Goal: Task Accomplishment & Management: Use online tool/utility

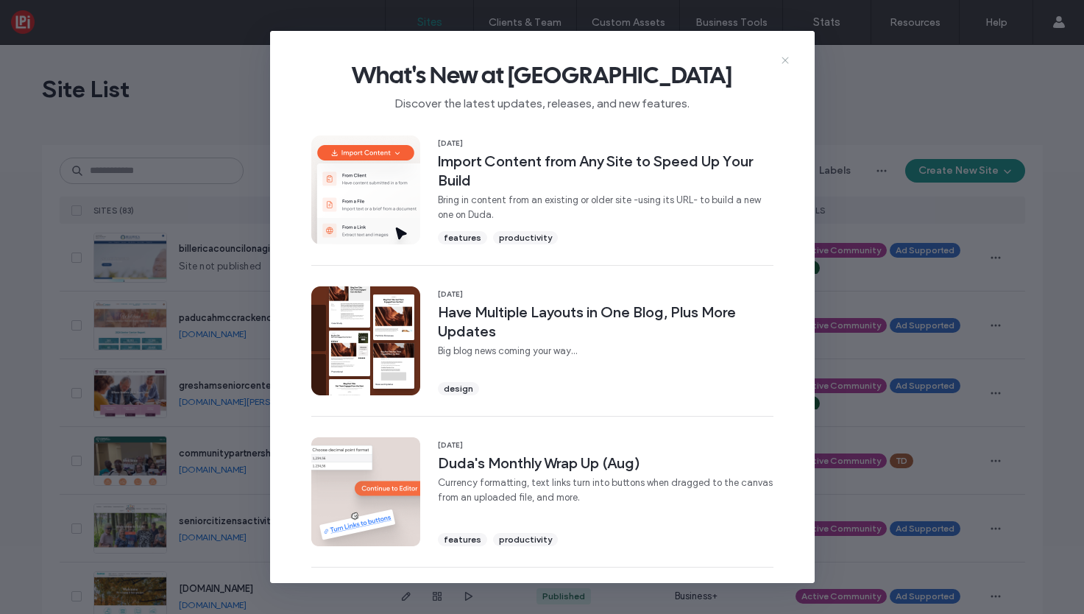
click at [785, 58] on icon at bounding box center [785, 60] width 12 height 12
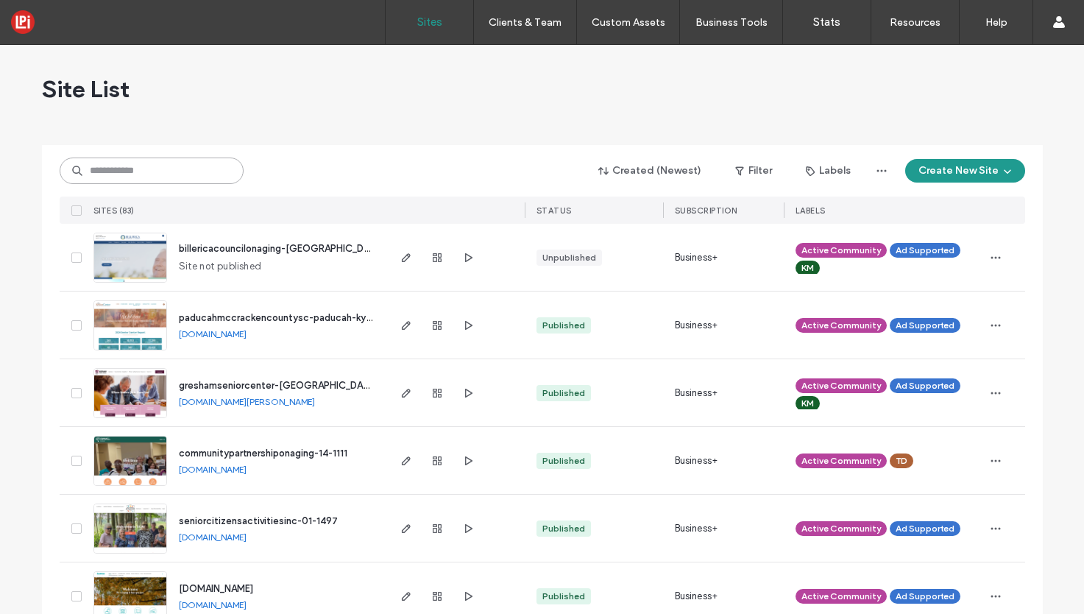
click at [178, 174] on input at bounding box center [152, 170] width 184 height 26
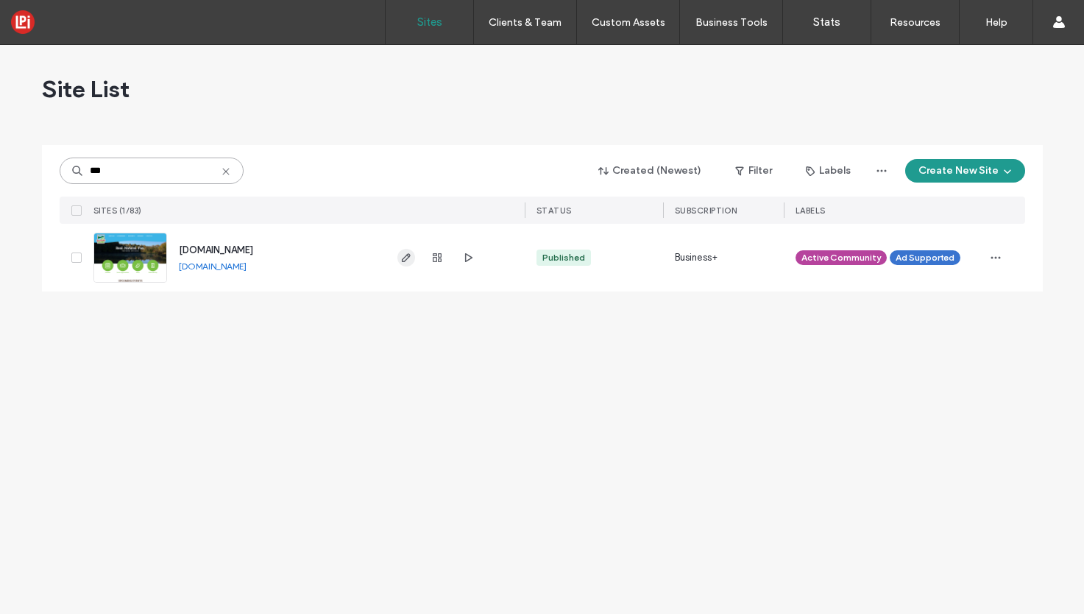
type input "***"
click at [403, 257] on icon "button" at bounding box center [406, 258] width 12 height 12
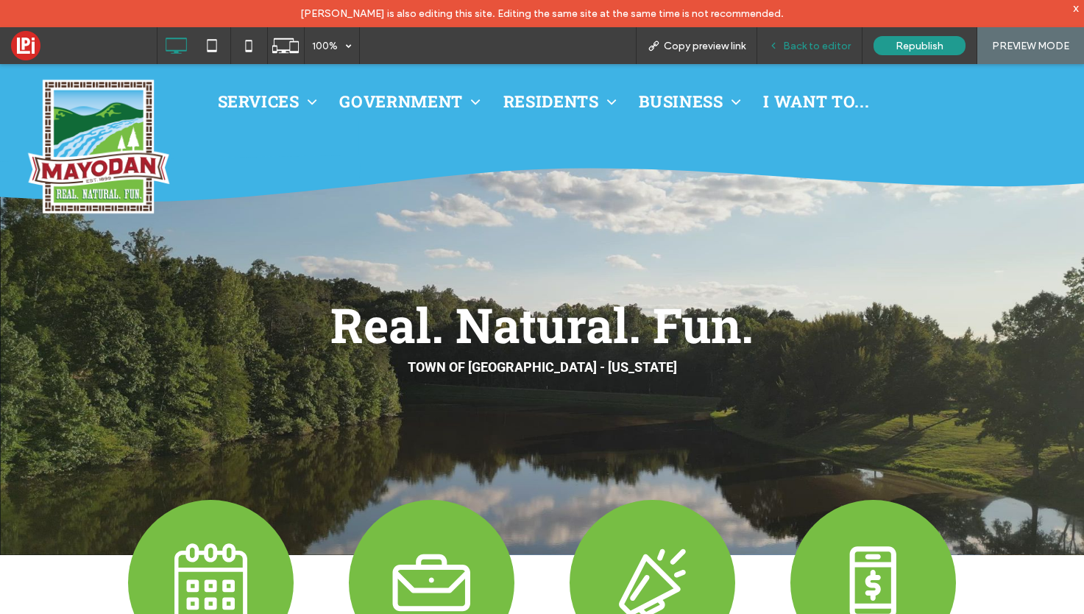
click at [801, 43] on span "Back to editor" at bounding box center [817, 46] width 68 height 13
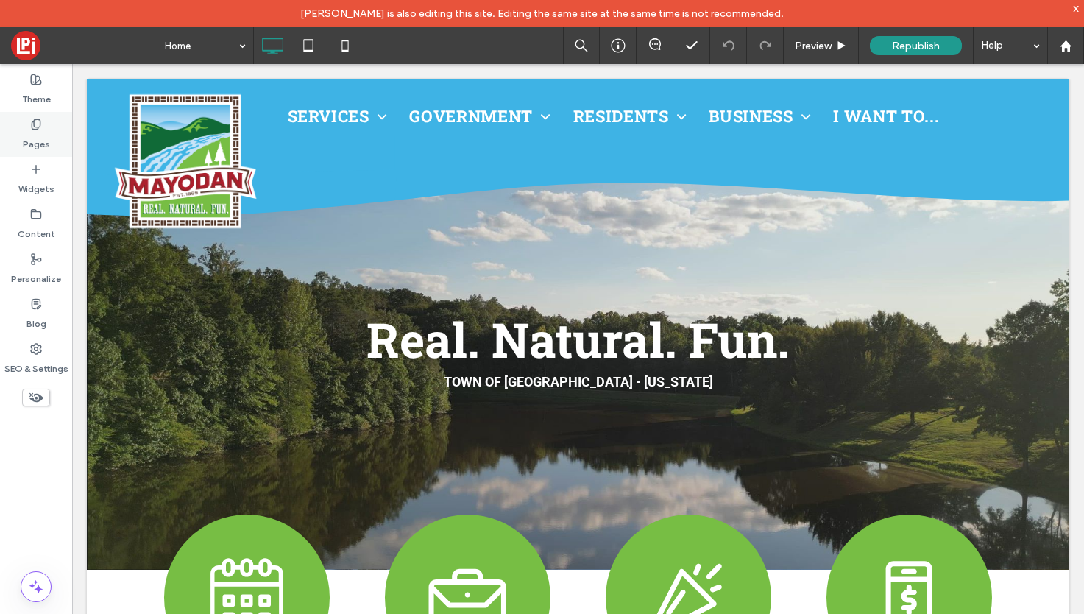
click at [40, 123] on use at bounding box center [36, 124] width 8 height 10
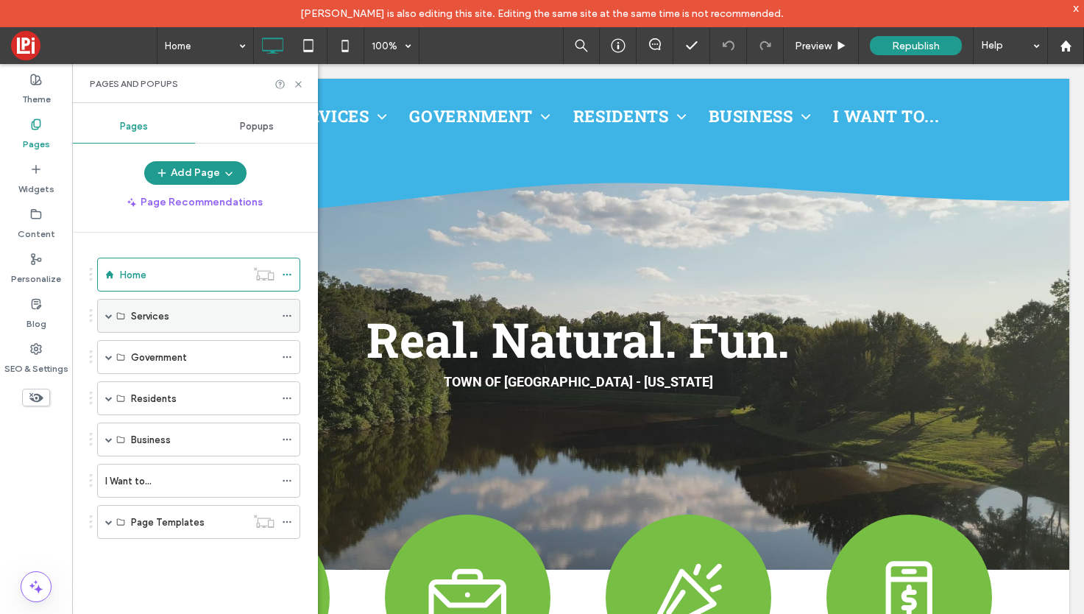
click at [106, 315] on span at bounding box center [108, 315] width 7 height 7
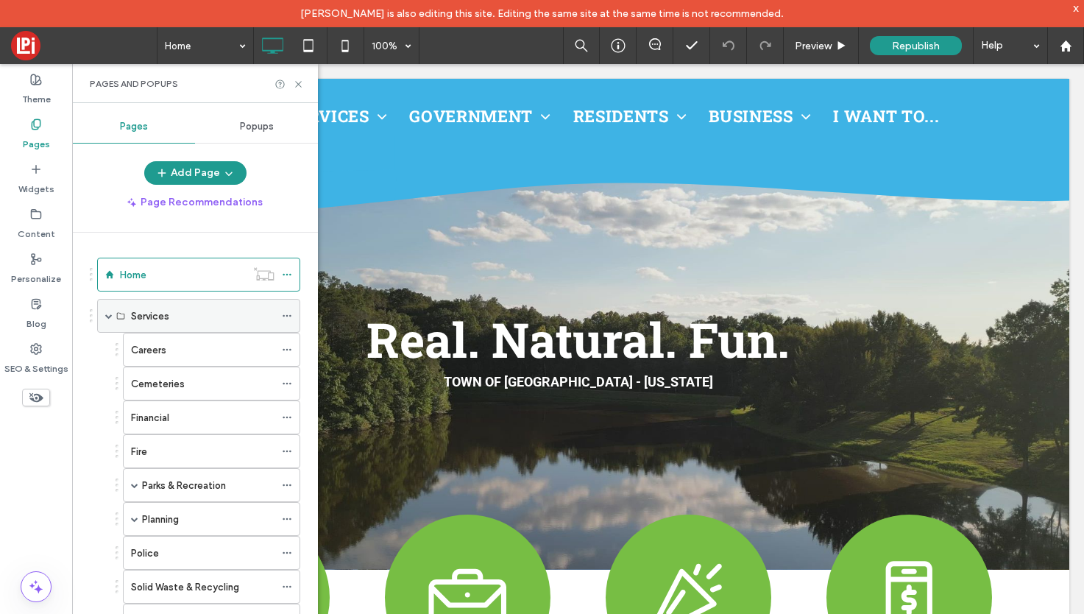
click at [106, 315] on span at bounding box center [108, 315] width 7 height 7
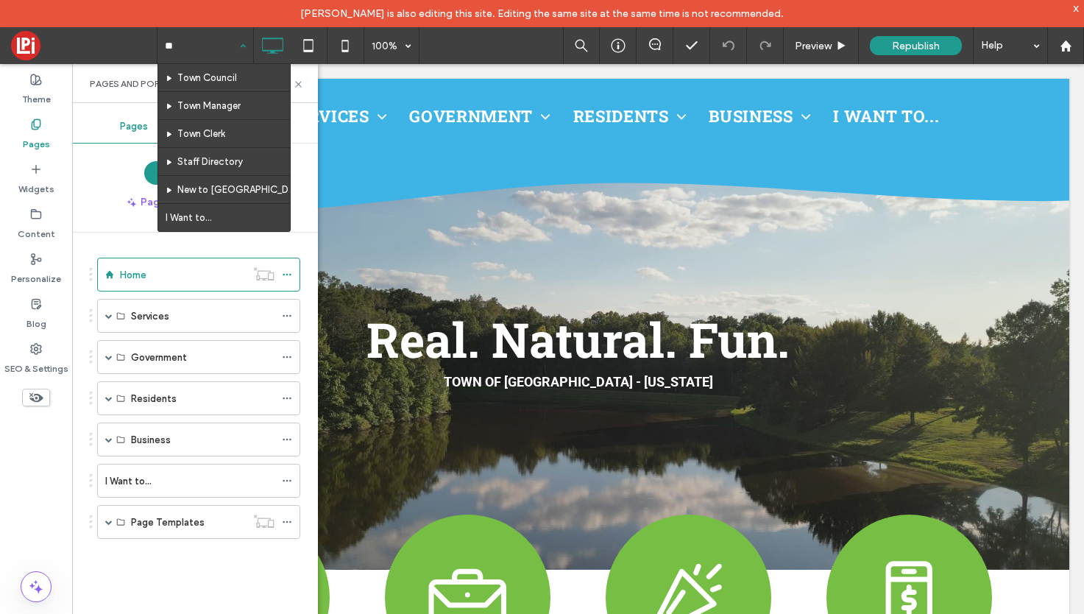
type input "***"
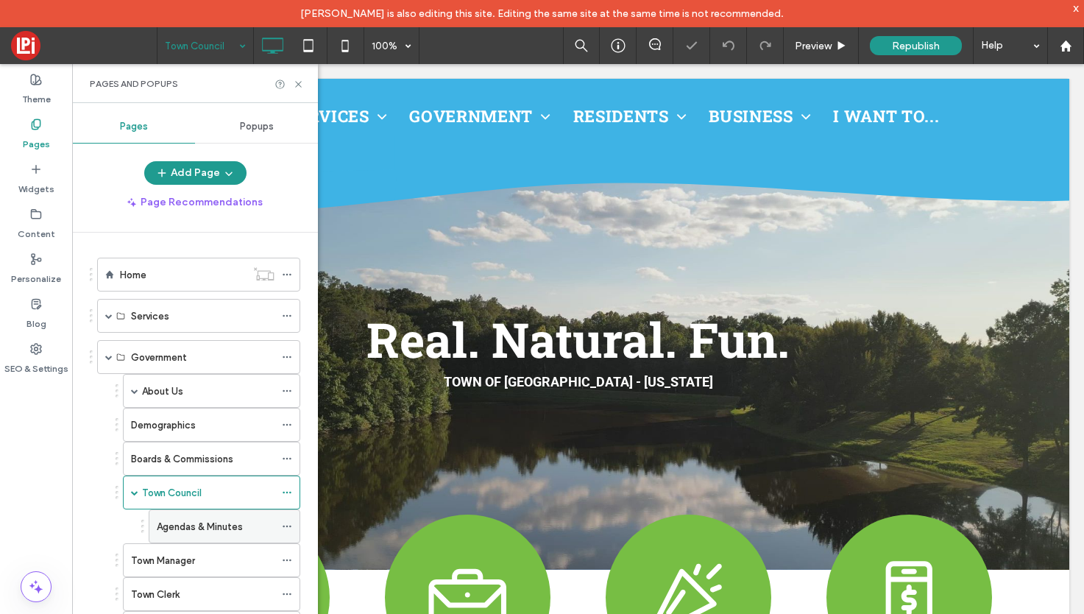
click at [208, 528] on label "Agendas & Minutes" at bounding box center [200, 527] width 86 height 26
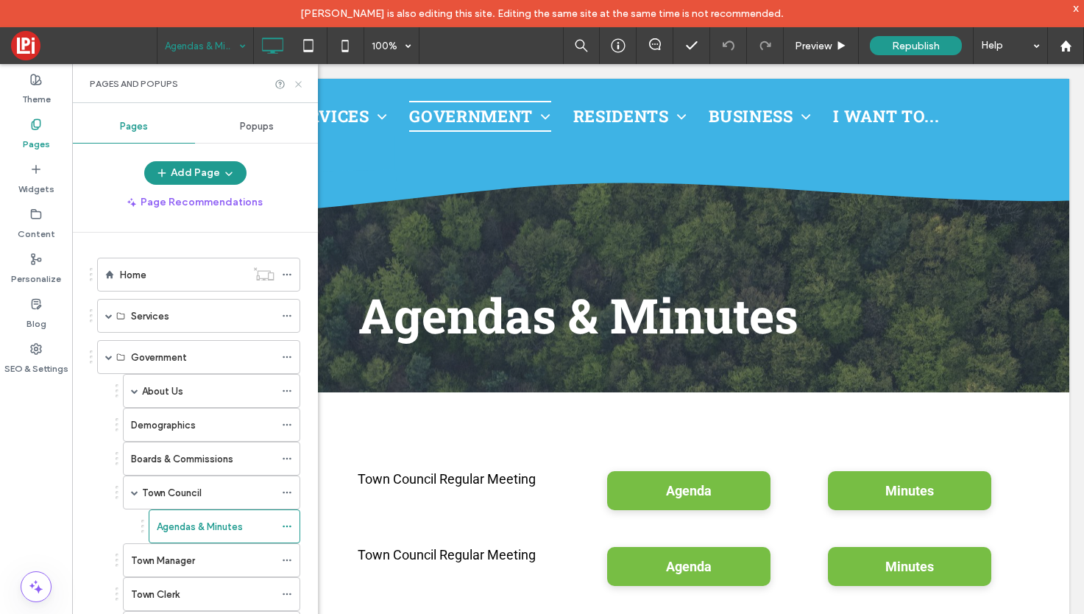
click at [301, 79] on icon at bounding box center [298, 84] width 11 height 11
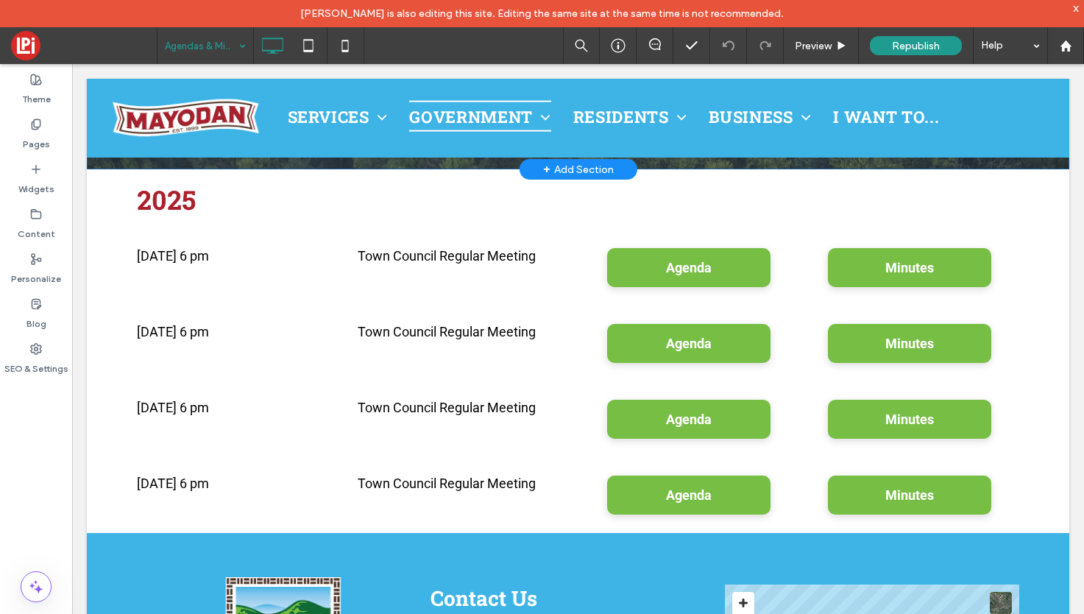
scroll to position [220, 0]
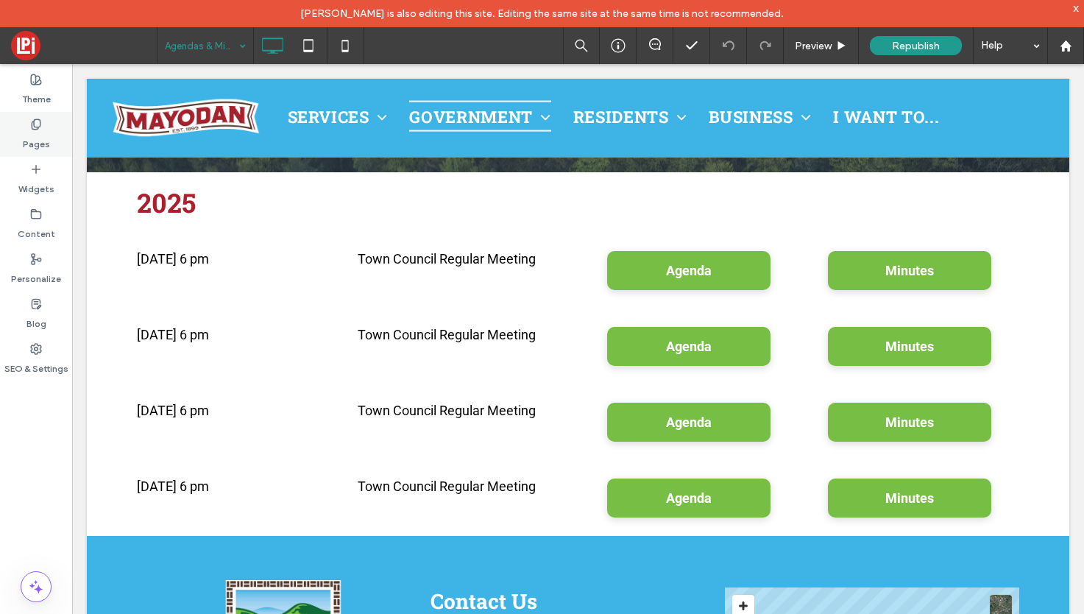
click at [30, 131] on label "Pages" at bounding box center [36, 140] width 27 height 21
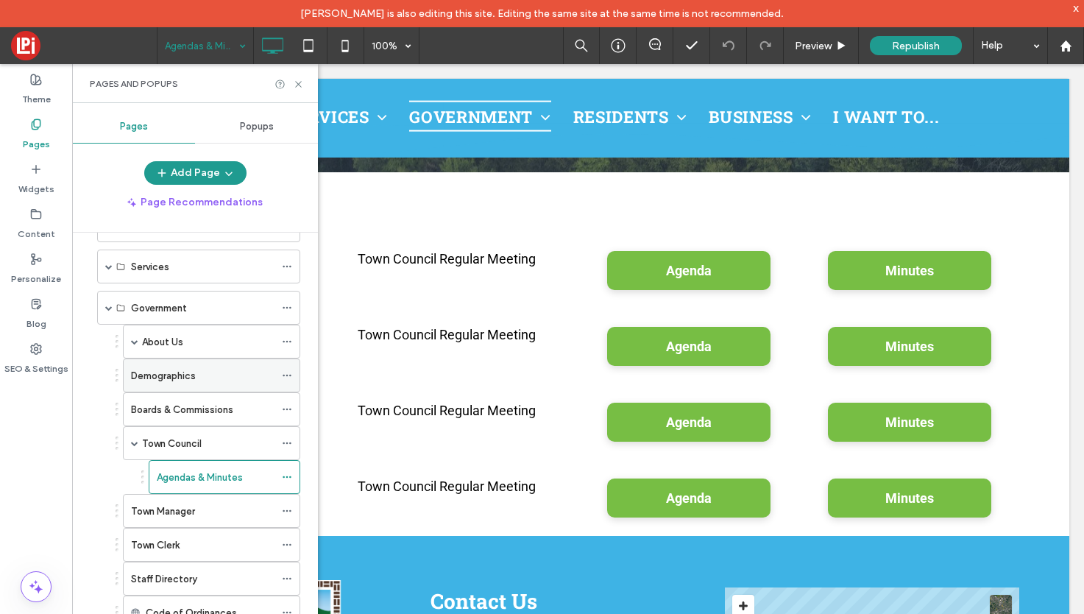
scroll to position [60, 0]
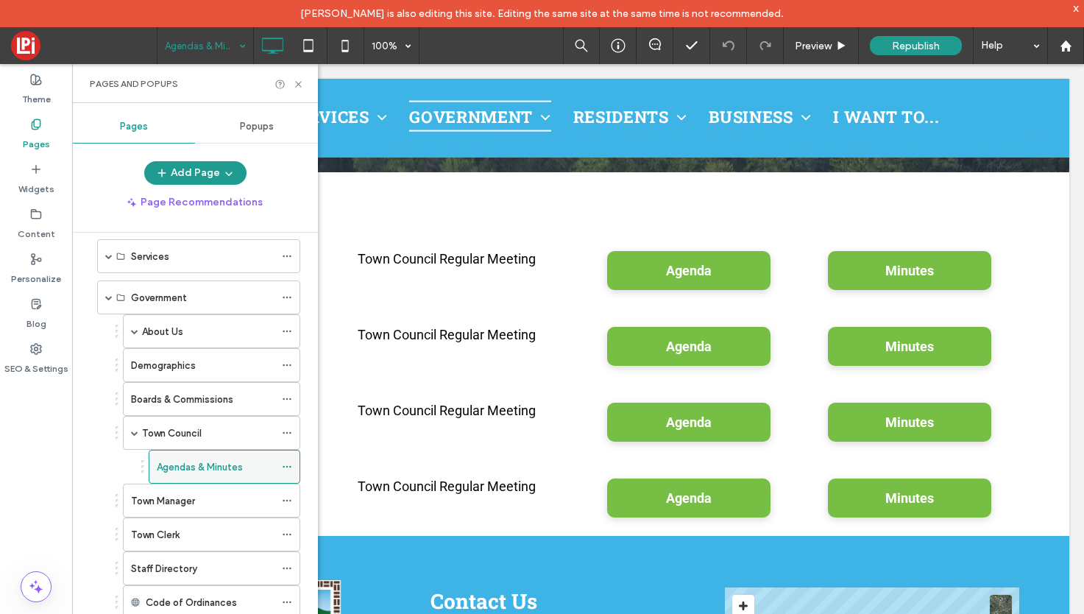
click at [287, 466] on use at bounding box center [287, 467] width 8 height 2
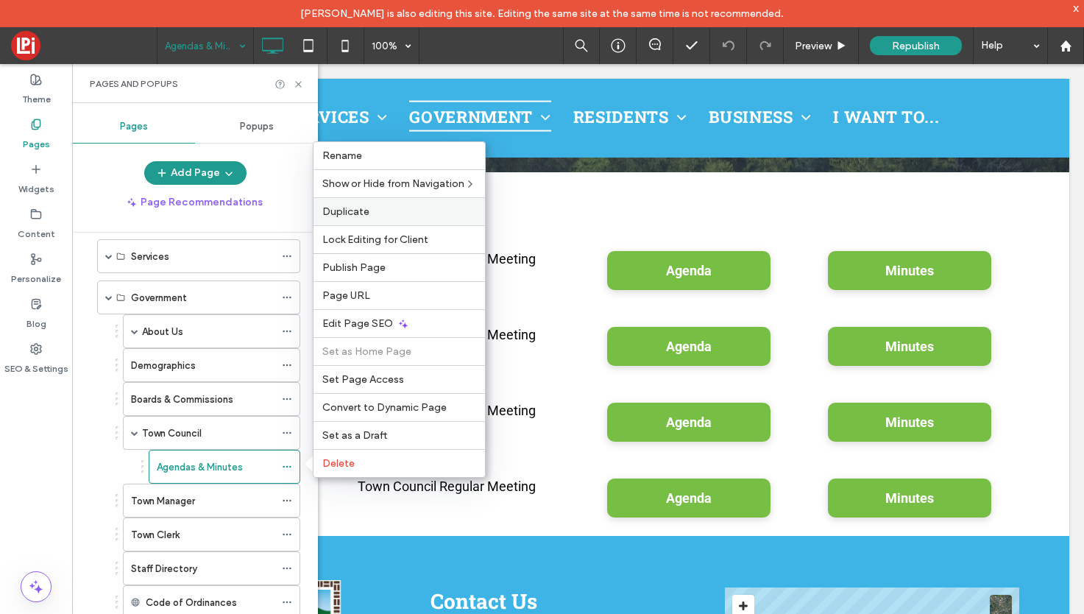
click at [383, 207] on label "Duplicate" at bounding box center [399, 211] width 154 height 13
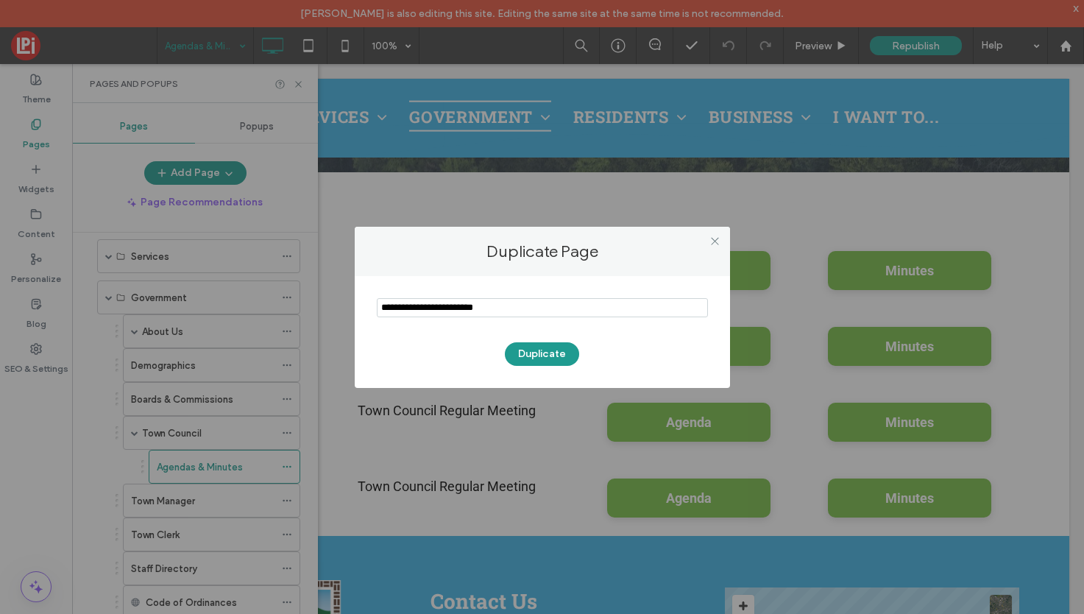
click at [523, 308] on input "notEmpty" at bounding box center [542, 307] width 331 height 19
click at [499, 313] on input "notEmpty" at bounding box center [542, 307] width 331 height 19
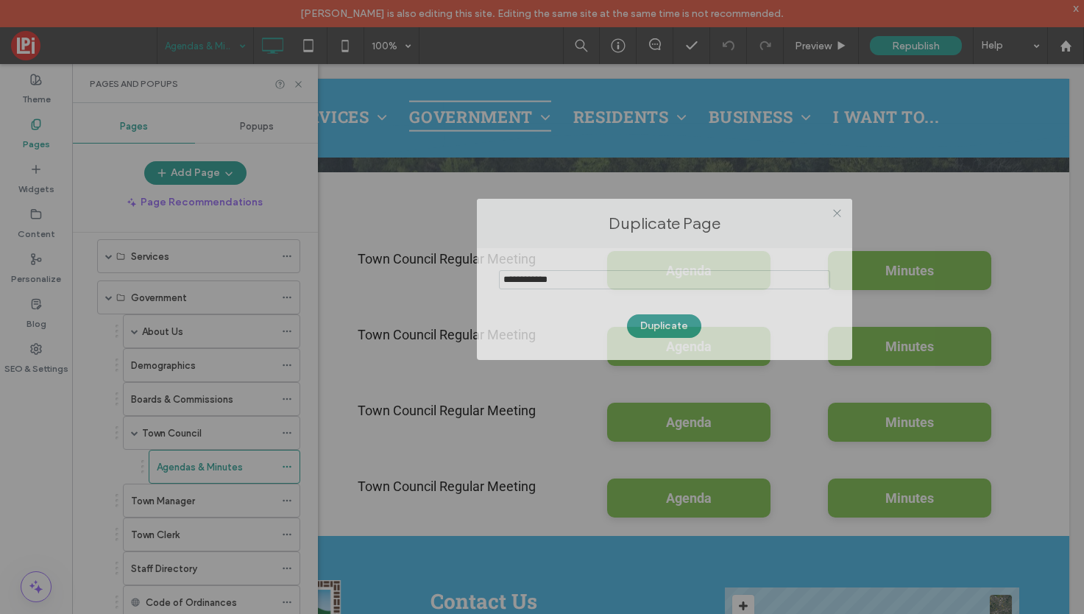
drag, startPoint x: 533, startPoint y: 242, endPoint x: 653, endPoint y: 210, distance: 124.8
click at [653, 213] on label "Duplicate Page" at bounding box center [665, 223] width 346 height 20
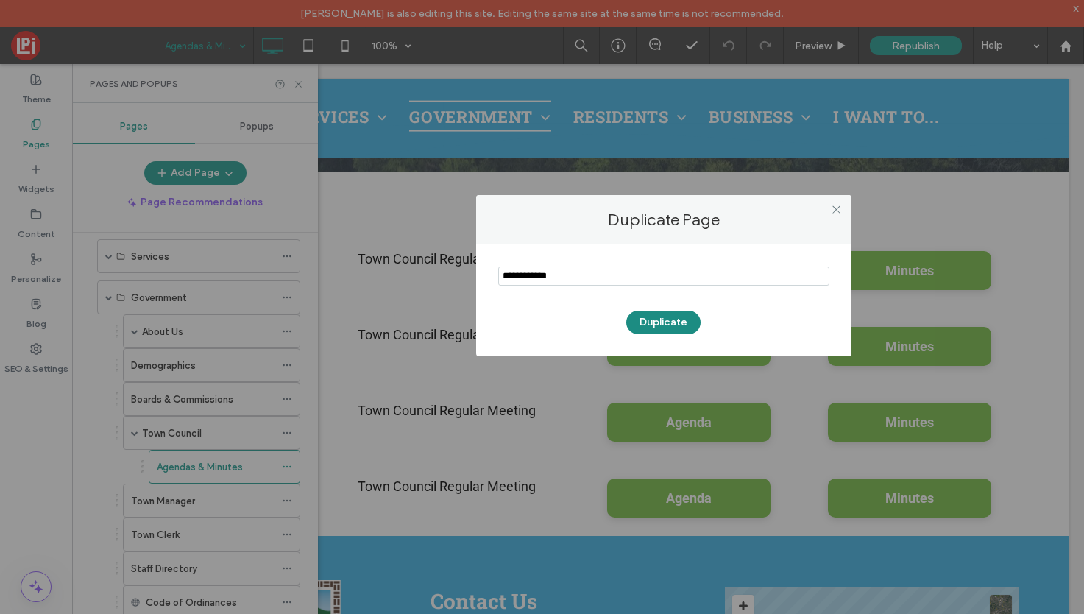
type input "**********"
click at [652, 314] on button "Duplicate" at bounding box center [663, 323] width 74 height 24
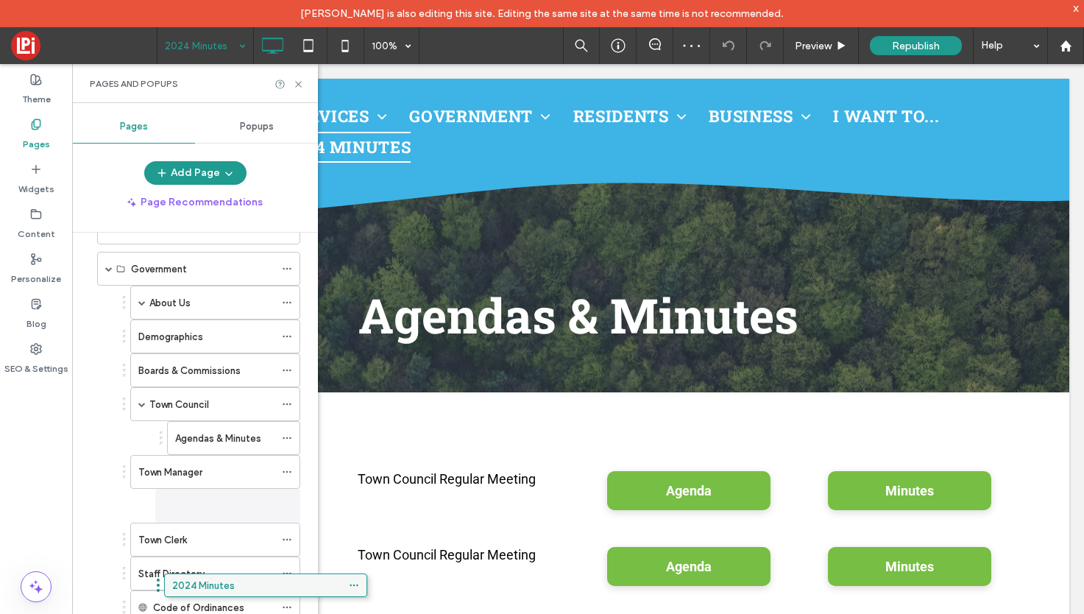
scroll to position [103, 0]
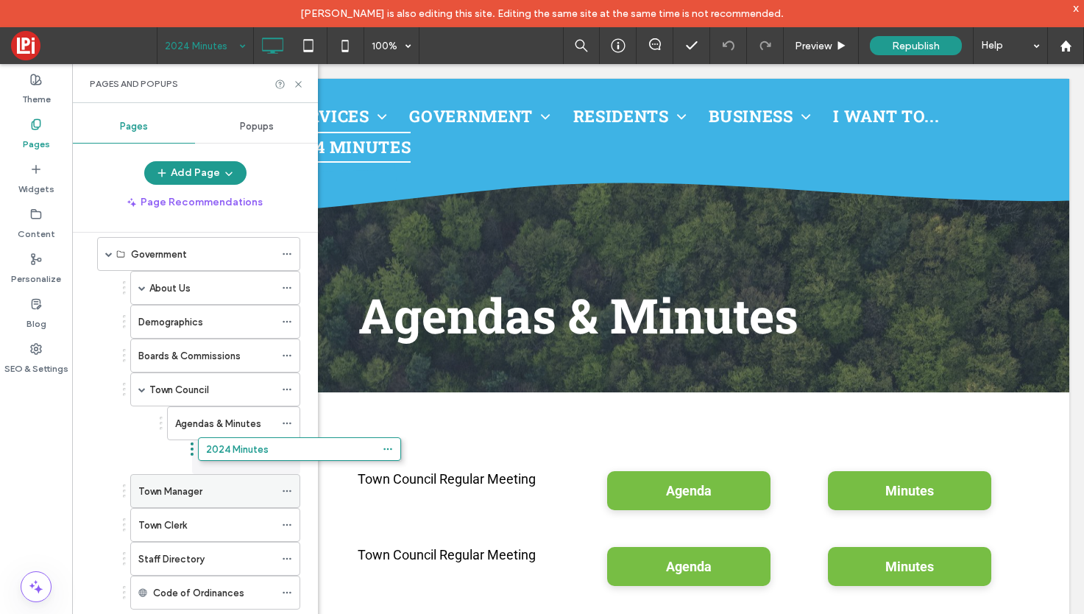
drag, startPoint x: 167, startPoint y: 585, endPoint x: 267, endPoint y: 458, distance: 161.4
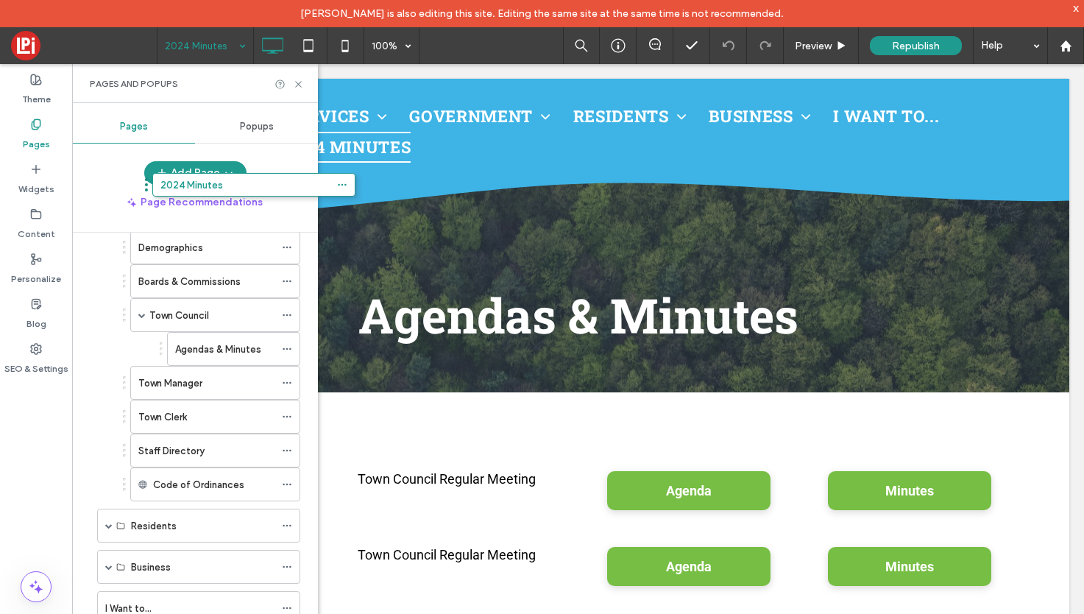
scroll to position [108, 0]
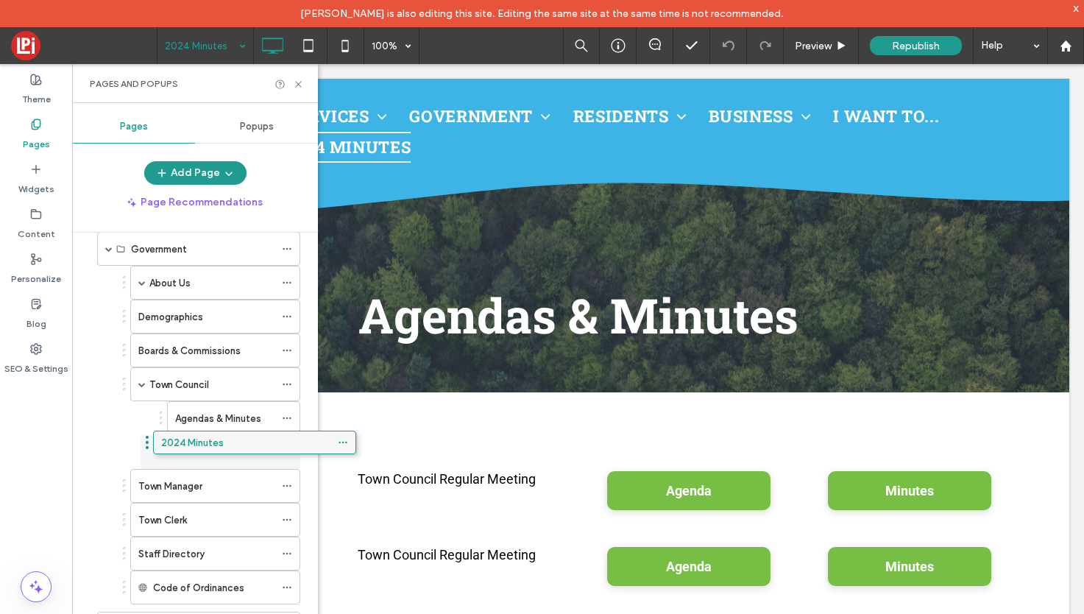
drag, startPoint x: 187, startPoint y: 578, endPoint x: 243, endPoint y: 445, distance: 144.5
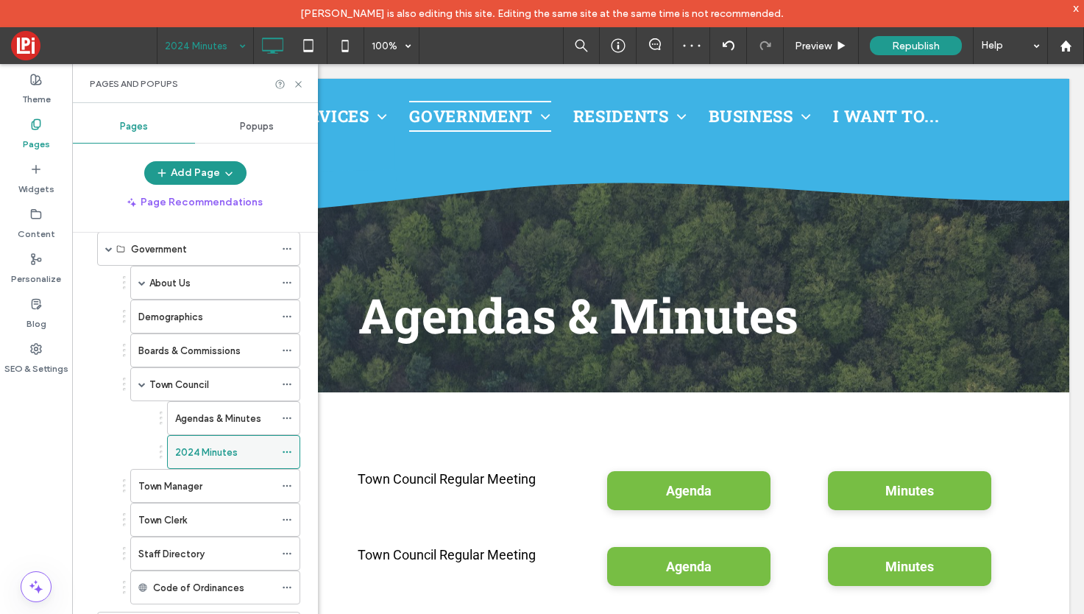
click at [288, 450] on icon at bounding box center [287, 452] width 10 height 10
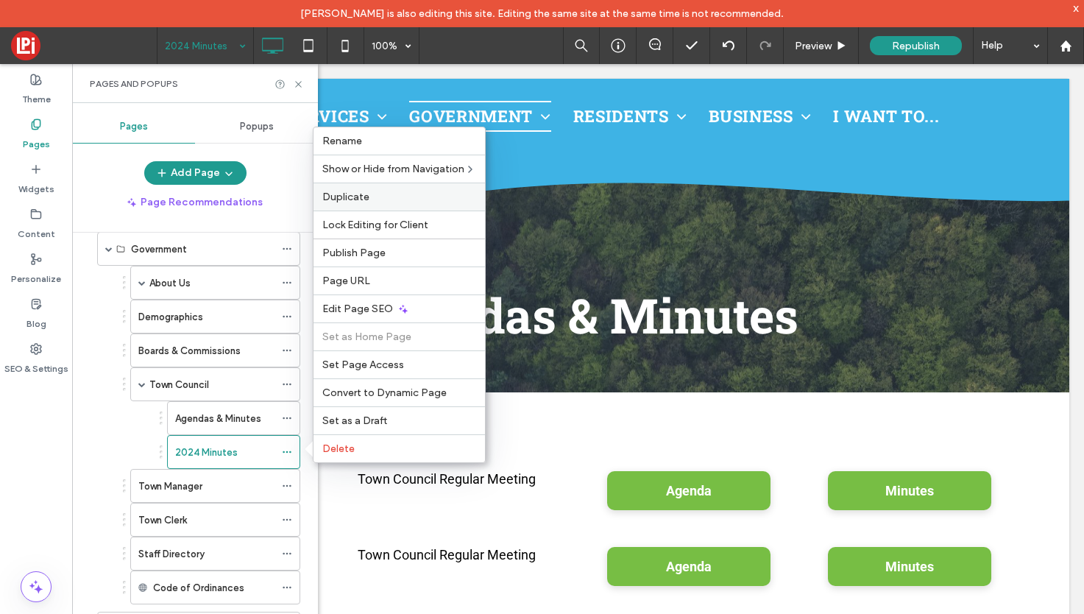
click at [352, 200] on span "Duplicate" at bounding box center [345, 197] width 47 height 13
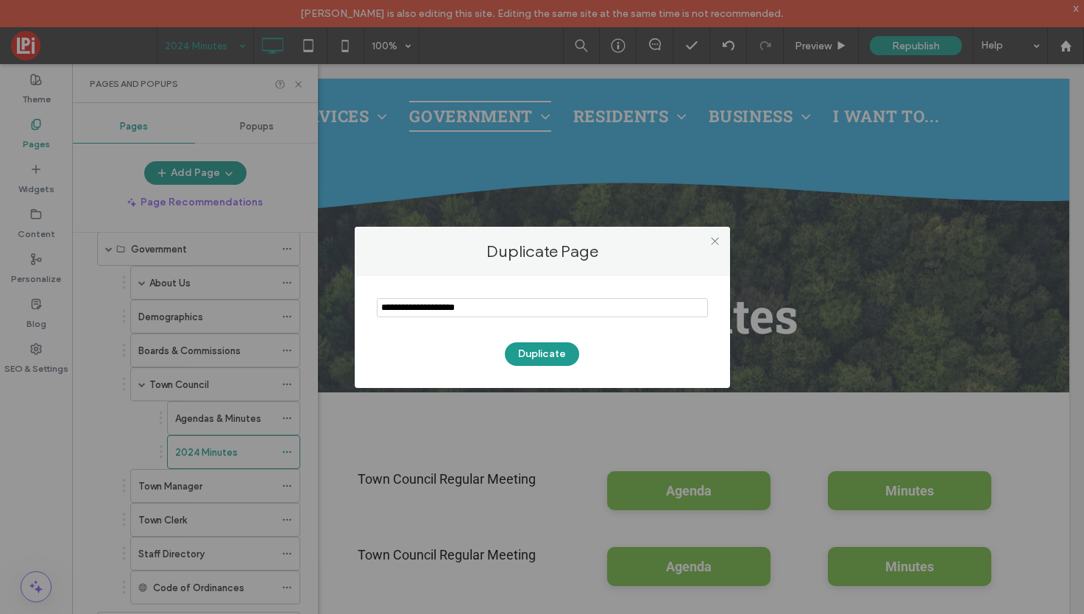
drag, startPoint x: 490, startPoint y: 308, endPoint x: 292, endPoint y: 289, distance: 198.9
click at [292, 289] on div "Duplicate Page Duplicate" at bounding box center [542, 307] width 1084 height 614
click at [325, 302] on div "Duplicate Page Duplicate" at bounding box center [542, 307] width 1084 height 614
drag, startPoint x: 417, startPoint y: 305, endPoint x: 300, endPoint y: 284, distance: 119.7
click at [300, 284] on div "Duplicate Page Duplicate" at bounding box center [542, 307] width 1084 height 614
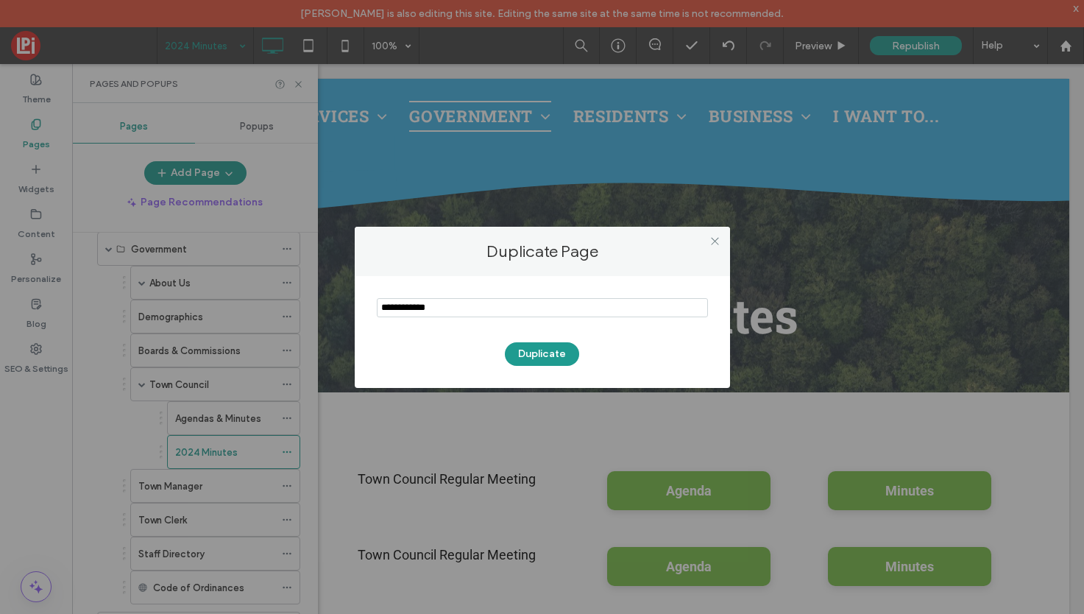
click at [403, 313] on input "notEmpty" at bounding box center [542, 307] width 331 height 19
type input "**********"
click at [548, 345] on button "Duplicate" at bounding box center [542, 354] width 74 height 24
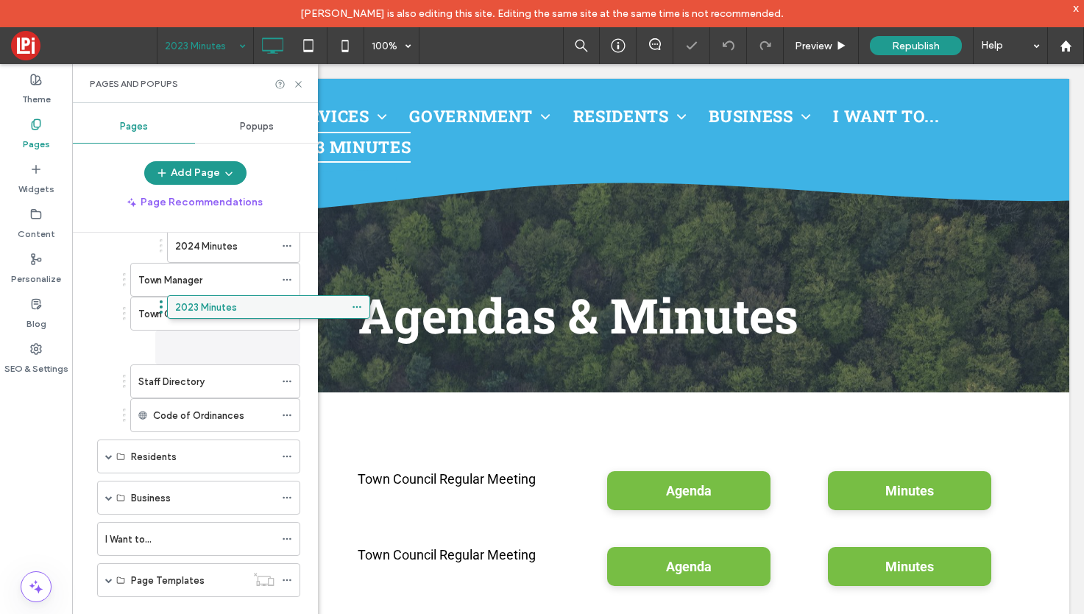
scroll to position [314, 0]
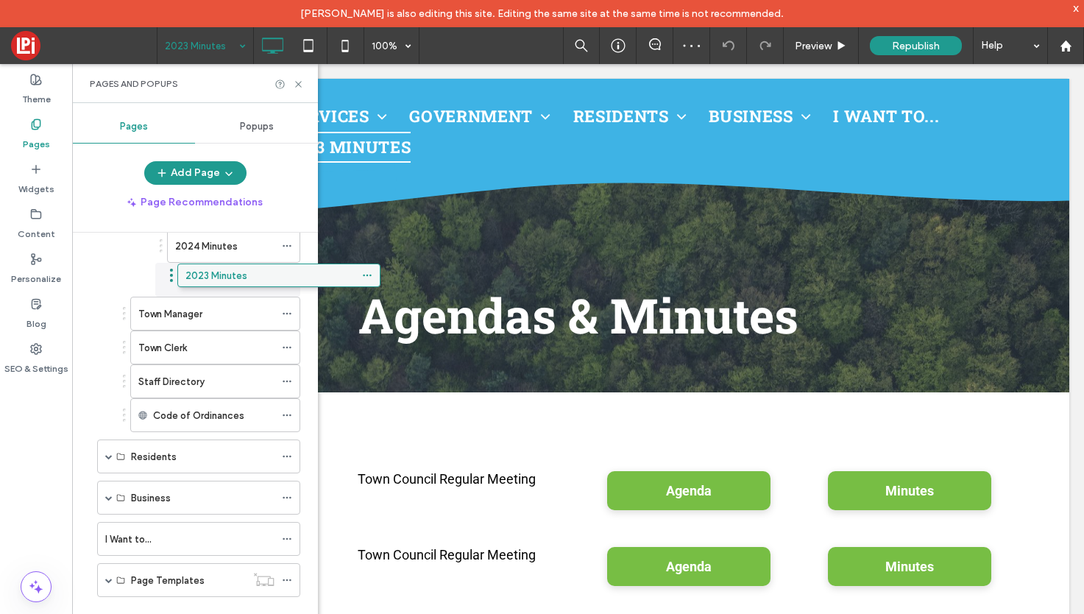
drag, startPoint x: 177, startPoint y: 585, endPoint x: 258, endPoint y: 284, distance: 311.5
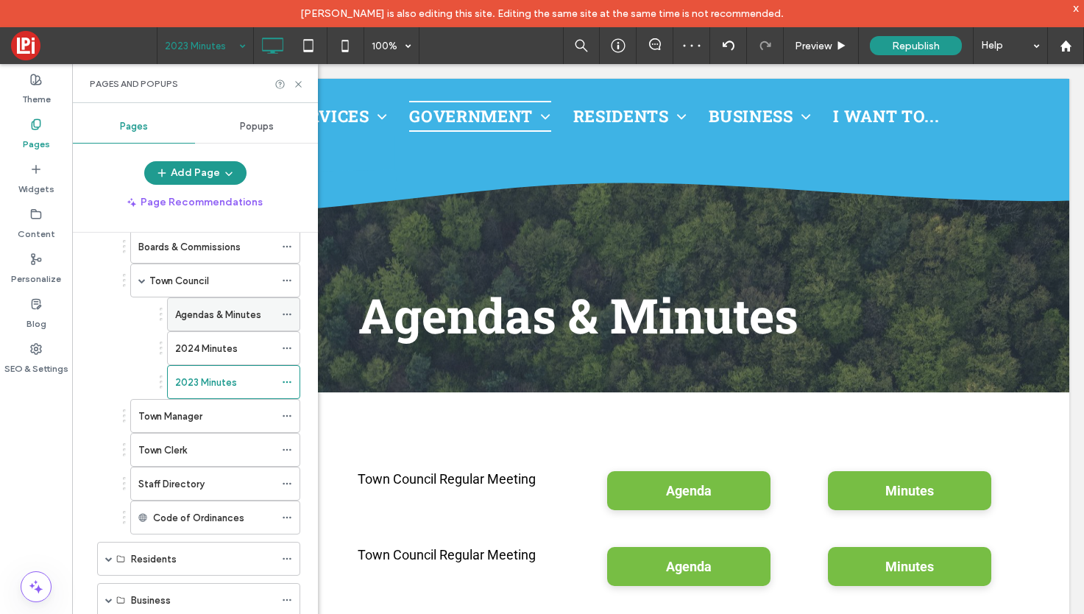
scroll to position [213, 0]
click at [288, 311] on icon at bounding box center [287, 313] width 10 height 10
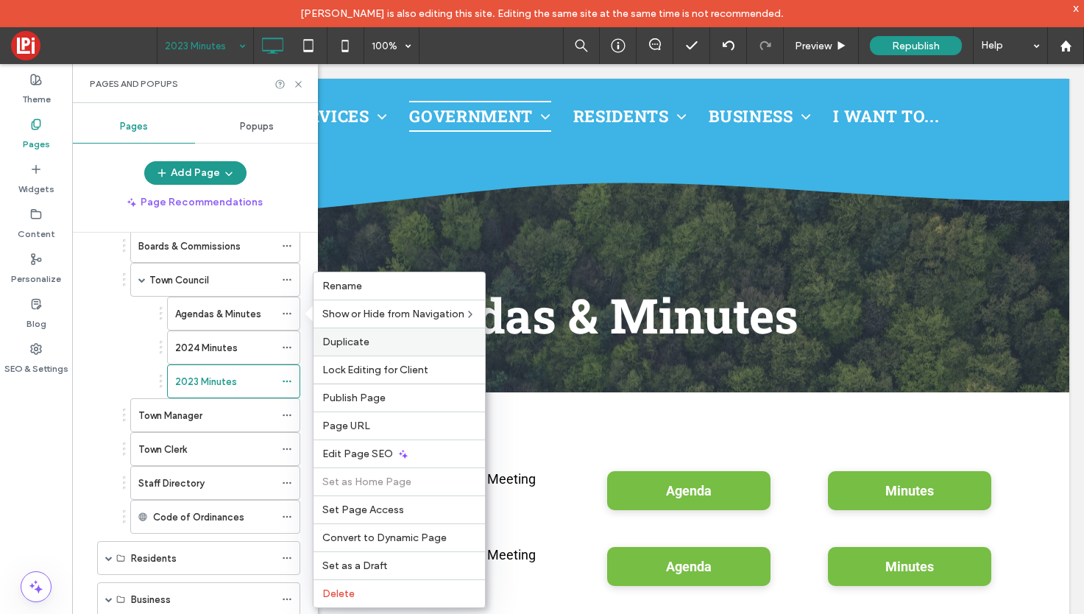
click at [372, 345] on label "Duplicate" at bounding box center [399, 342] width 154 height 13
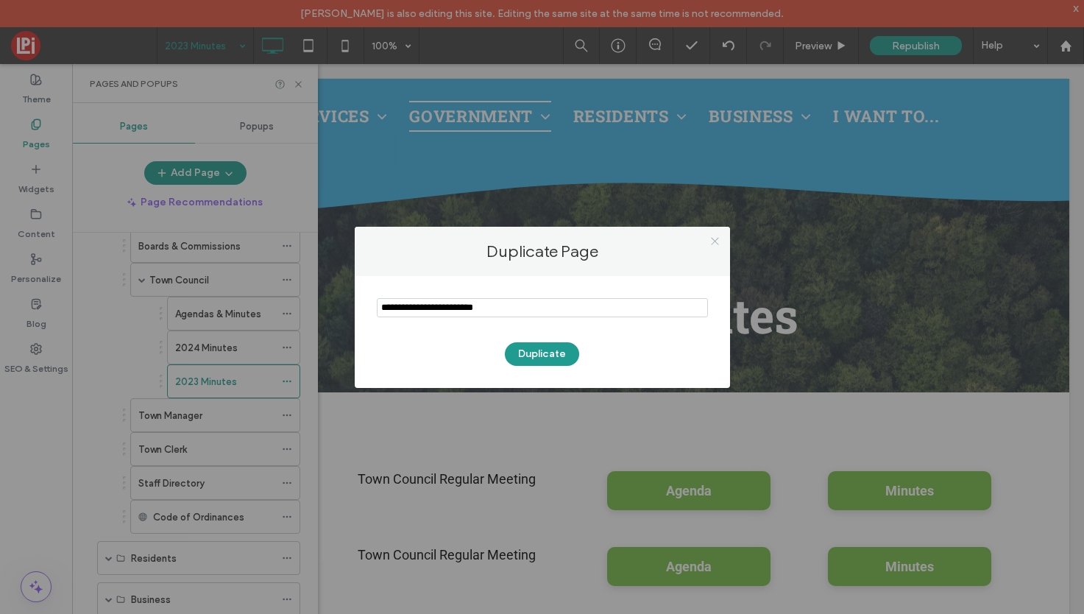
click at [718, 241] on icon at bounding box center [714, 240] width 11 height 11
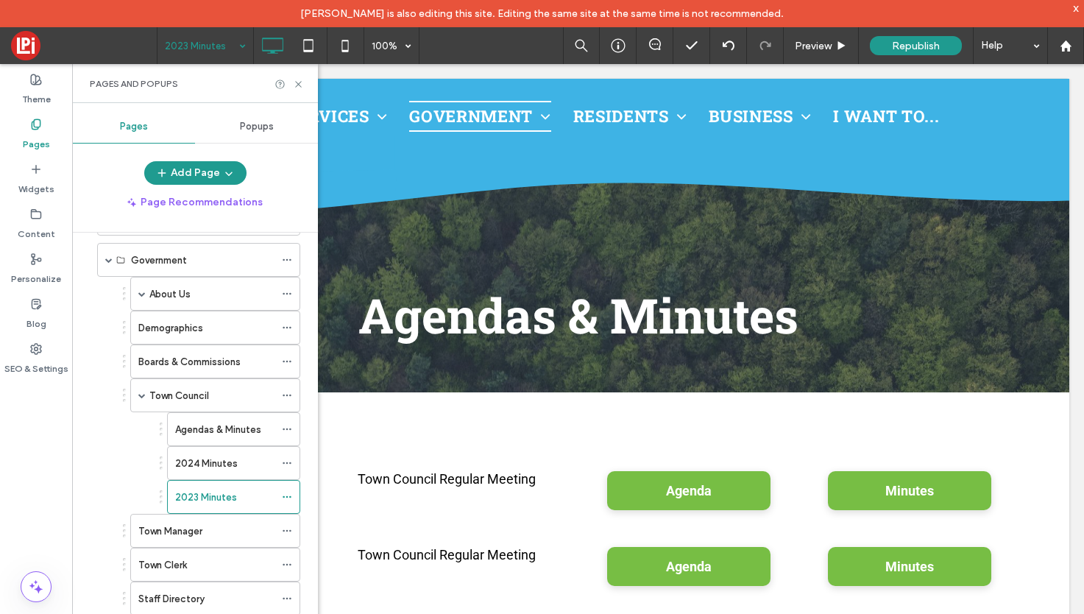
scroll to position [101, 0]
click at [291, 458] on use at bounding box center [287, 459] width 8 height 2
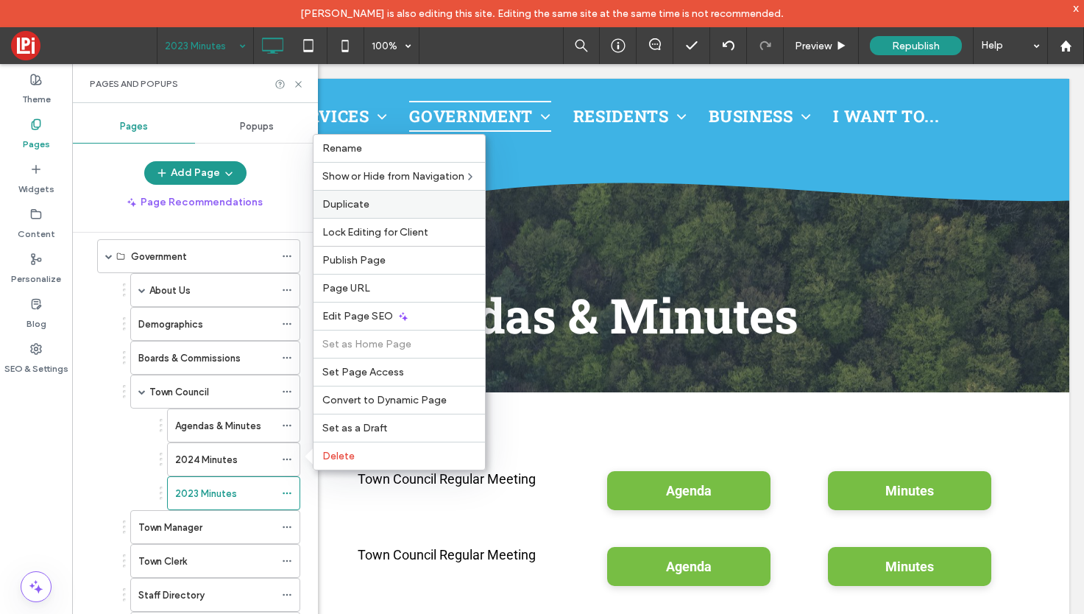
click at [364, 198] on span "Duplicate" at bounding box center [345, 204] width 47 height 13
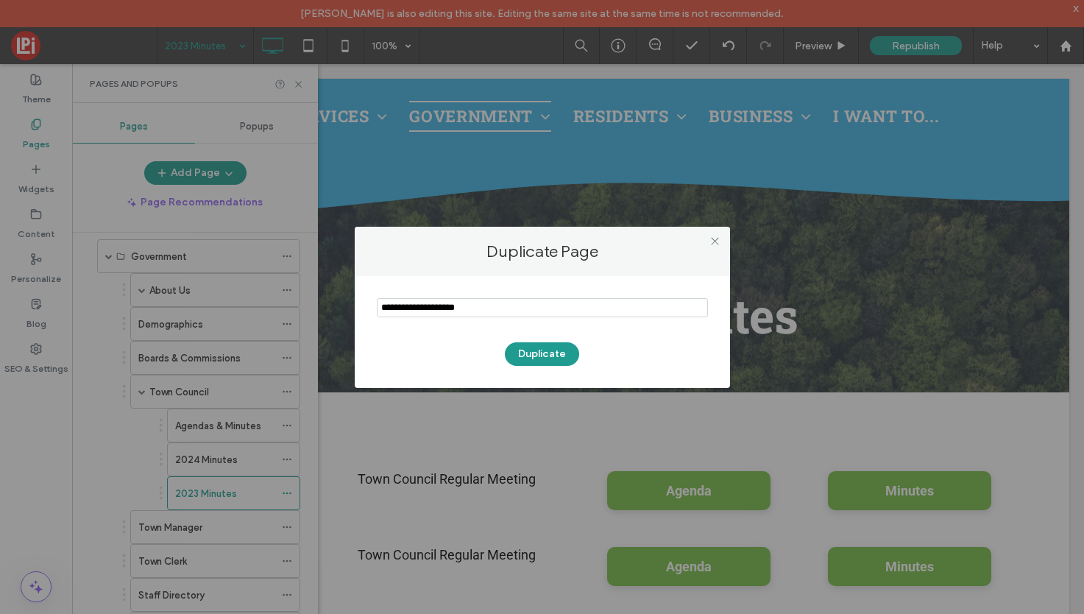
drag, startPoint x: 418, startPoint y: 307, endPoint x: 245, endPoint y: 283, distance: 174.6
click at [245, 283] on div "Duplicate Page Duplicate" at bounding box center [542, 307] width 1084 height 614
click at [403, 307] on input "notEmpty" at bounding box center [542, 307] width 331 height 19
type input "**********"
click at [539, 352] on button "Duplicate" at bounding box center [542, 354] width 74 height 24
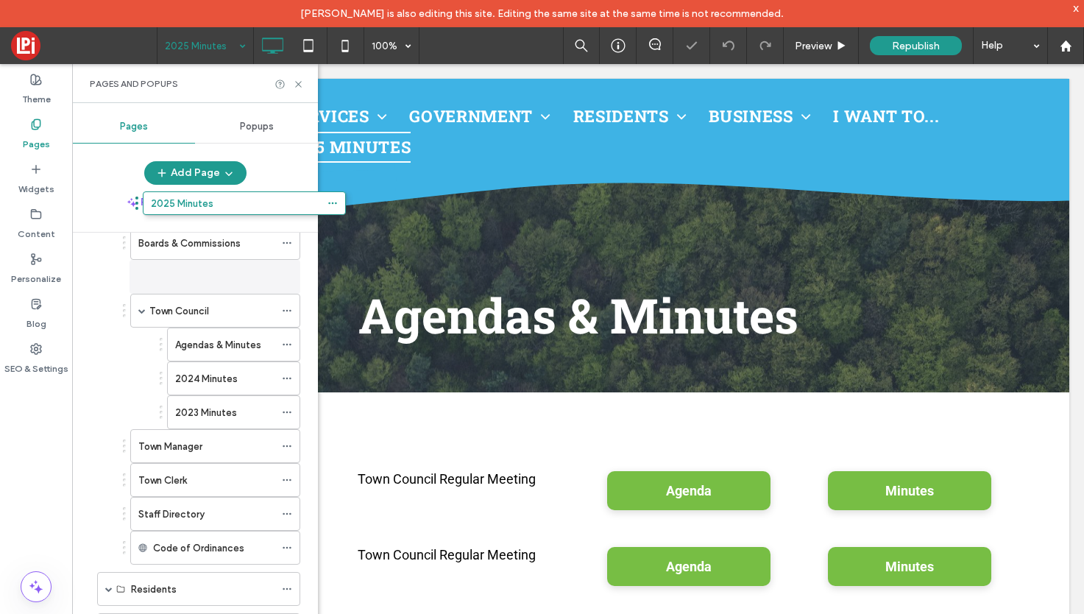
scroll to position [127, 0]
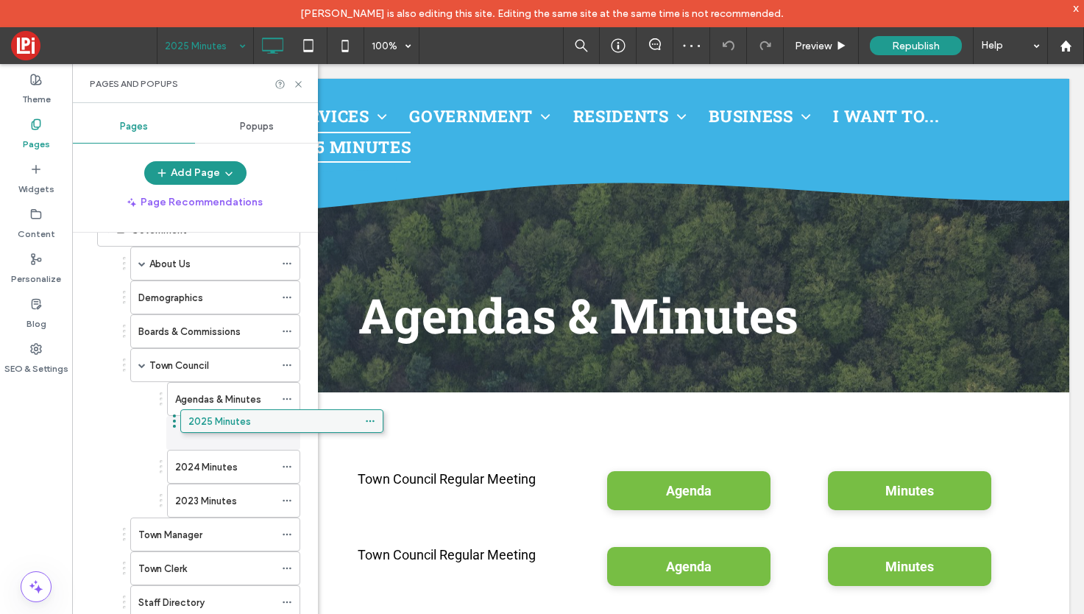
drag, startPoint x: 190, startPoint y: 584, endPoint x: 273, endPoint y: 431, distance: 174.8
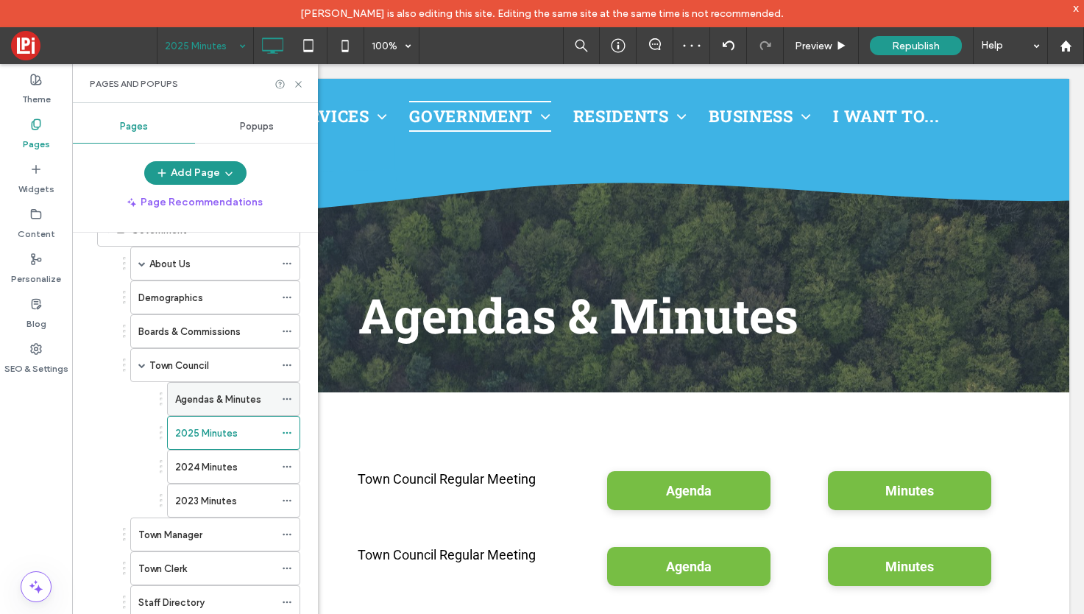
click at [221, 395] on label "Agendas & Minutes" at bounding box center [218, 399] width 86 height 26
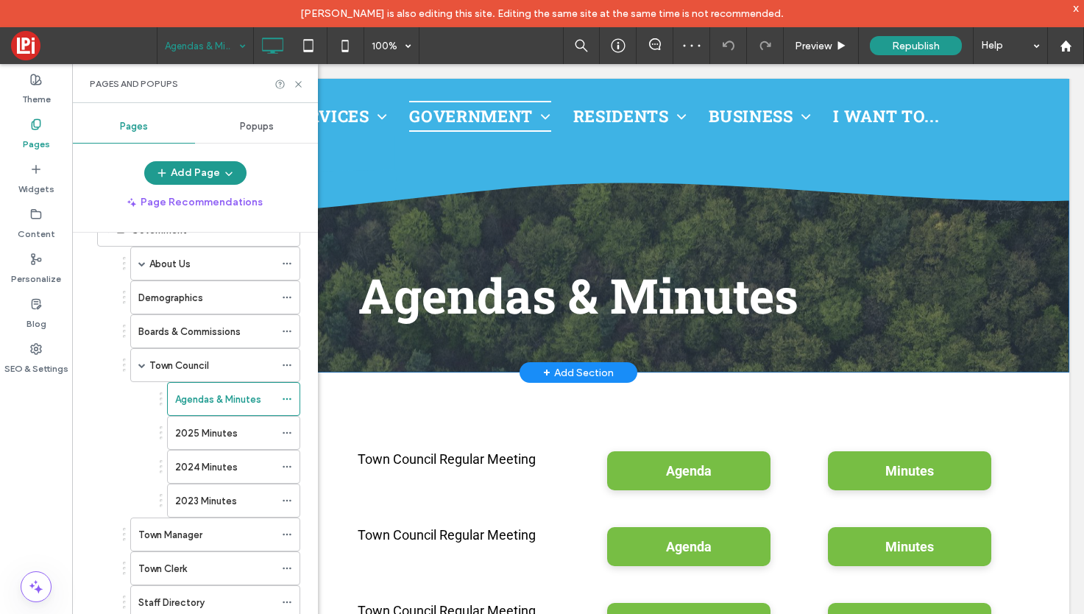
scroll to position [19, 0]
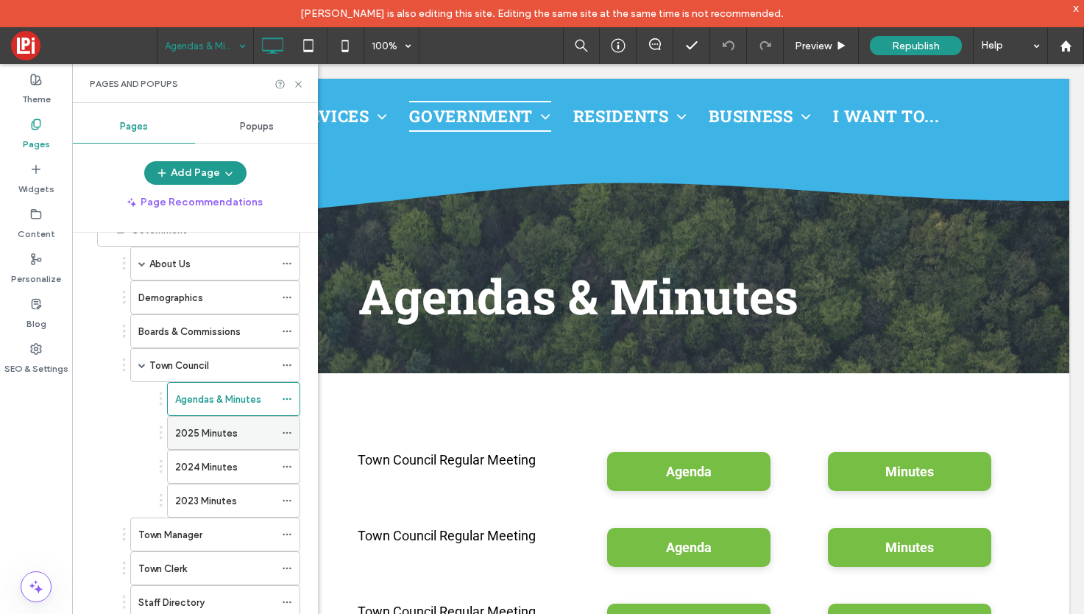
click at [213, 436] on label "2025 Minutes" at bounding box center [206, 433] width 63 height 26
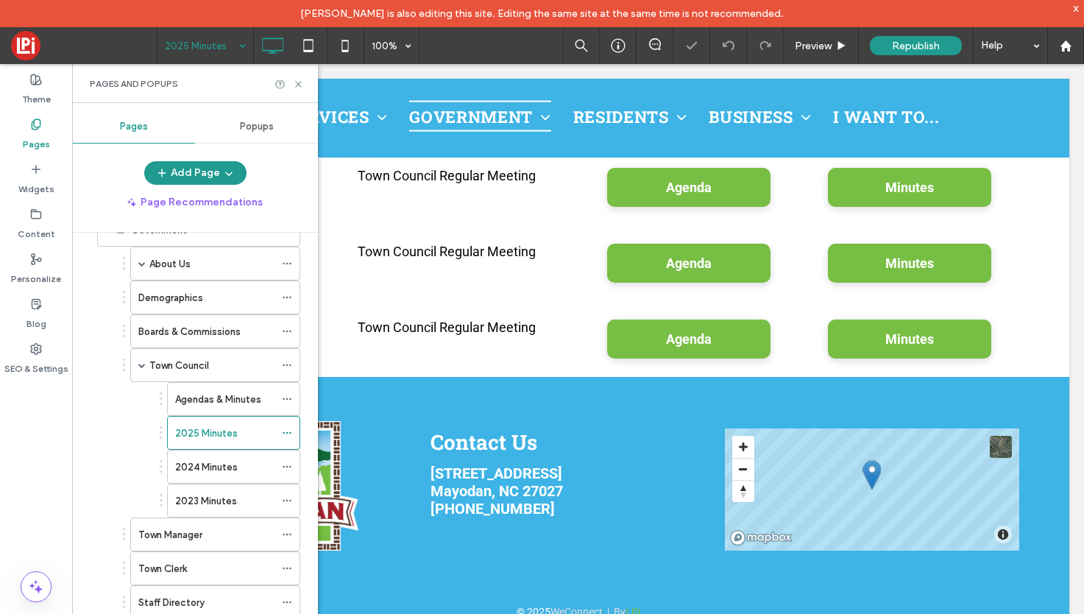
scroll to position [207, 0]
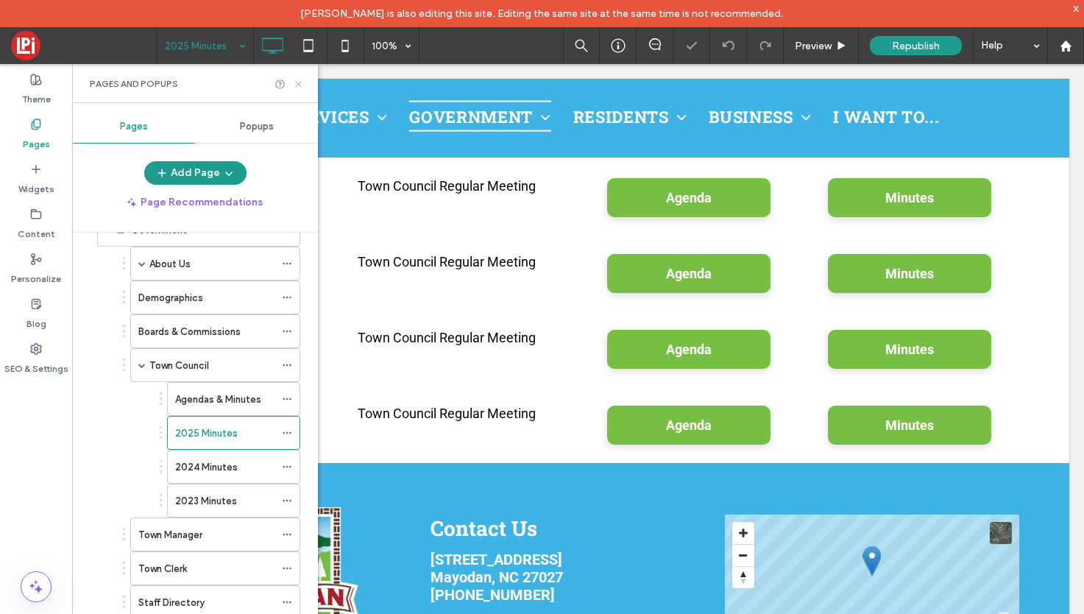
click at [300, 80] on icon at bounding box center [298, 84] width 11 height 11
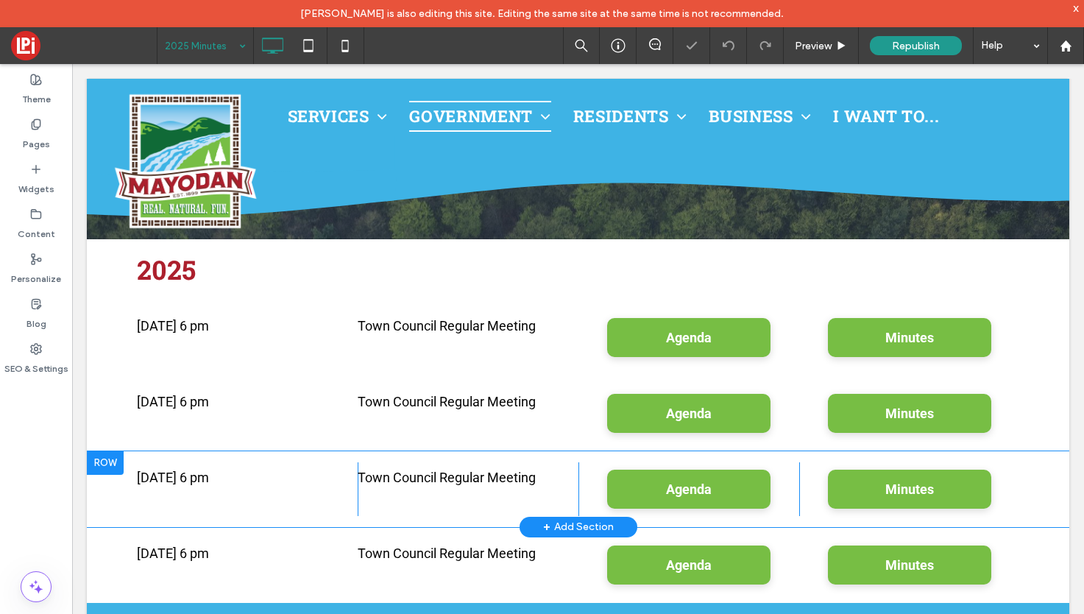
scroll to position [64, 0]
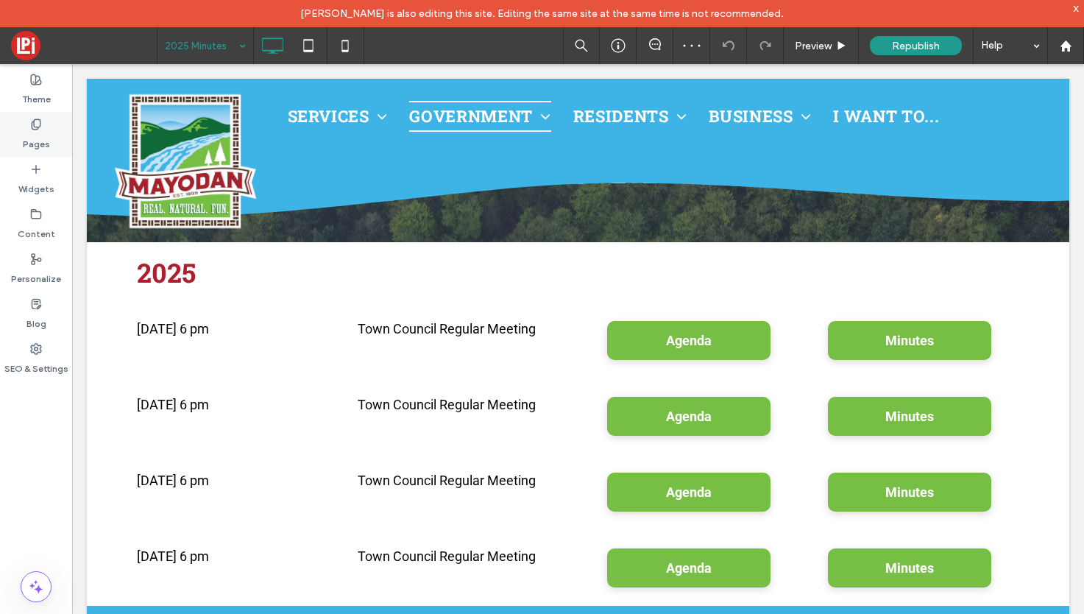
click at [42, 122] on div "Pages" at bounding box center [36, 134] width 72 height 45
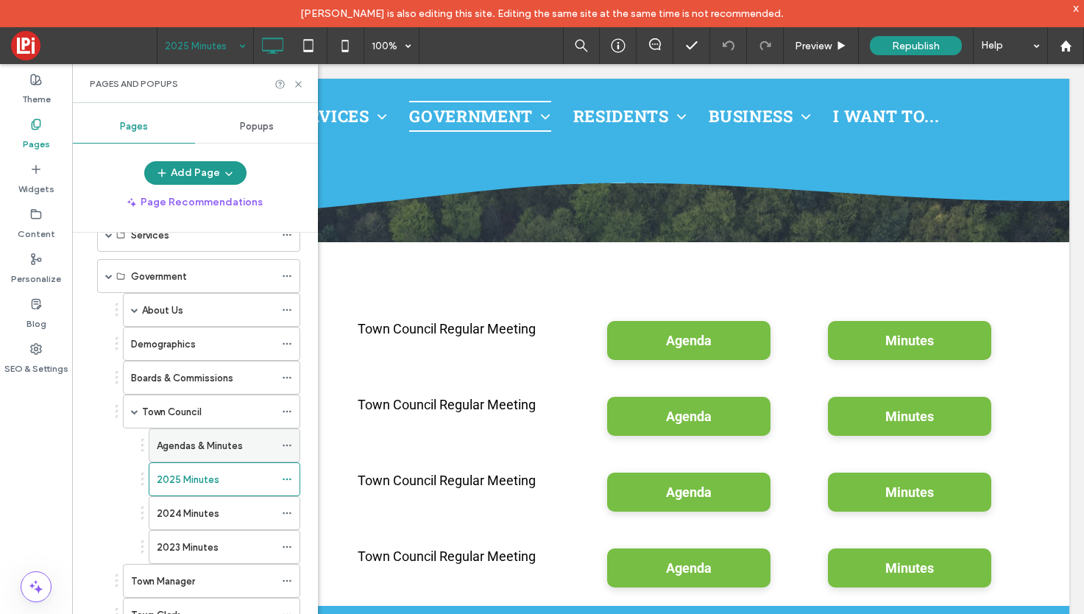
scroll to position [77, 0]
click at [185, 444] on label "Agendas & Minutes" at bounding box center [200, 449] width 86 height 26
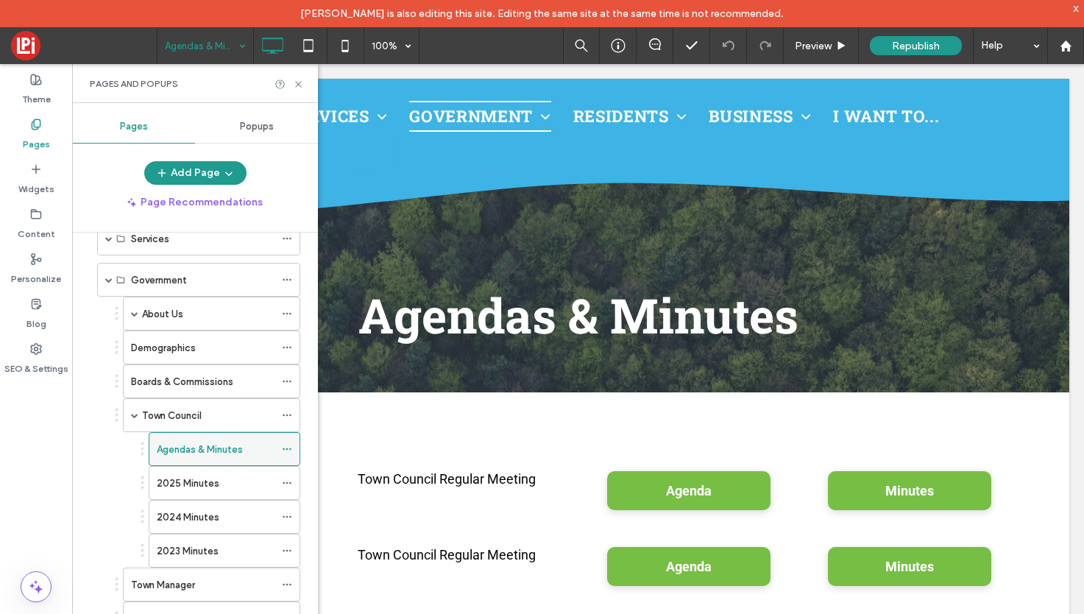
click at [188, 444] on label "Agendas & Minutes" at bounding box center [200, 449] width 86 height 26
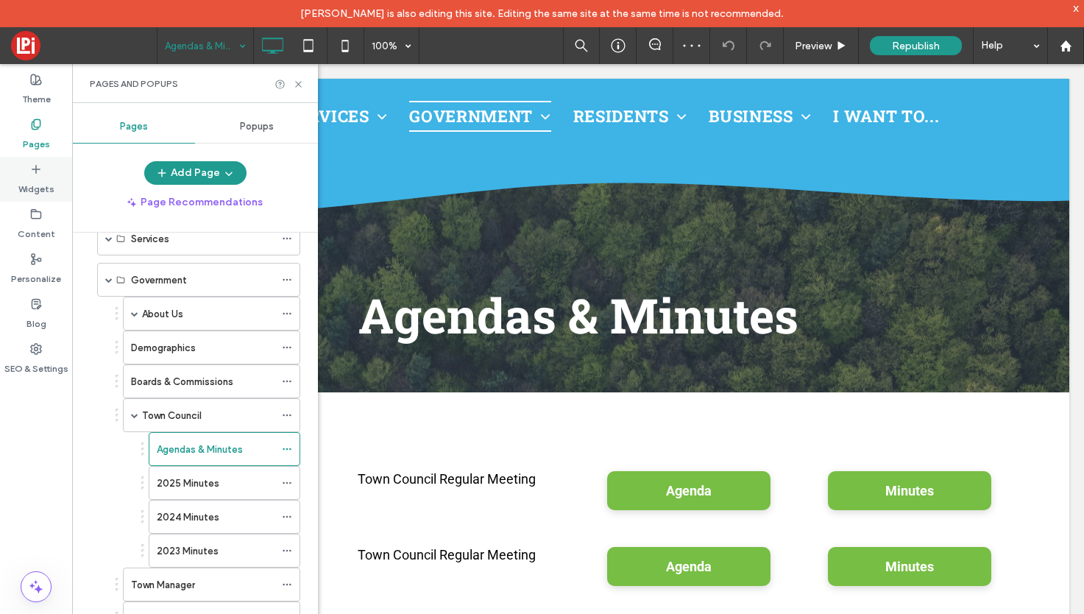
click at [41, 163] on icon at bounding box center [36, 169] width 12 height 12
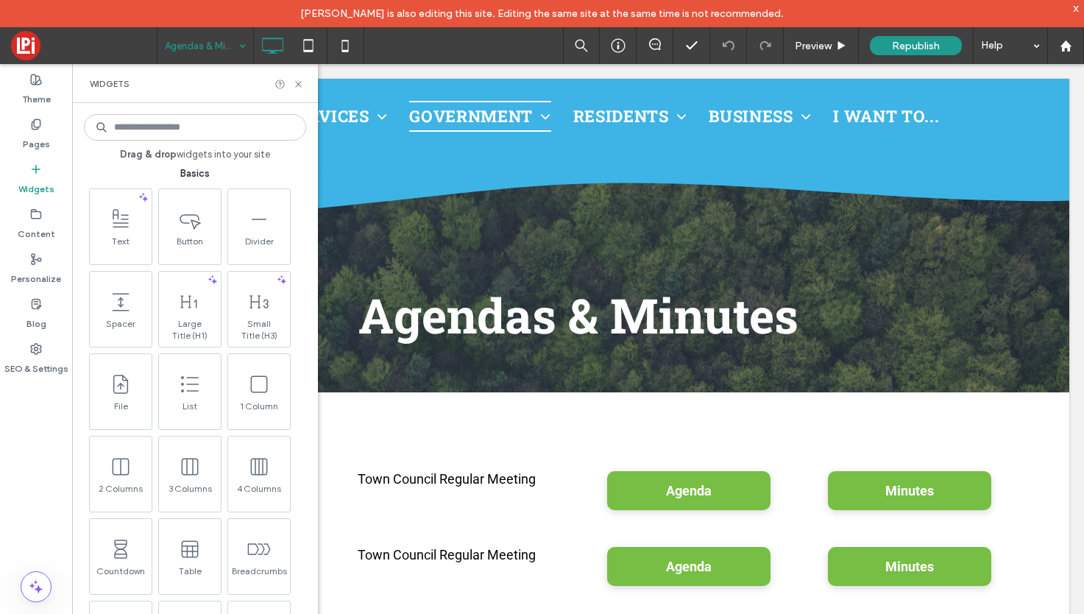
scroll to position [665, 0]
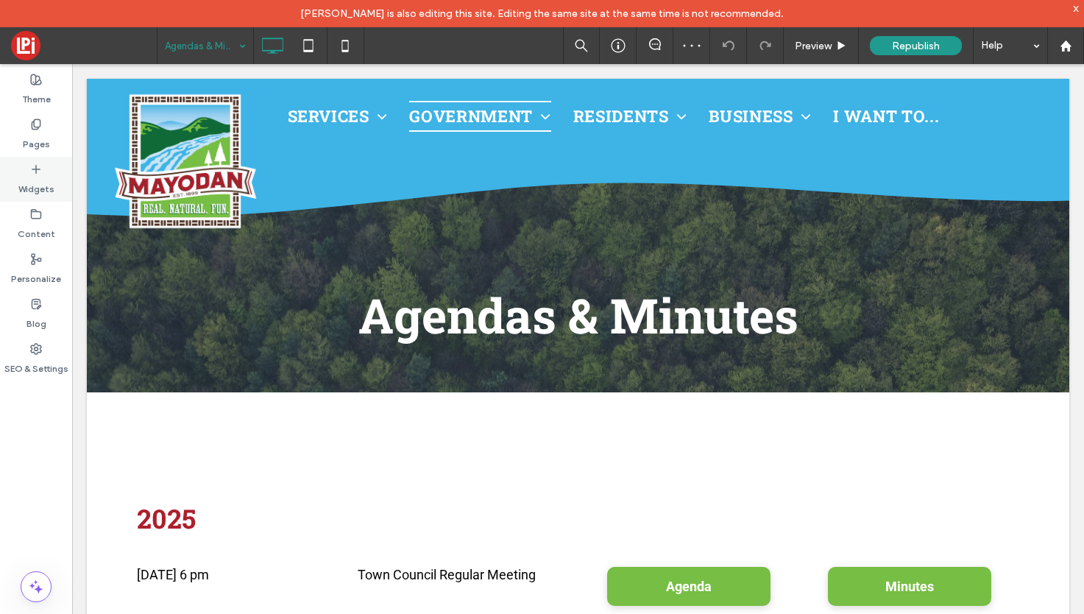
click at [49, 166] on div "Widgets" at bounding box center [36, 179] width 72 height 45
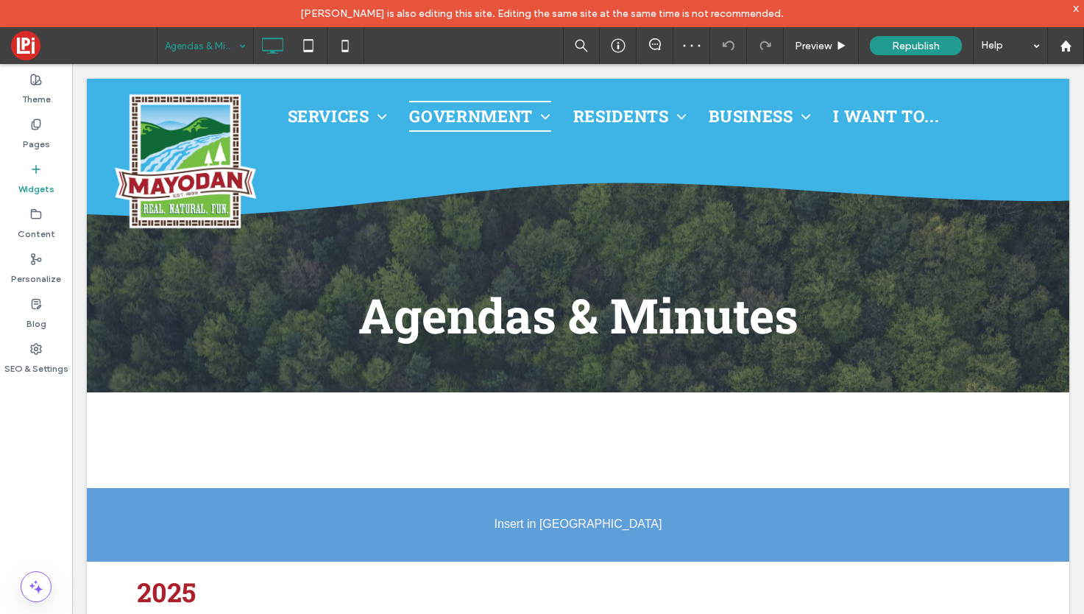
scroll to position [40, 0]
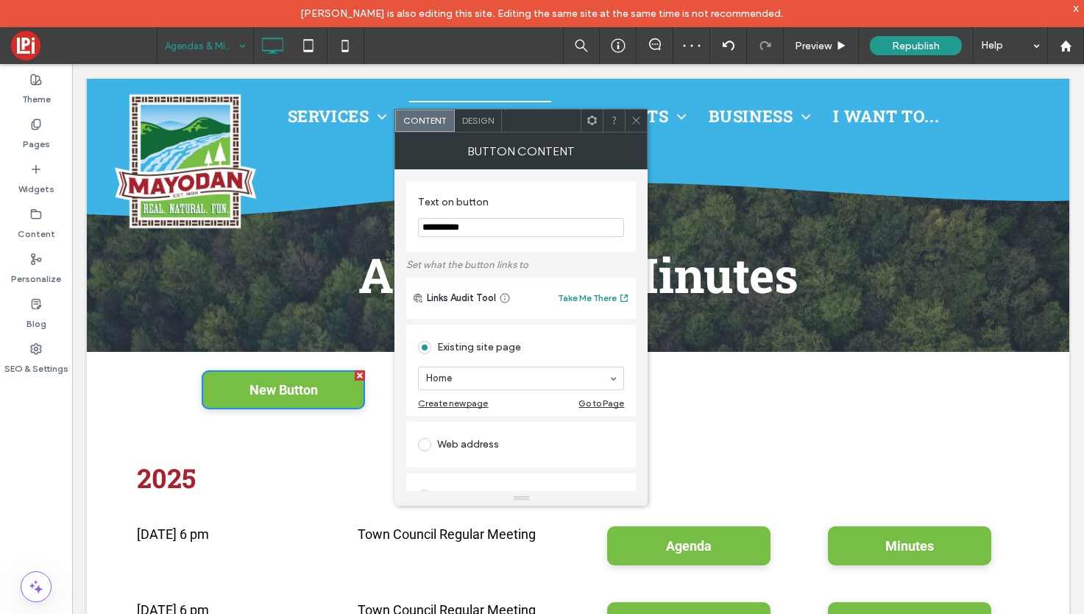
click at [637, 127] on span at bounding box center [636, 121] width 11 height 22
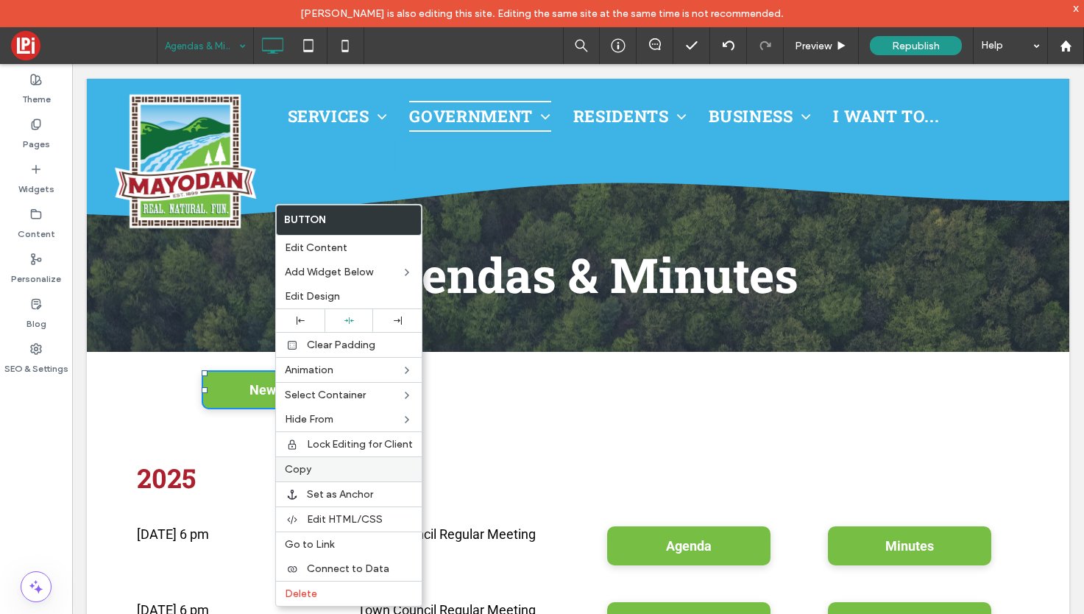
click at [308, 465] on span "Copy" at bounding box center [298, 469] width 26 height 13
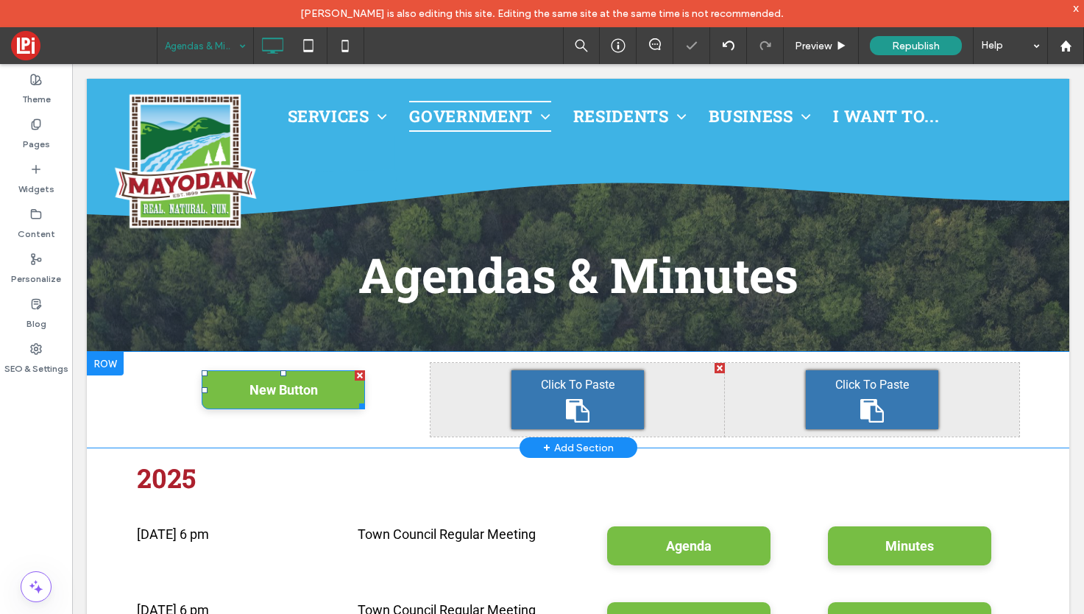
click at [566, 418] on icon at bounding box center [578, 411] width 24 height 24
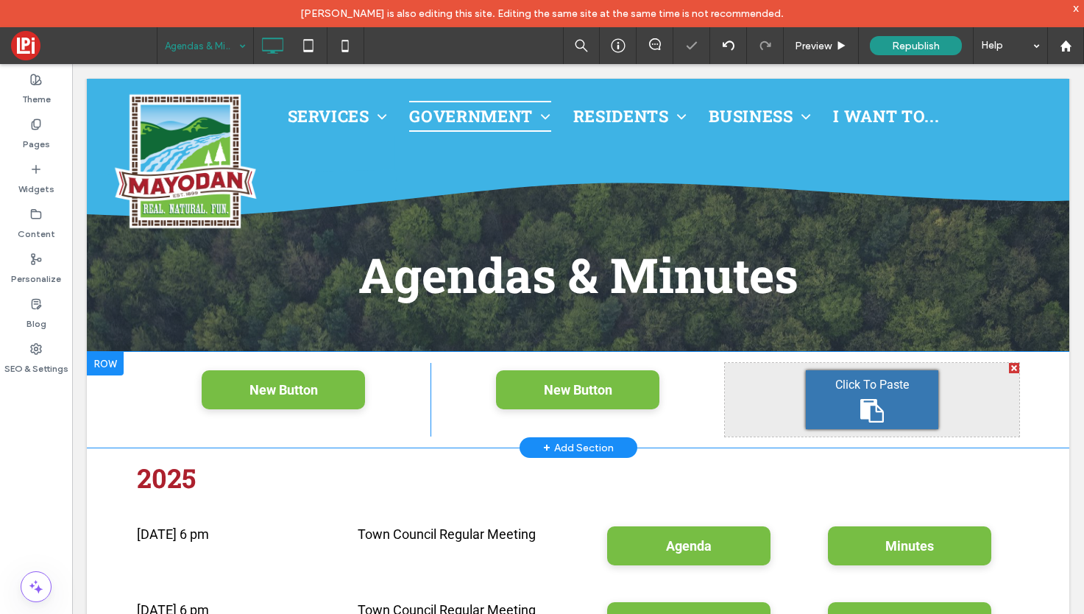
click at [907, 402] on div "Click To Paste" at bounding box center [872, 399] width 132 height 59
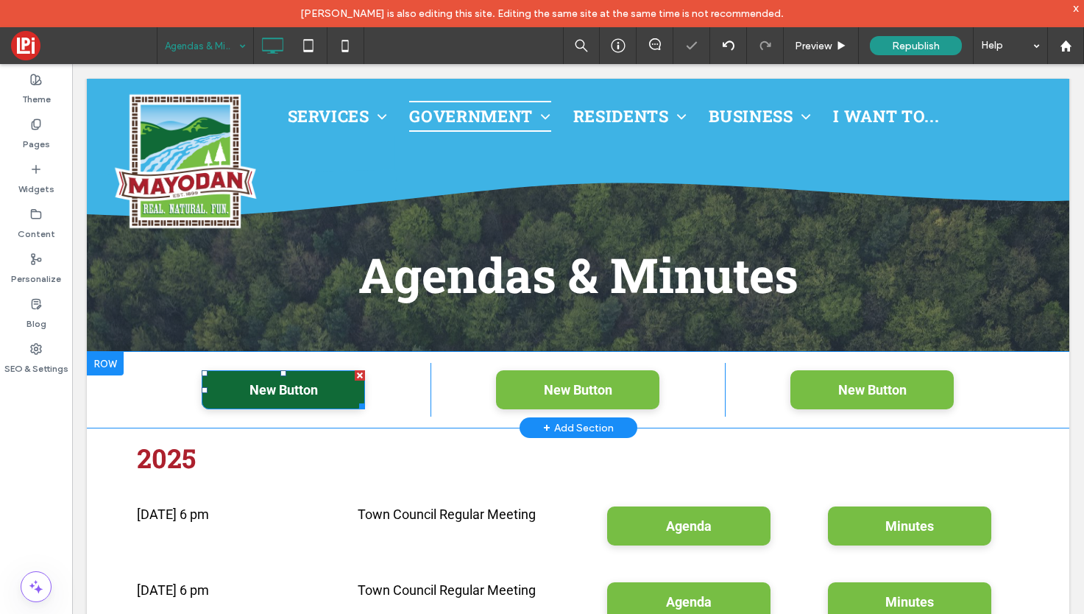
click at [308, 394] on span "New Button" at bounding box center [283, 389] width 68 height 15
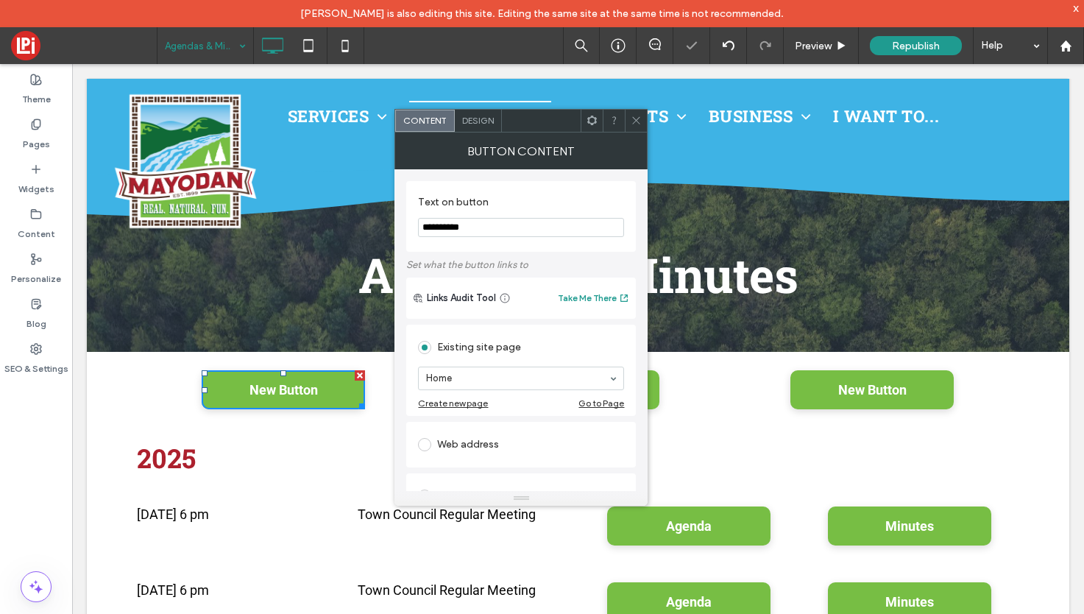
click at [480, 224] on input "**********" at bounding box center [521, 227] width 206 height 19
click at [480, 222] on input "**********" at bounding box center [521, 227] width 206 height 19
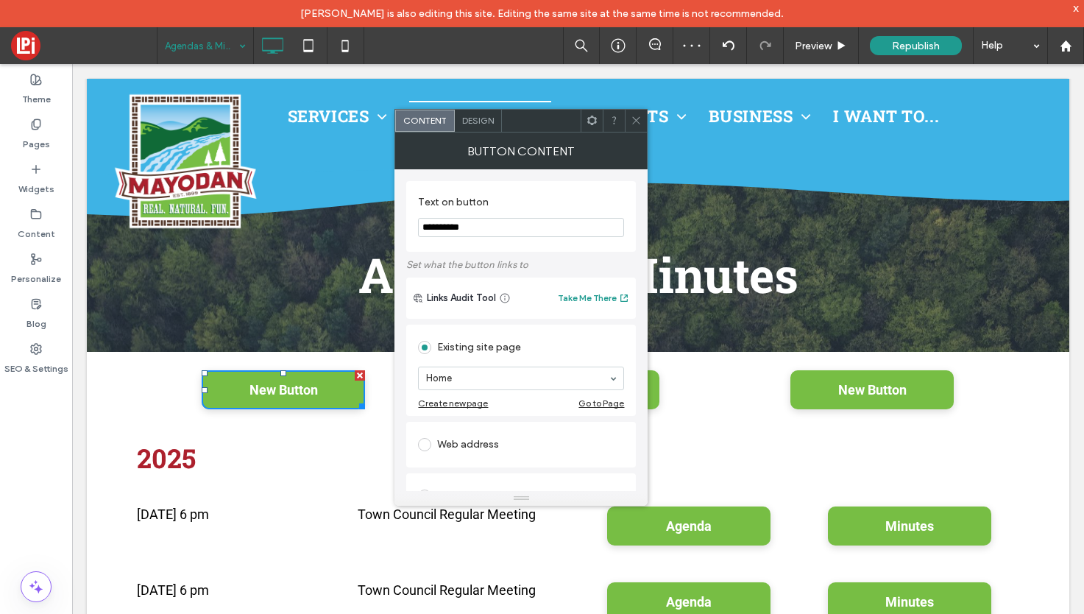
click at [480, 222] on input "**********" at bounding box center [521, 227] width 206 height 19
click at [460, 225] on input "**********" at bounding box center [521, 227] width 206 height 19
drag, startPoint x: 481, startPoint y: 230, endPoint x: 444, endPoint y: 230, distance: 36.1
click at [444, 230] on input "**********" at bounding box center [521, 227] width 206 height 19
type input "**********"
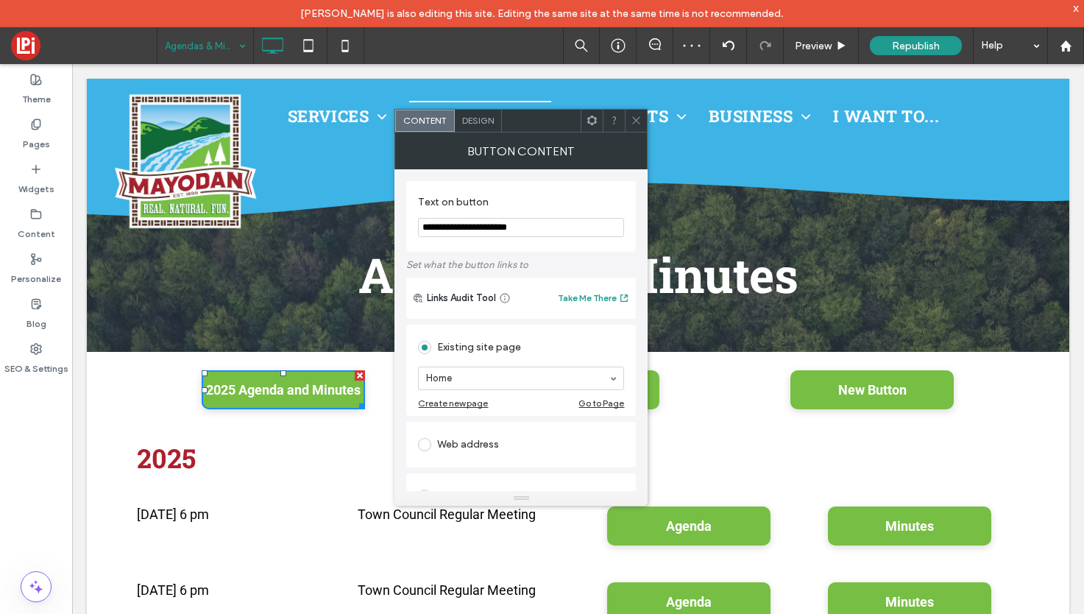
click at [551, 224] on input "**********" at bounding box center [521, 227] width 206 height 19
click at [638, 116] on icon at bounding box center [636, 120] width 11 height 11
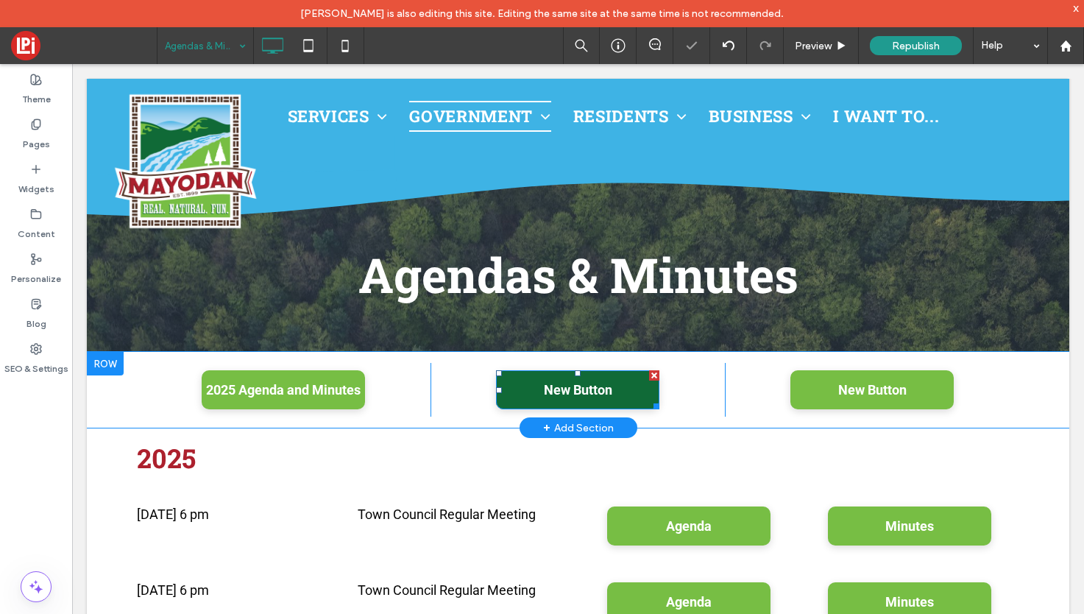
click at [567, 394] on span "New Button" at bounding box center [578, 389] width 68 height 15
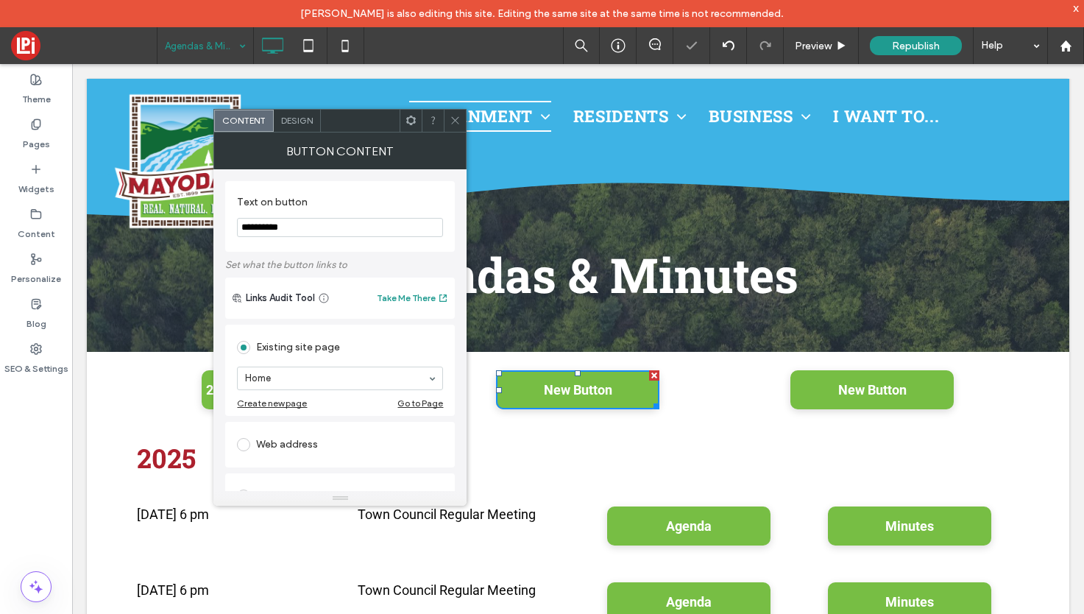
click at [336, 234] on input "**********" at bounding box center [340, 227] width 206 height 19
paste input "**********"
click at [262, 224] on input "**********" at bounding box center [340, 227] width 206 height 19
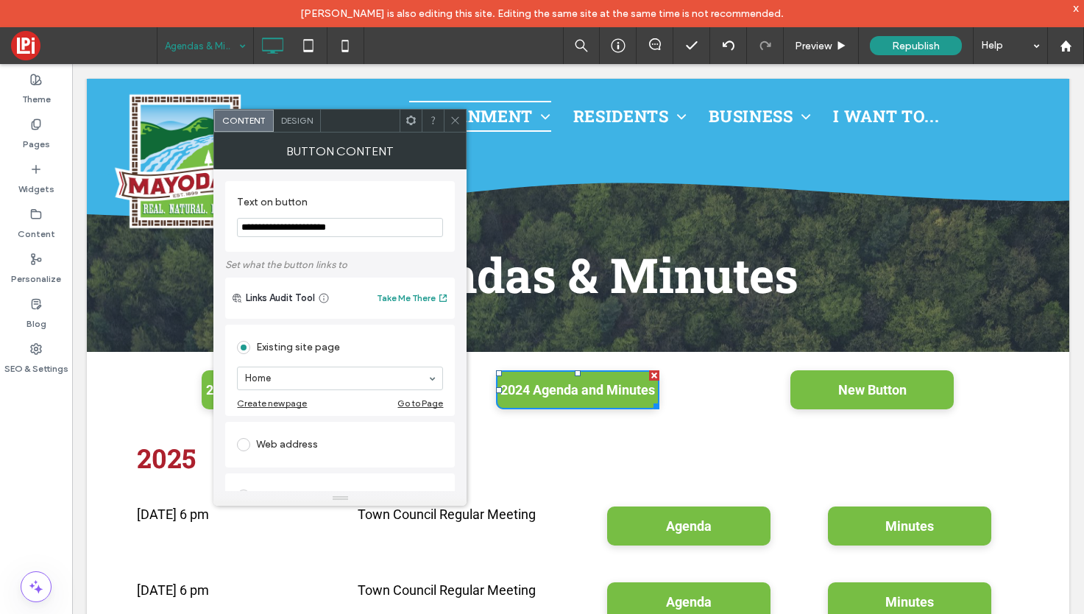
type input "**********"
type input "****"
click at [450, 117] on icon at bounding box center [455, 120] width 11 height 11
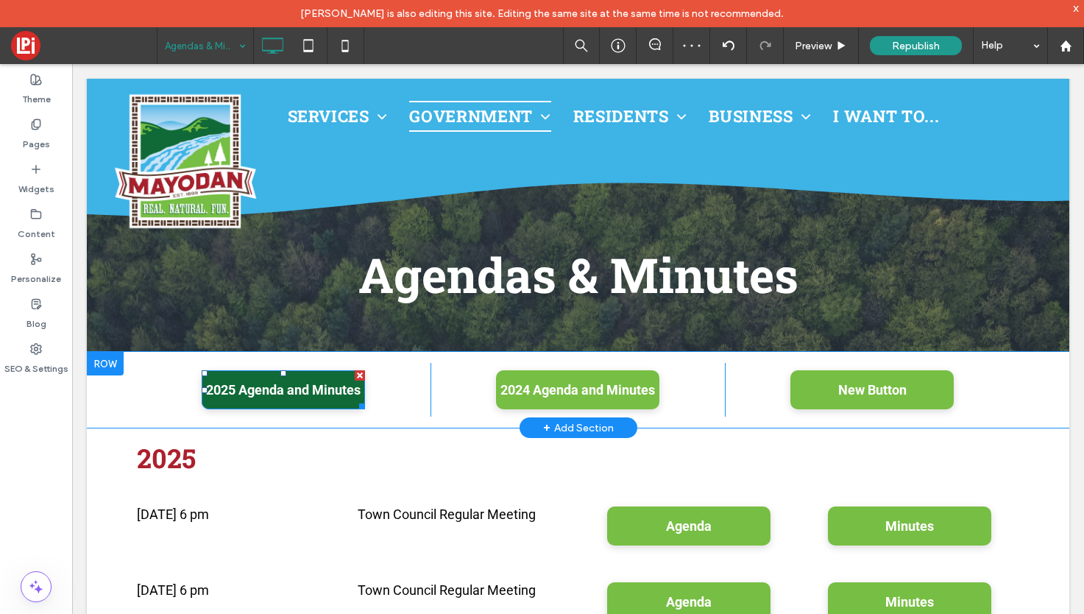
click at [320, 383] on span "2025 Agenda and Minutes" at bounding box center [283, 389] width 155 height 15
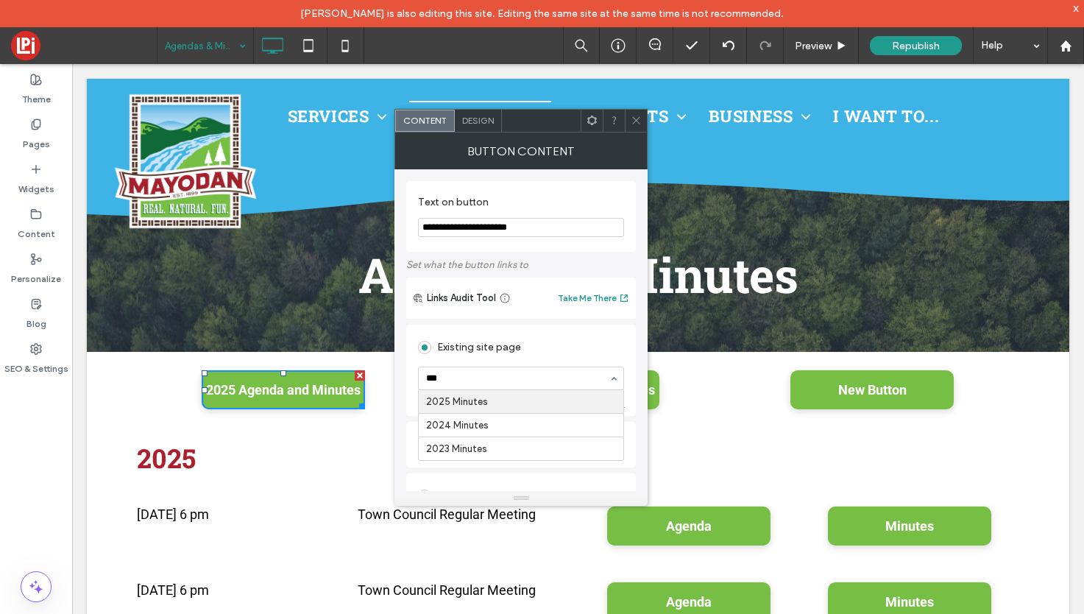
type input "****"
click at [636, 119] on use at bounding box center [636, 120] width 7 height 7
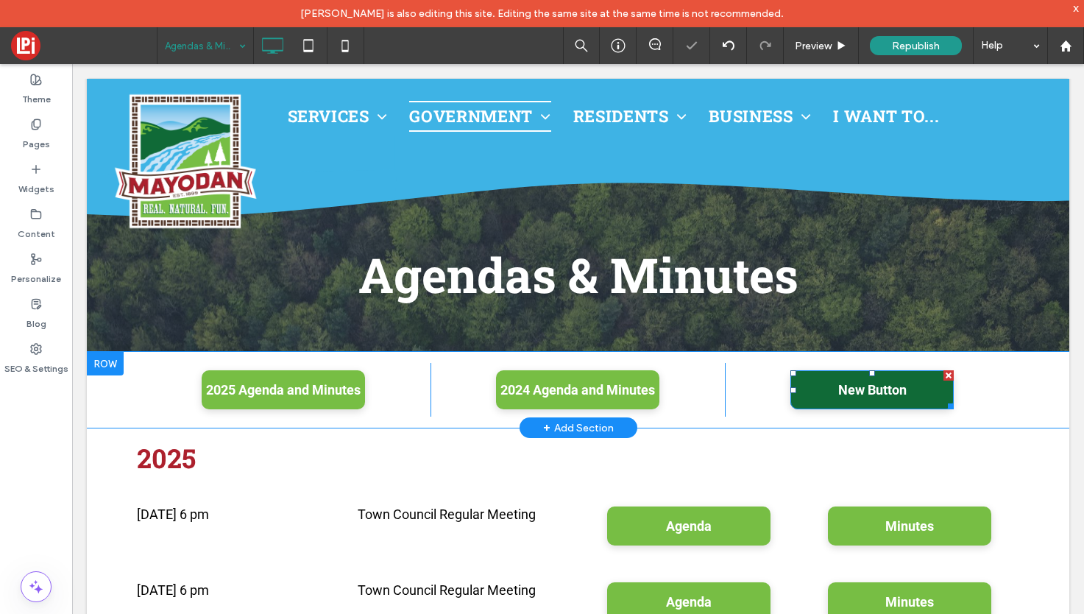
click at [889, 384] on span "New Button" at bounding box center [872, 389] width 68 height 15
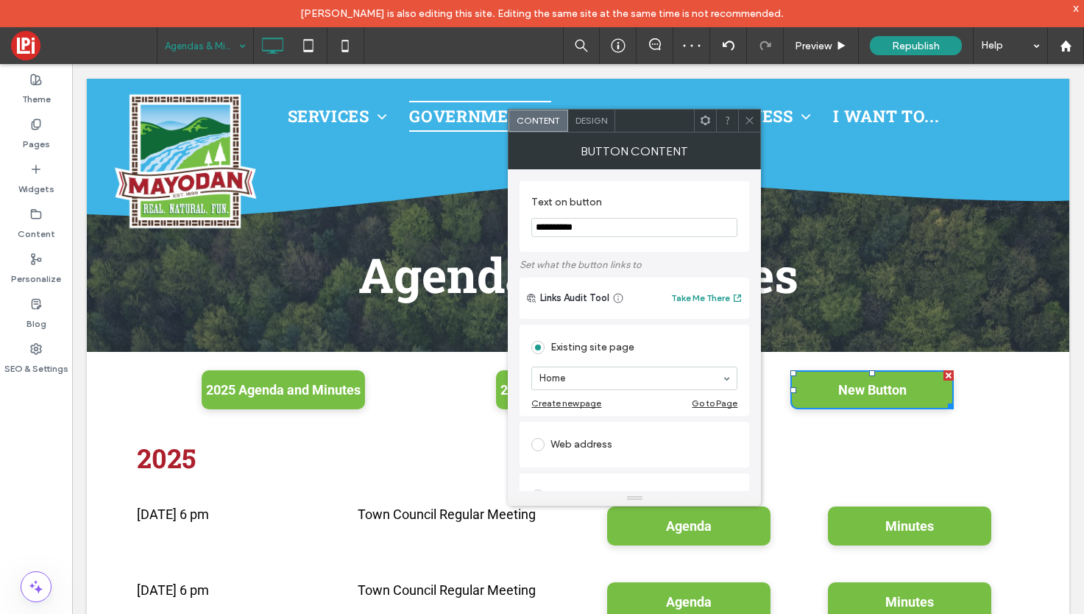
click at [617, 227] on input "**********" at bounding box center [634, 227] width 206 height 19
paste input "**********"
click at [558, 225] on input "**********" at bounding box center [634, 227] width 206 height 19
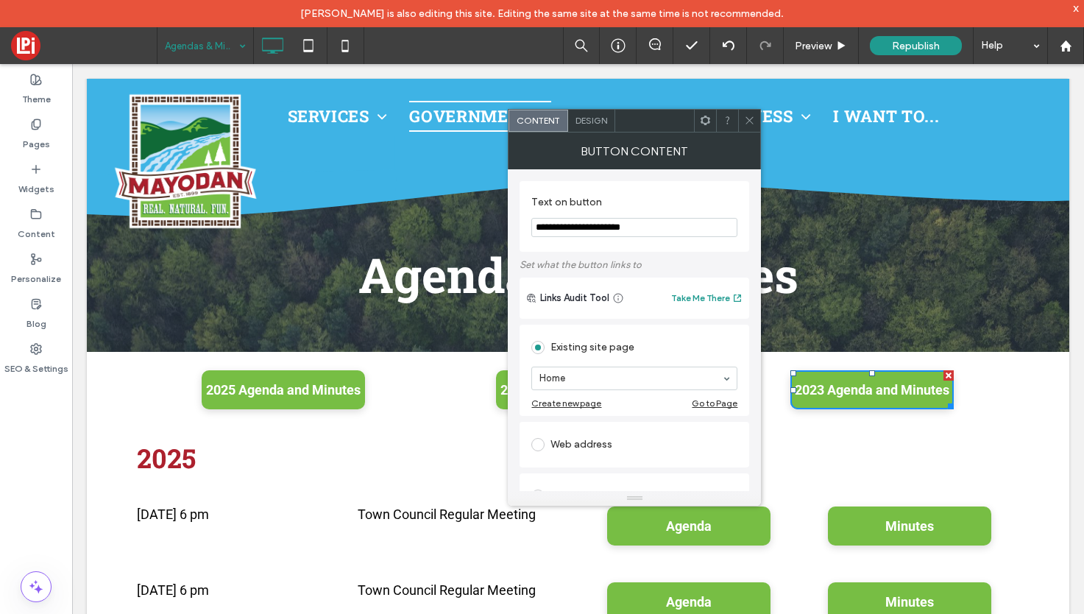
type input "**********"
type input "***"
click at [749, 116] on icon at bounding box center [749, 120] width 11 height 11
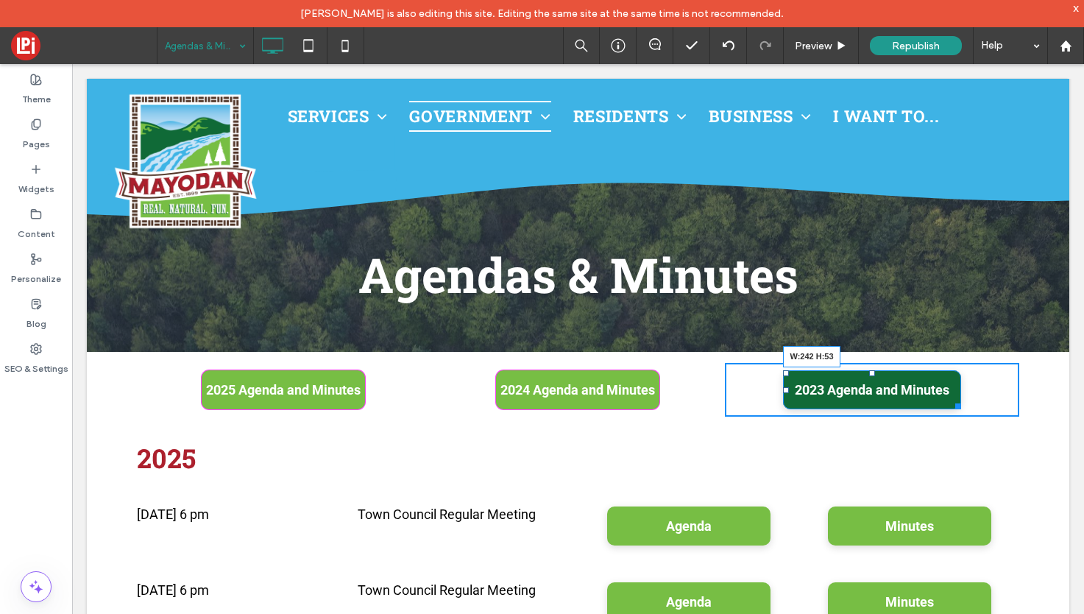
drag, startPoint x: 951, startPoint y: 402, endPoint x: 958, endPoint y: 403, distance: 7.5
click at [958, 403] on div at bounding box center [955, 403] width 11 height 11
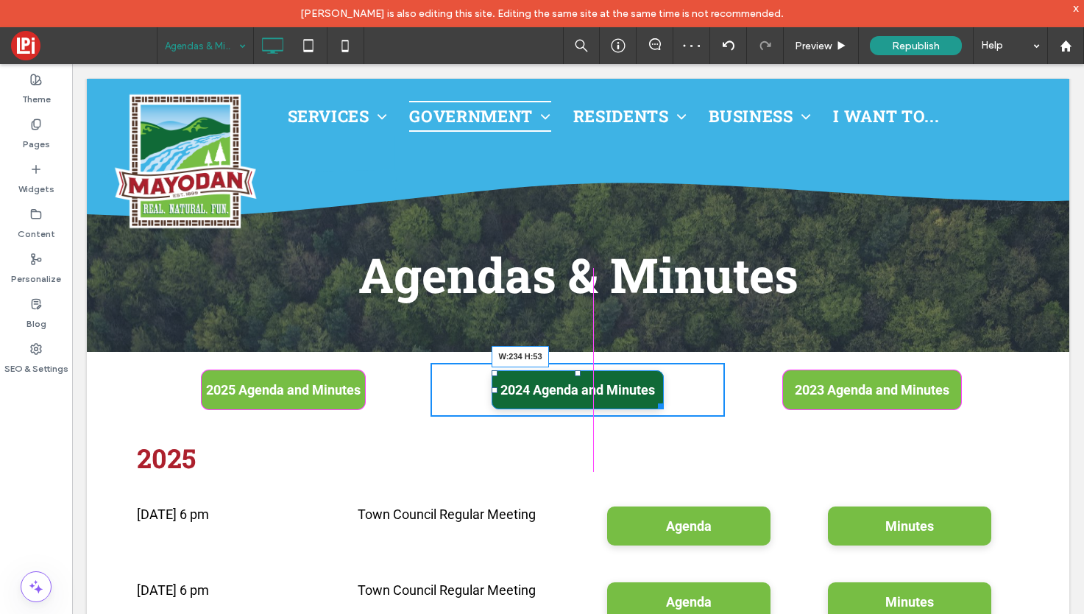
click at [660, 403] on div at bounding box center [658, 403] width 11 height 11
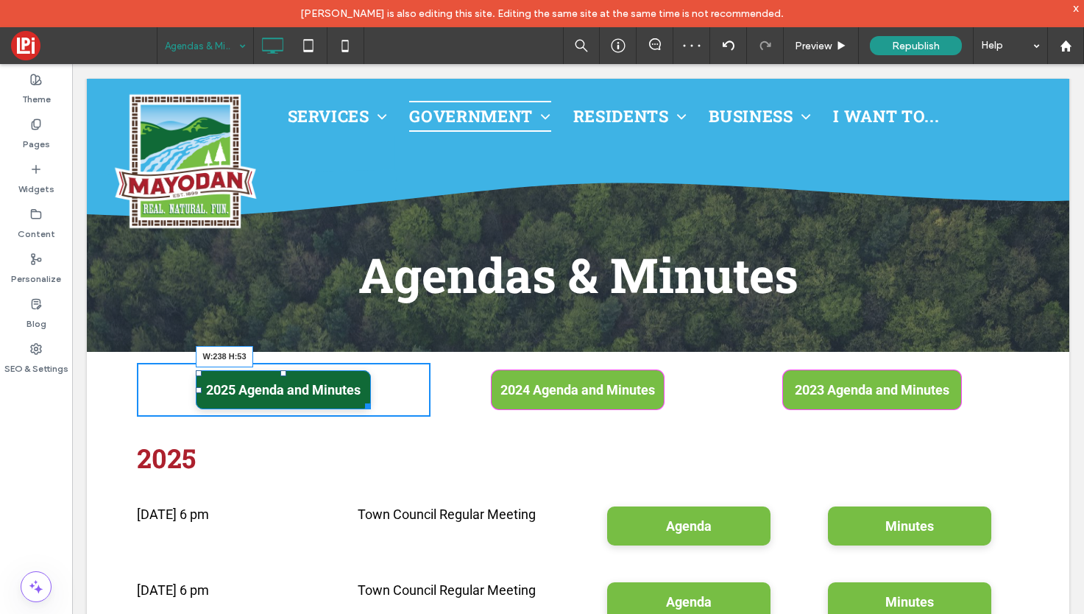
click at [369, 401] on div at bounding box center [365, 403] width 11 height 11
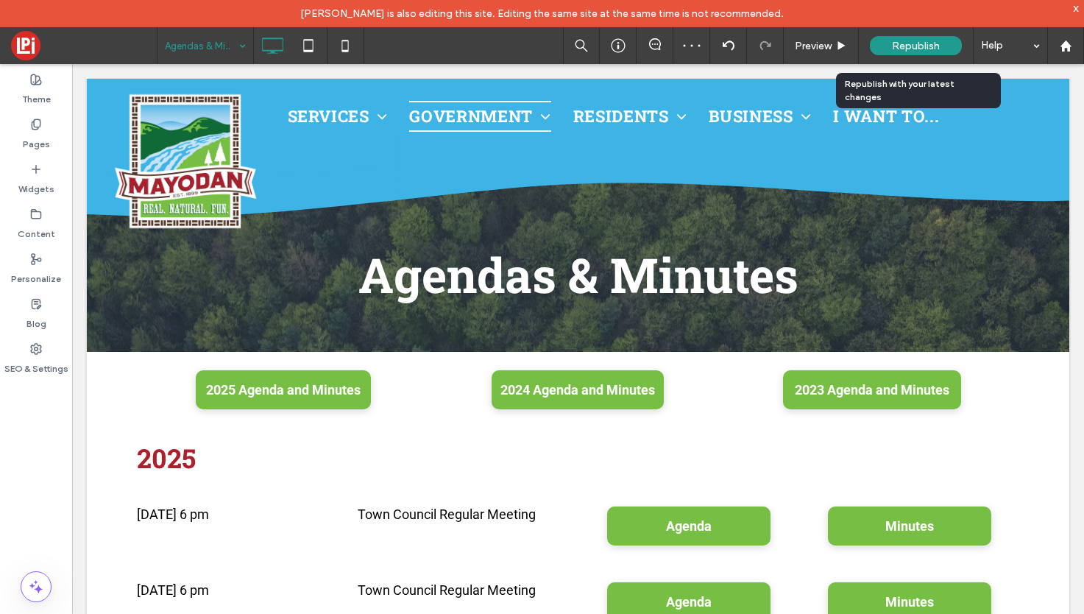
click at [920, 41] on span "Republish" at bounding box center [916, 46] width 48 height 13
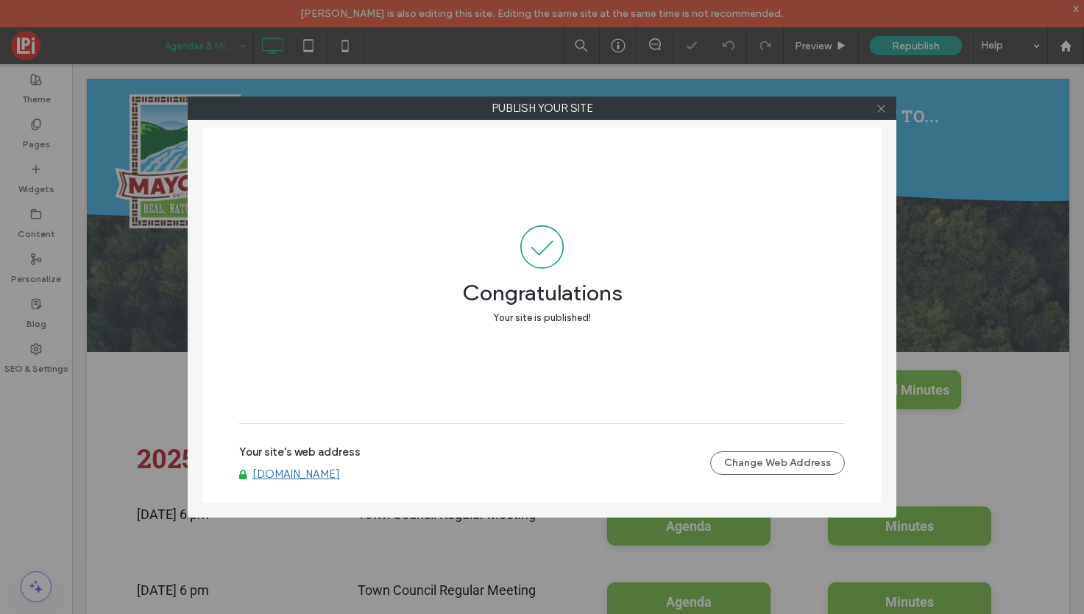
click at [880, 108] on use at bounding box center [880, 108] width 7 height 7
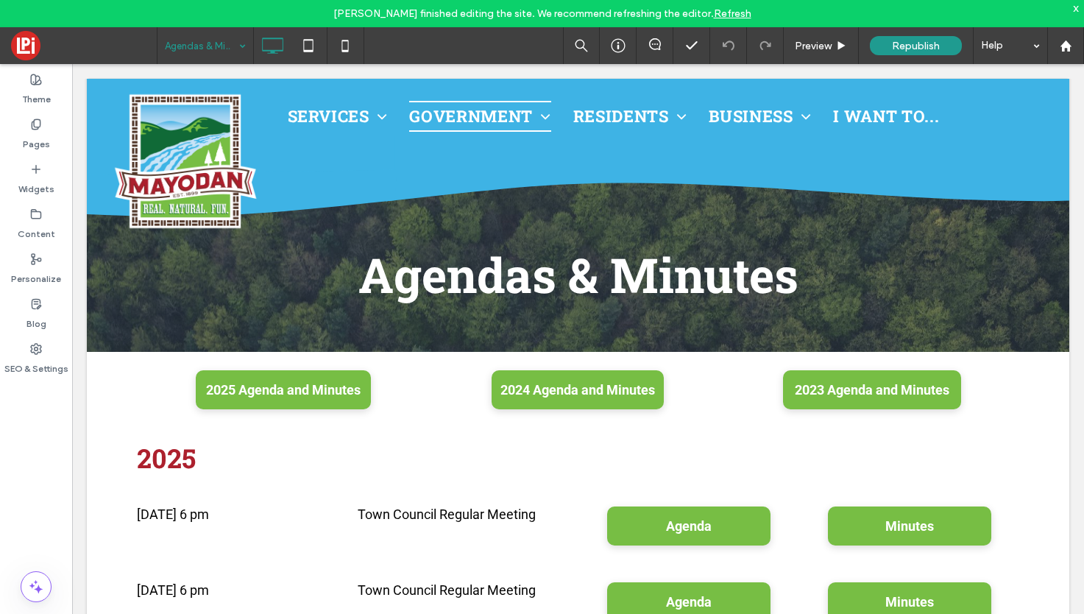
click at [737, 13] on link "Refresh" at bounding box center [733, 13] width 38 height 13
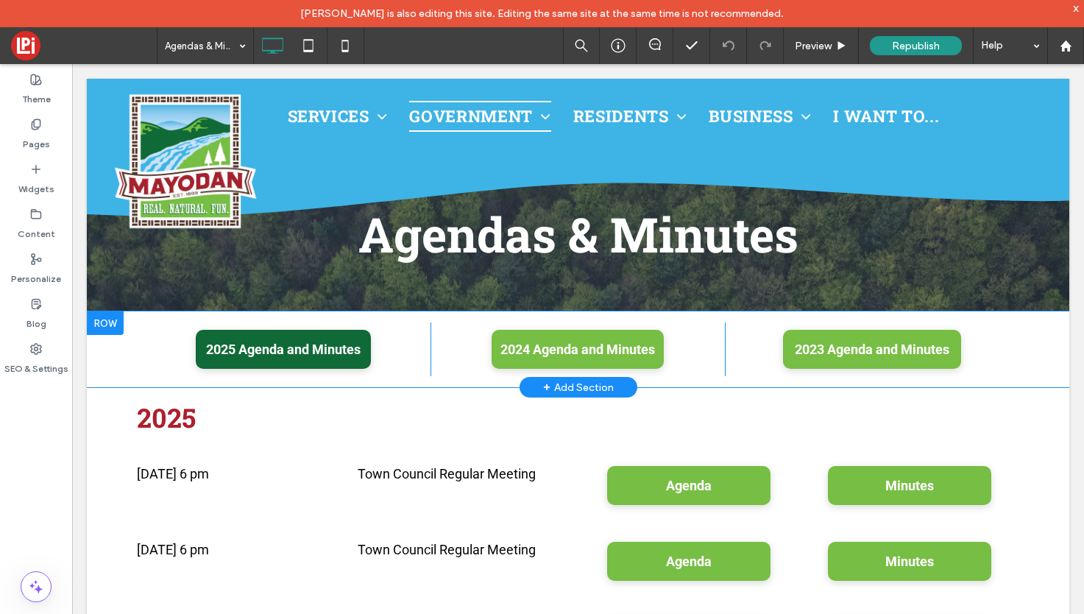
scroll to position [68, 0]
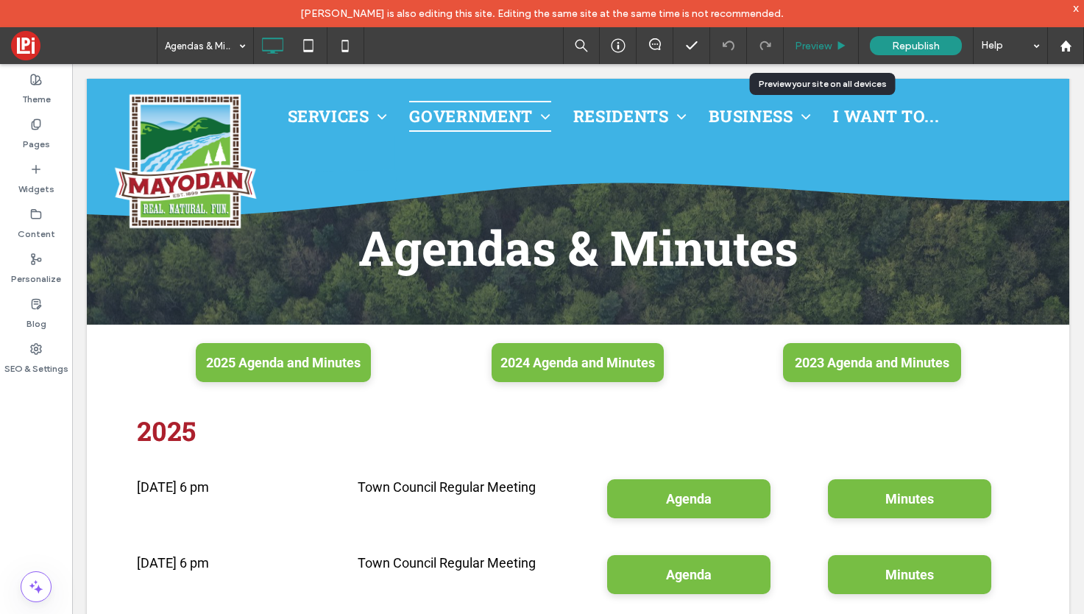
click at [825, 47] on span "Preview" at bounding box center [813, 46] width 37 height 13
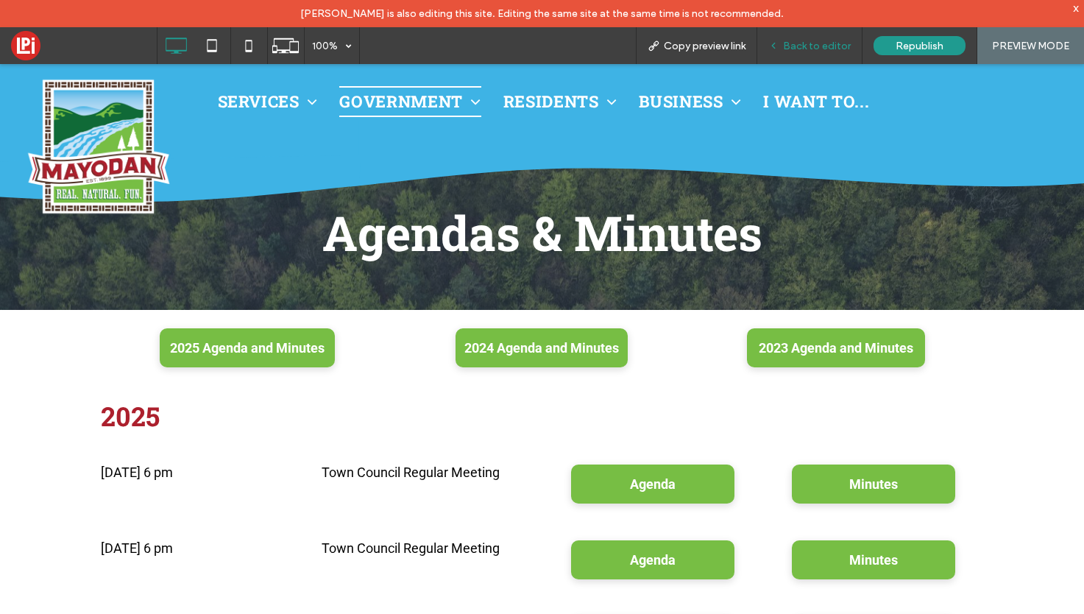
click at [835, 43] on span "Back to editor" at bounding box center [817, 46] width 68 height 13
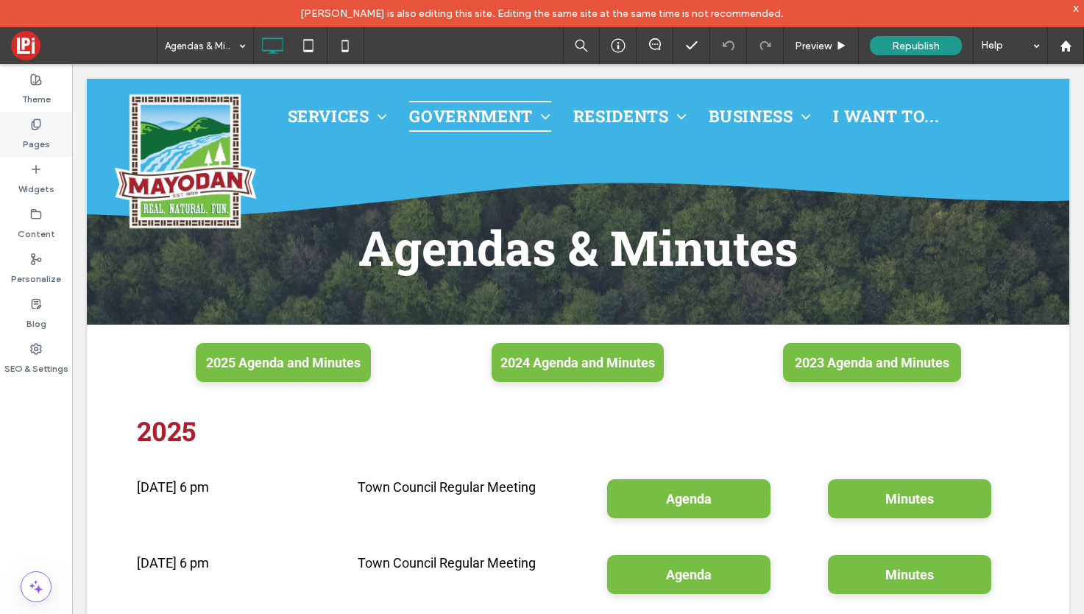
click at [40, 121] on icon at bounding box center [36, 124] width 12 height 12
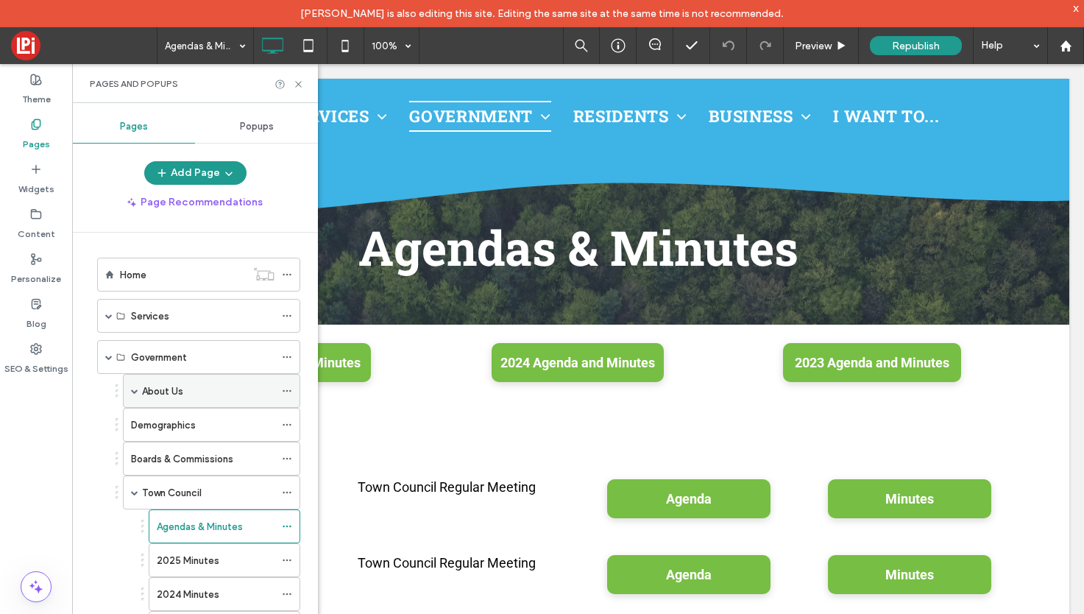
scroll to position [136, 0]
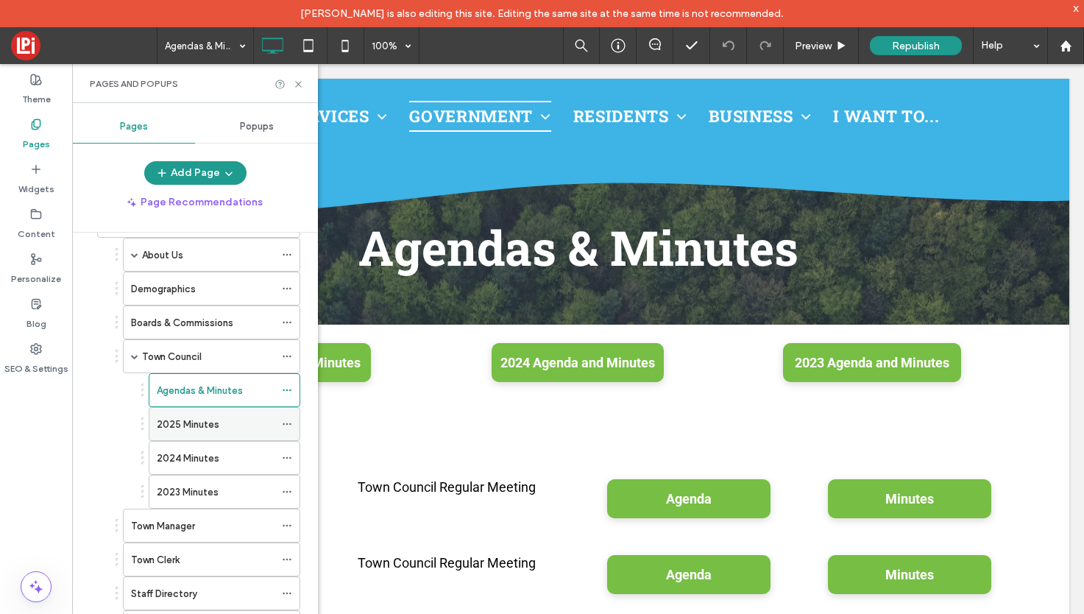
click at [284, 425] on icon at bounding box center [287, 424] width 10 height 10
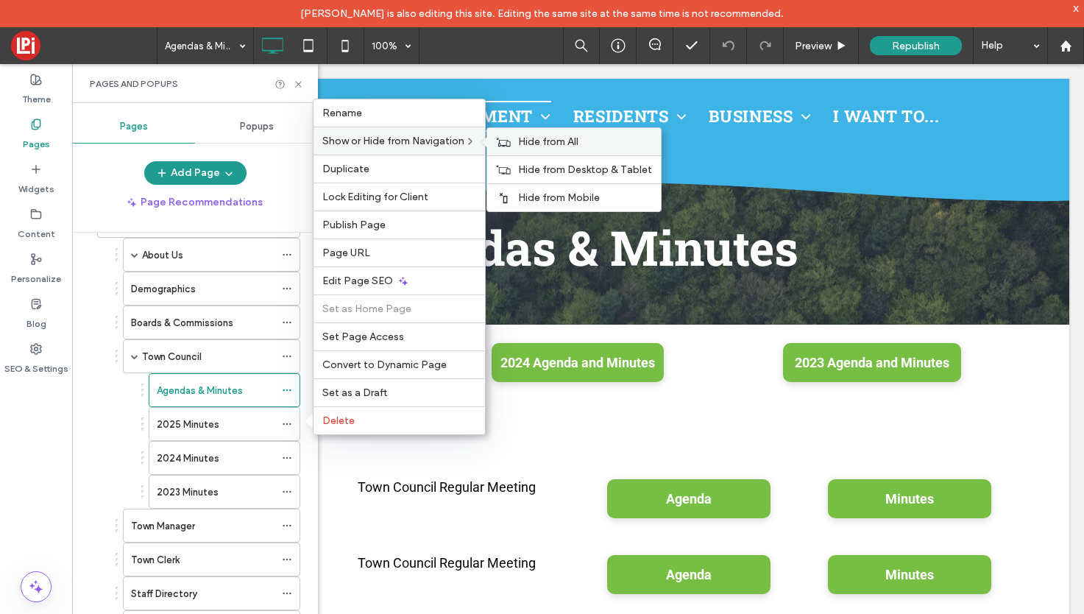
click at [549, 138] on span "Hide from All" at bounding box center [548, 141] width 60 height 13
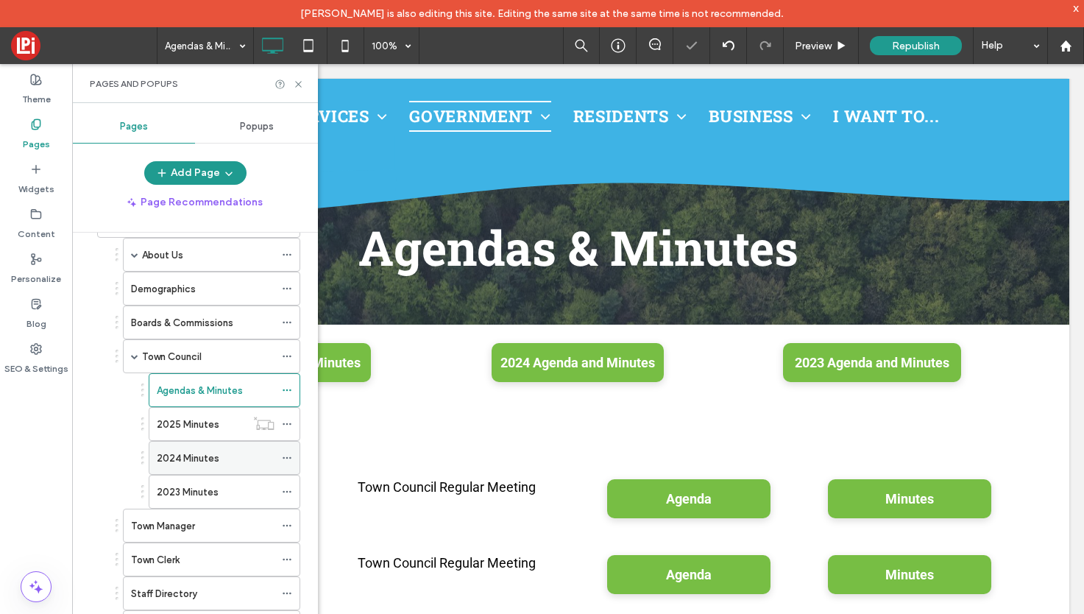
click at [287, 457] on use at bounding box center [287, 458] width 8 height 2
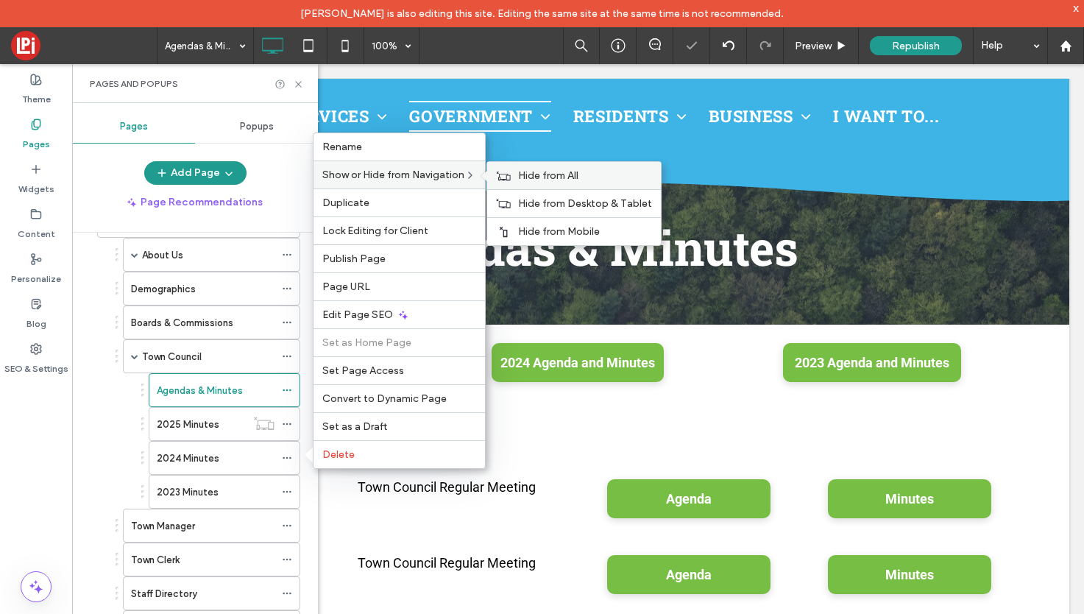
click at [545, 175] on span "Hide from All" at bounding box center [548, 175] width 60 height 13
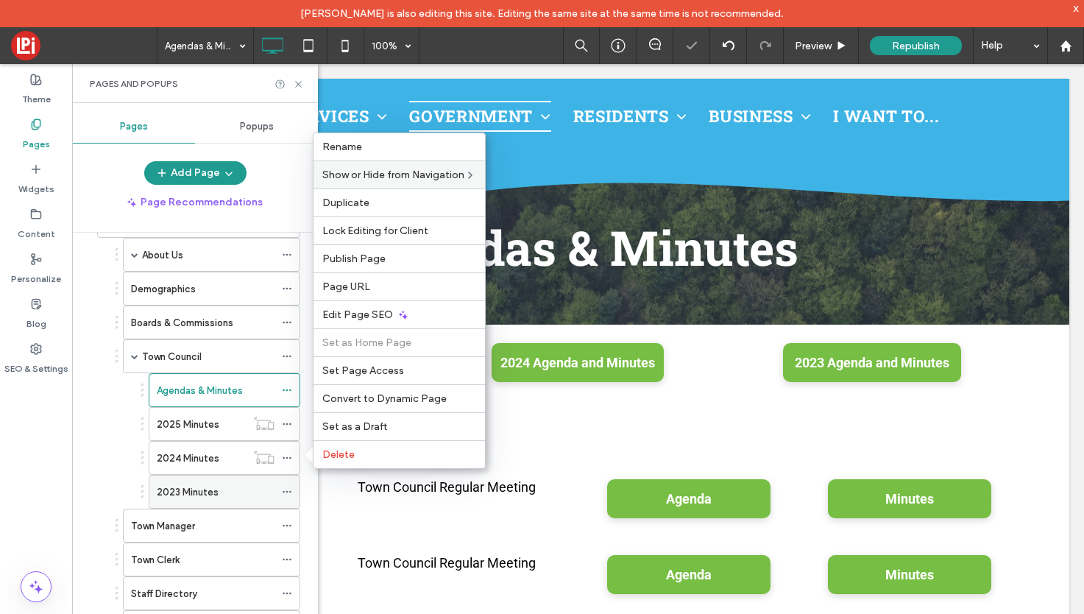
click at [285, 489] on icon at bounding box center [287, 491] width 10 height 10
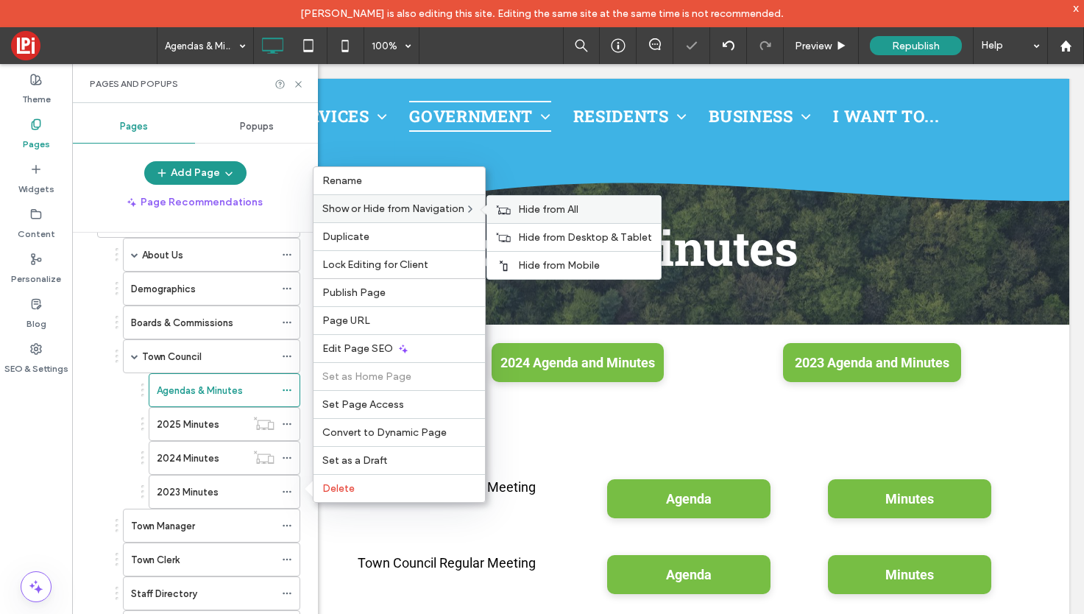
click at [543, 206] on span "Hide from All" at bounding box center [548, 209] width 60 height 13
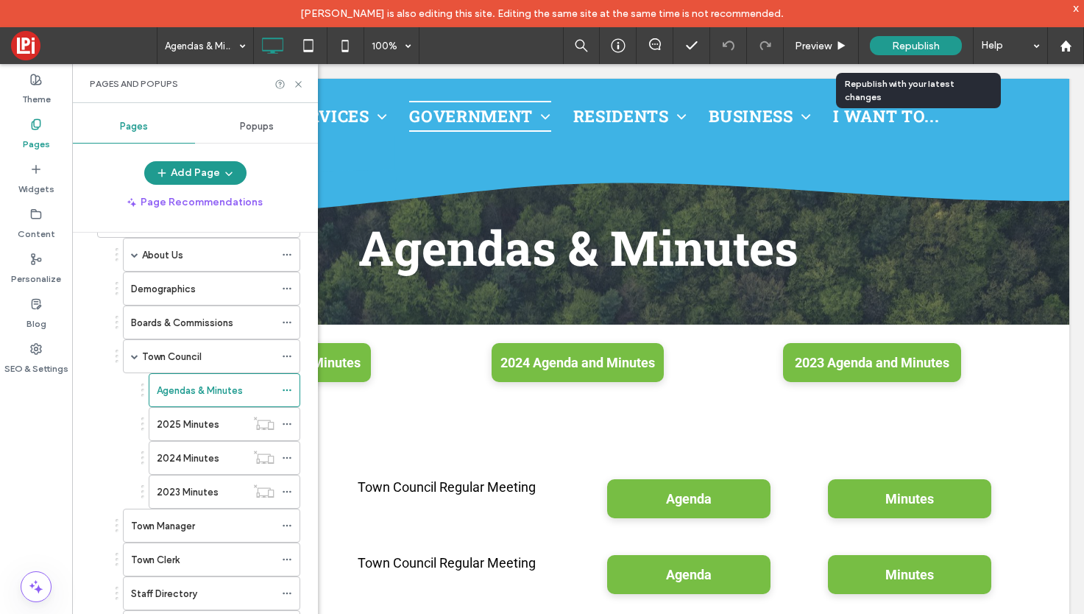
click at [912, 49] on span "Republish" at bounding box center [916, 46] width 48 height 13
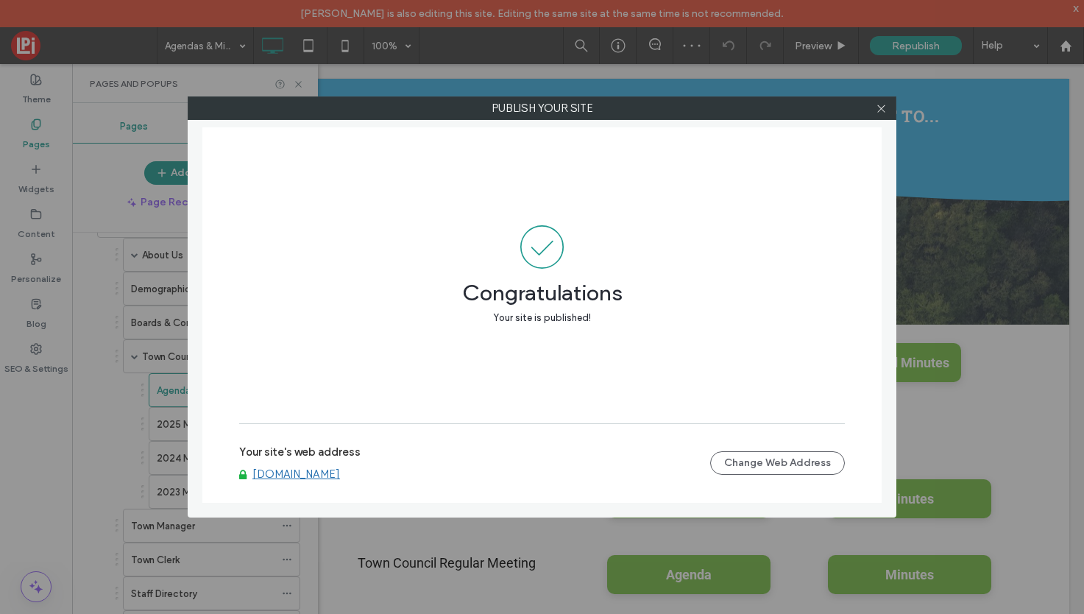
click at [887, 107] on div at bounding box center [881, 108] width 22 height 22
click at [877, 106] on icon at bounding box center [881, 108] width 11 height 11
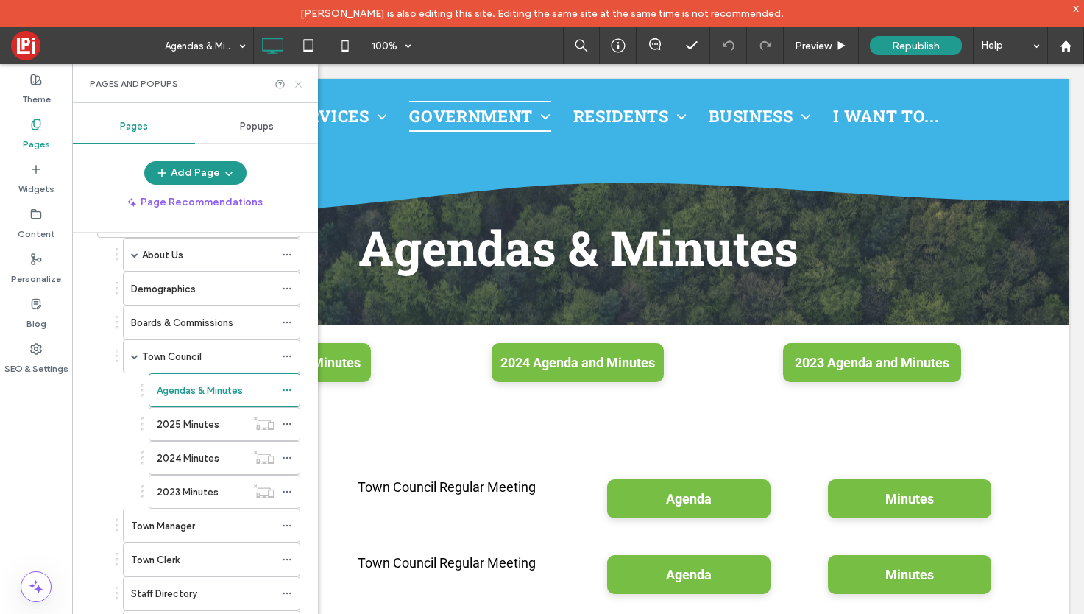
click at [300, 85] on icon at bounding box center [298, 84] width 11 height 11
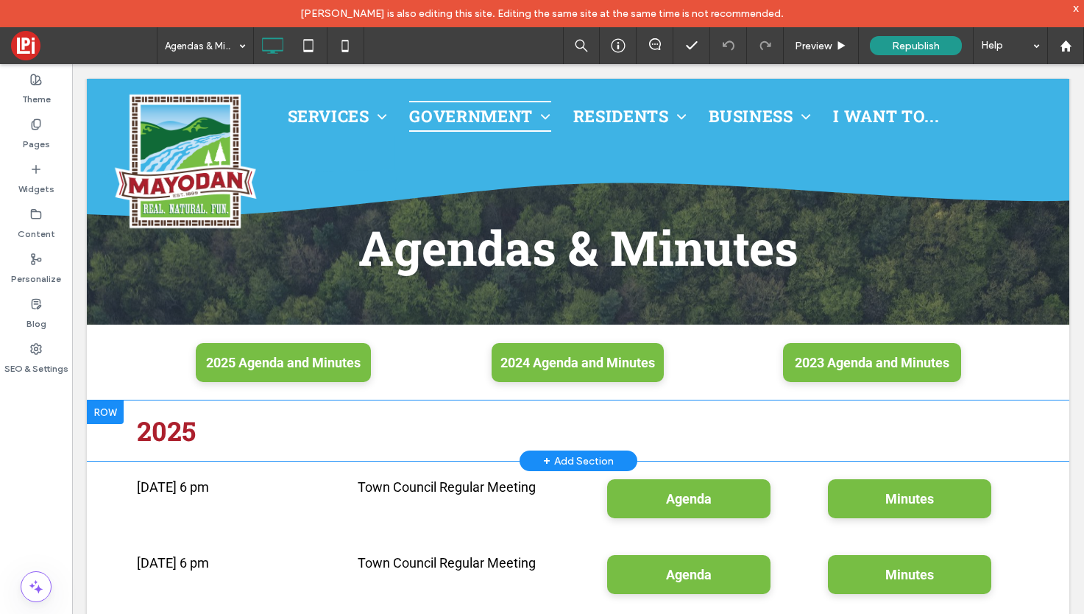
click at [100, 409] on div at bounding box center [105, 412] width 37 height 24
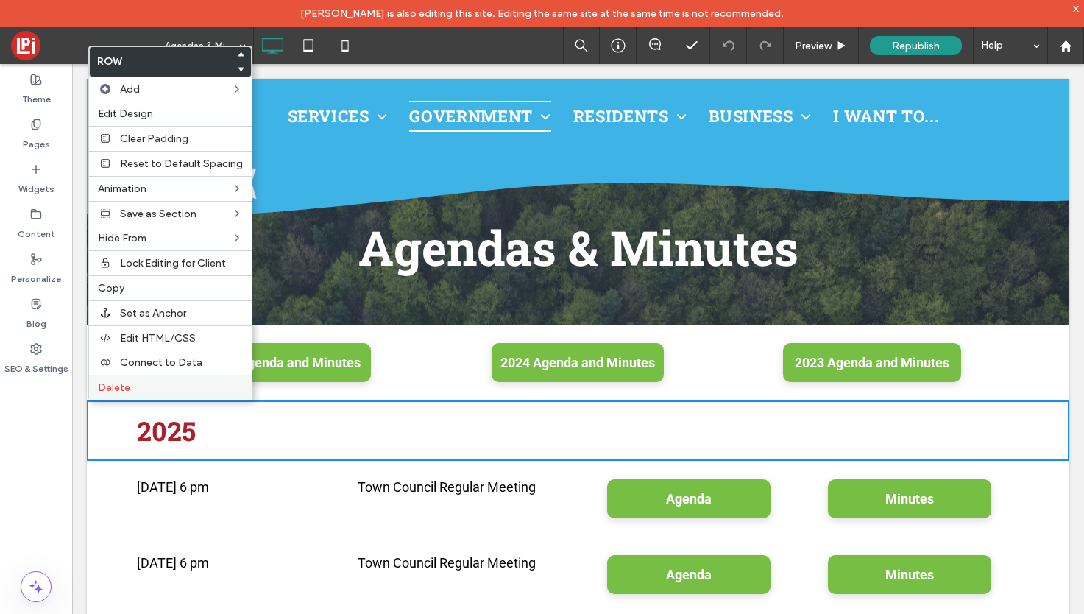
click at [107, 384] on span "Delete" at bounding box center [114, 387] width 32 height 13
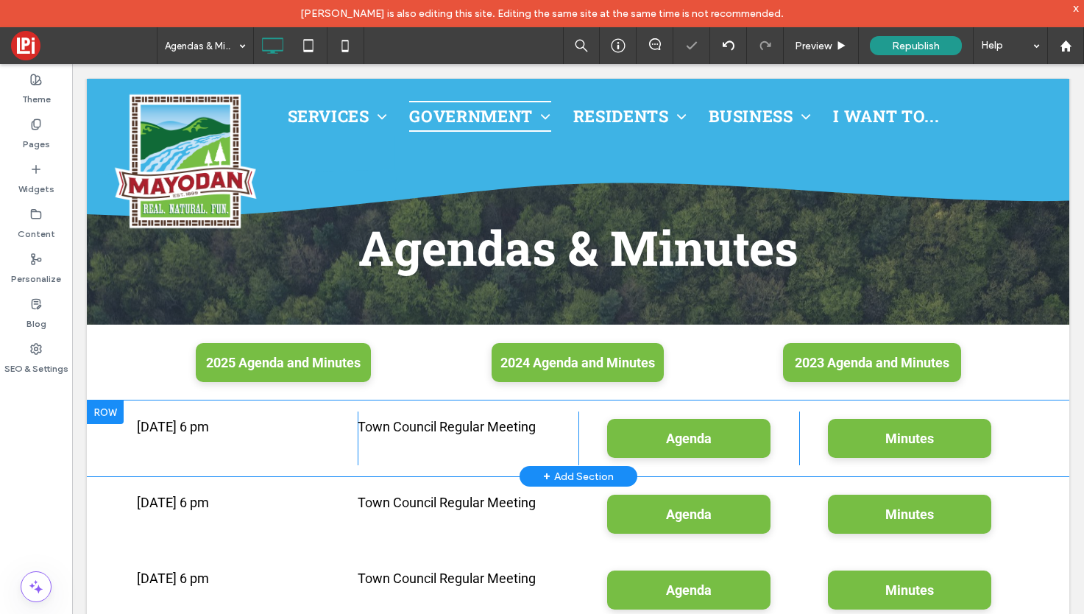
click at [96, 410] on div at bounding box center [105, 412] width 37 height 24
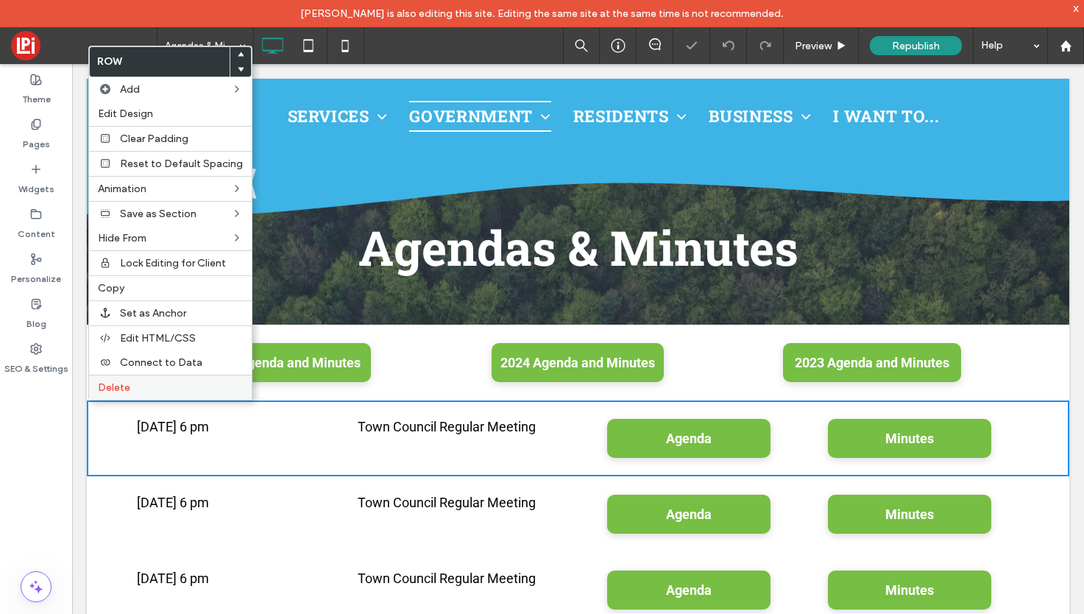
click at [107, 388] on span "Delete" at bounding box center [114, 387] width 32 height 13
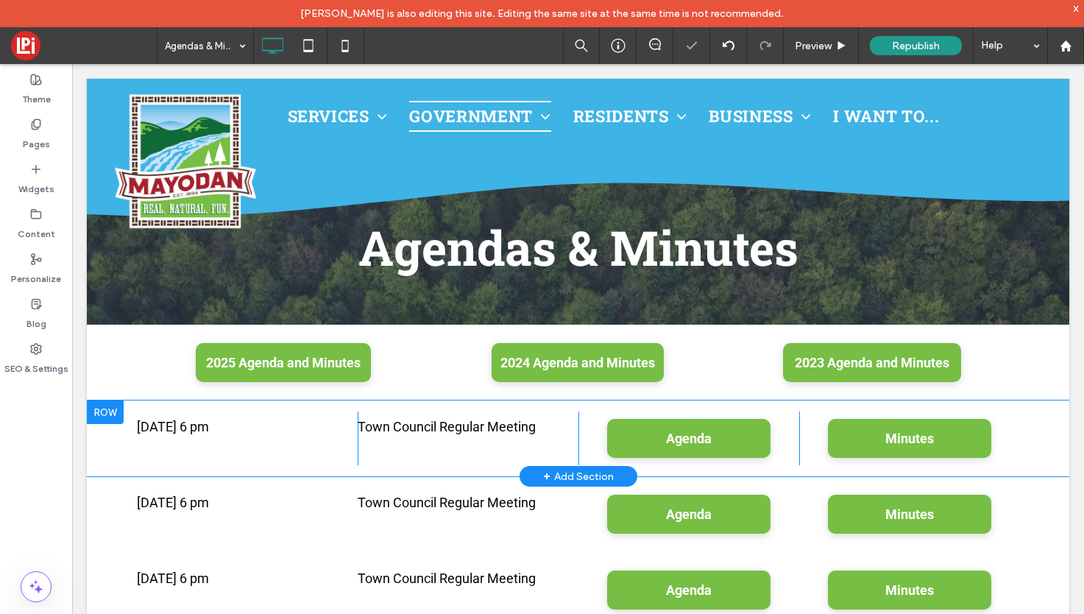
click at [111, 413] on div at bounding box center [105, 412] width 37 height 24
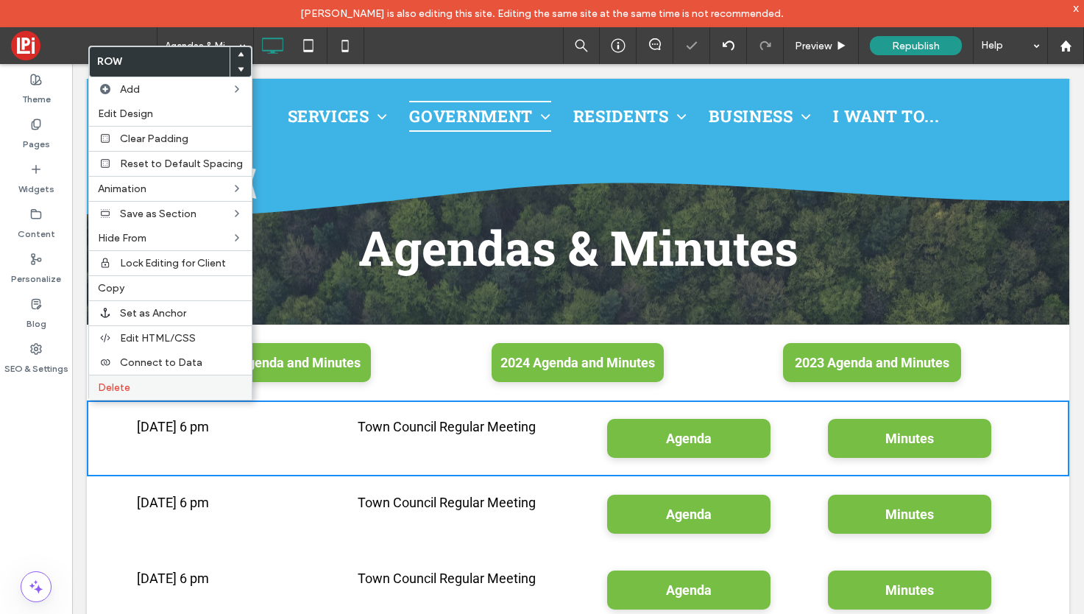
click at [109, 385] on span "Delete" at bounding box center [114, 387] width 32 height 13
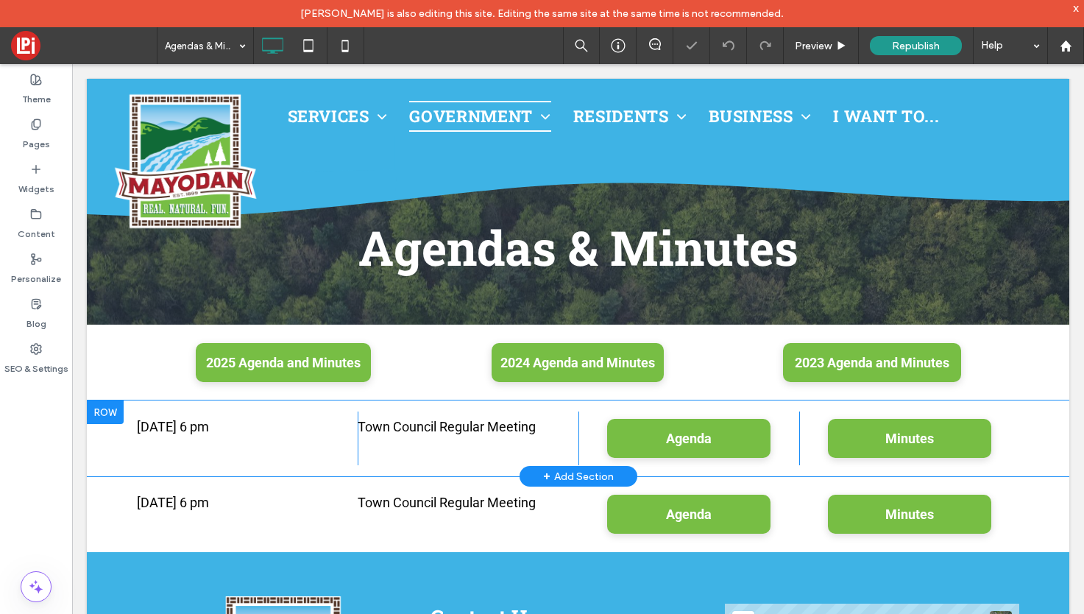
click at [103, 417] on div at bounding box center [105, 412] width 37 height 24
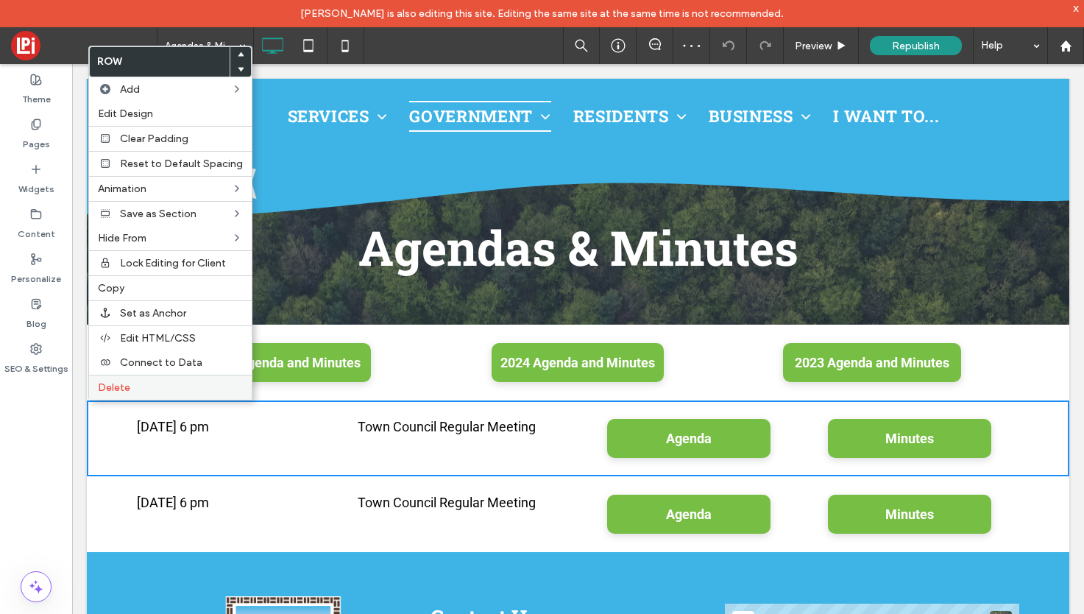
click at [110, 386] on span "Delete" at bounding box center [114, 387] width 32 height 13
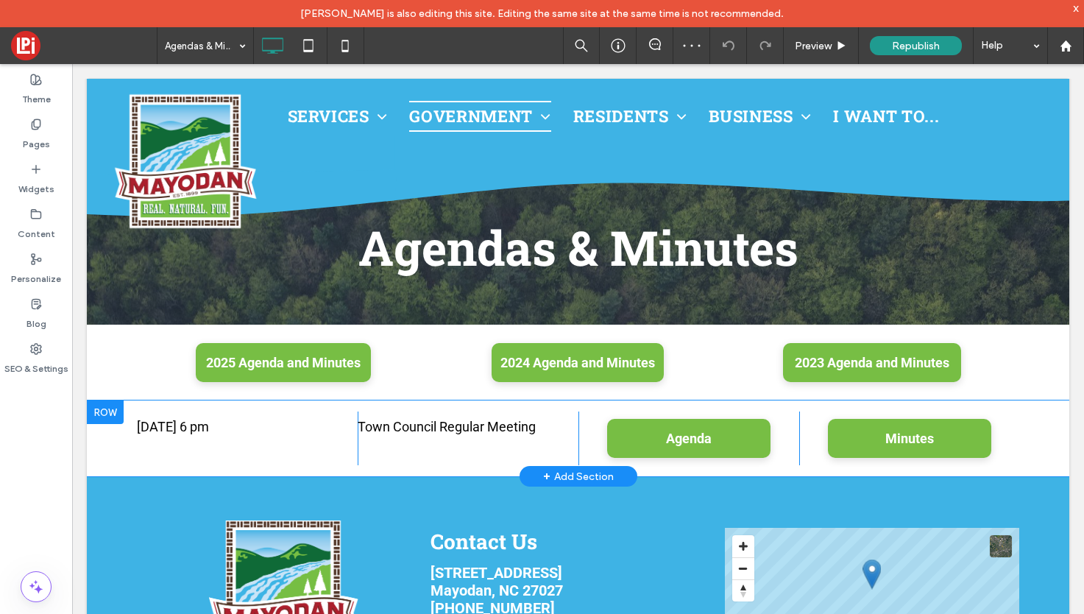
click at [108, 414] on div at bounding box center [105, 412] width 37 height 24
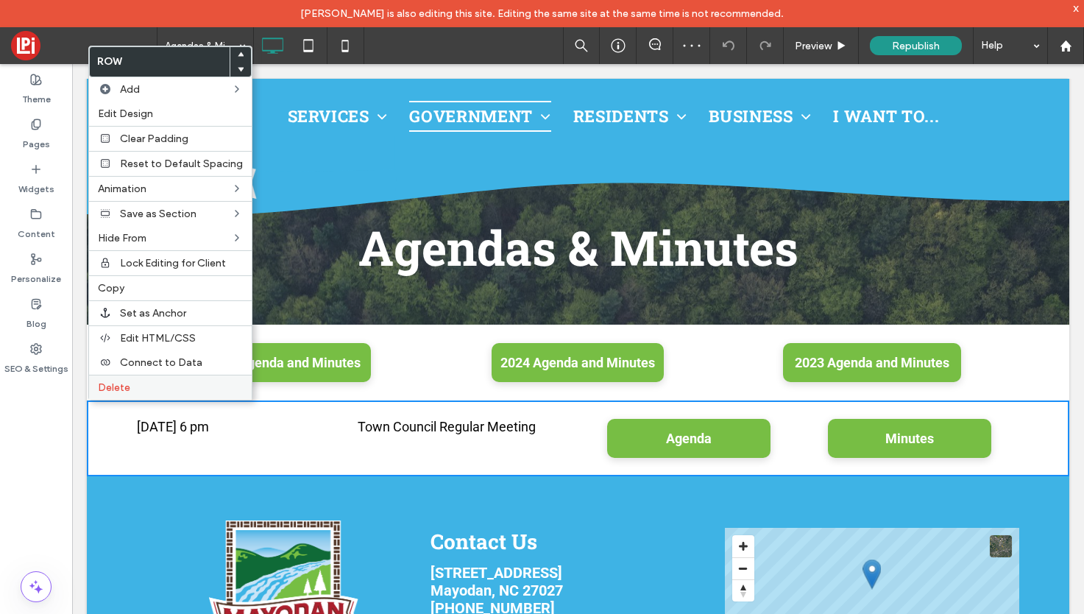
click at [107, 386] on span "Delete" at bounding box center [114, 387] width 32 height 13
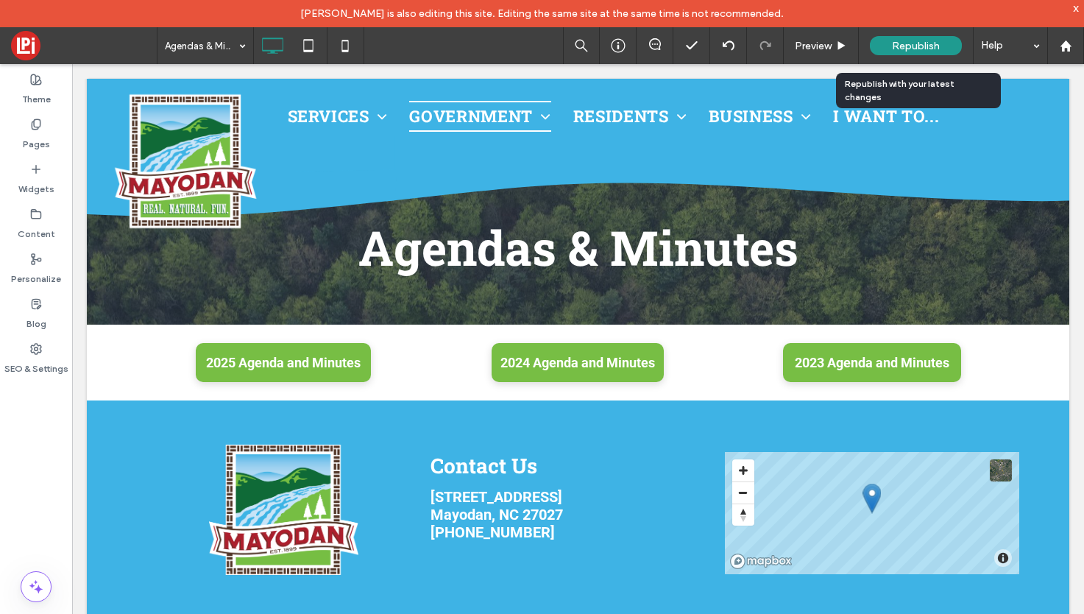
click at [933, 43] on span "Republish" at bounding box center [916, 46] width 48 height 13
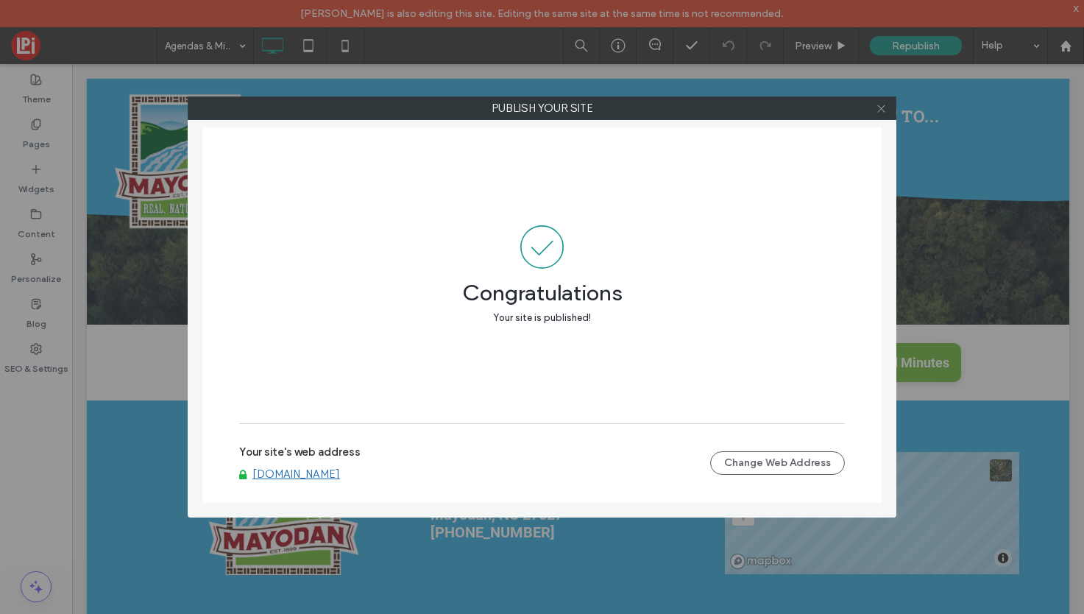
click at [885, 108] on icon at bounding box center [881, 108] width 11 height 11
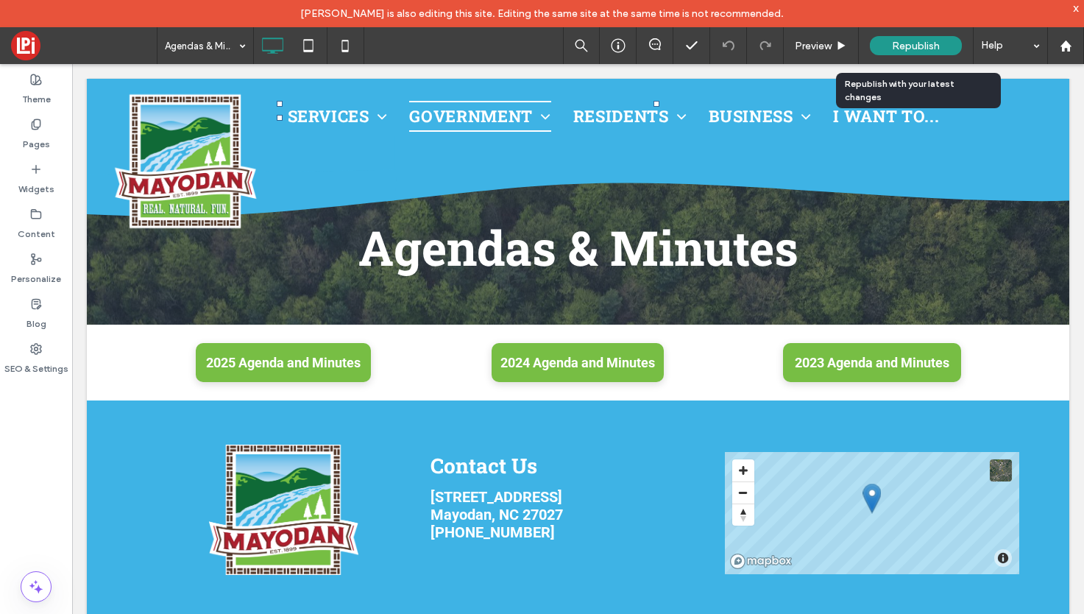
click at [924, 36] on div "Republish" at bounding box center [916, 45] width 92 height 19
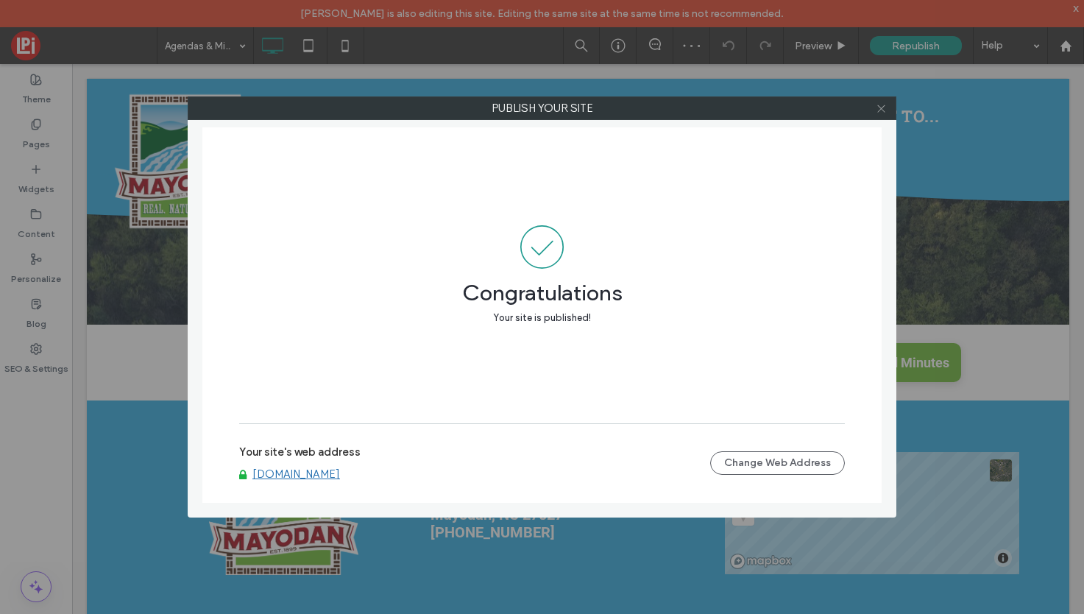
click at [885, 102] on span at bounding box center [881, 108] width 11 height 22
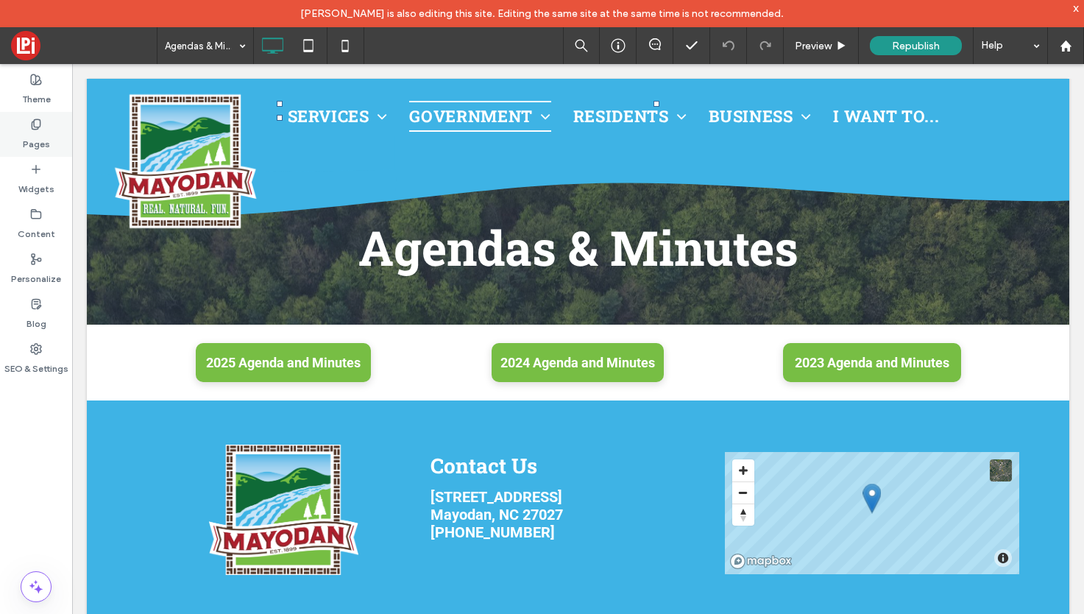
click at [46, 124] on div "Pages" at bounding box center [36, 134] width 72 height 45
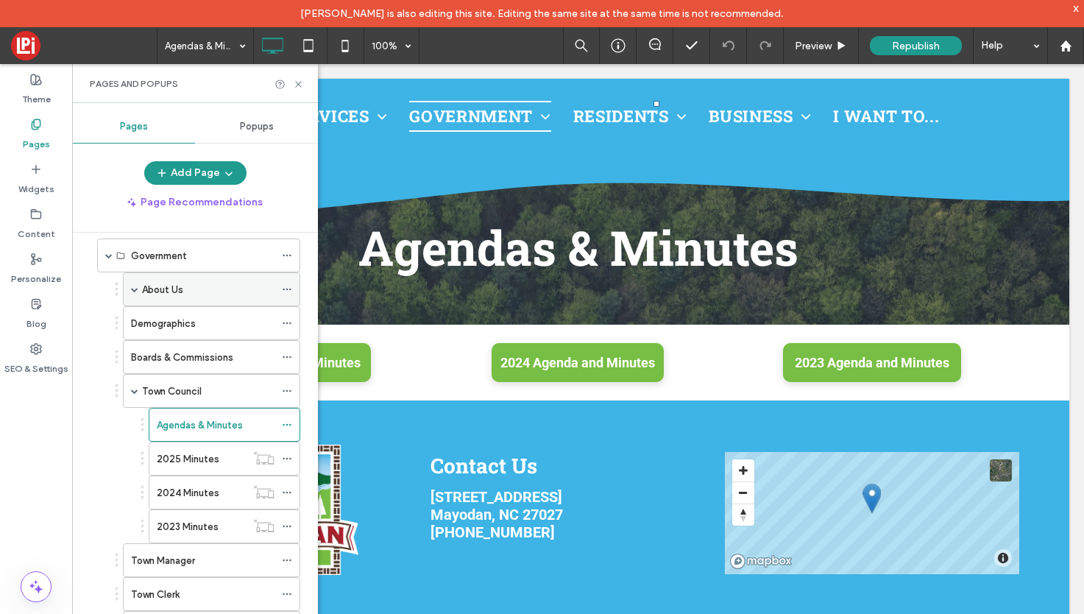
scroll to position [118, 0]
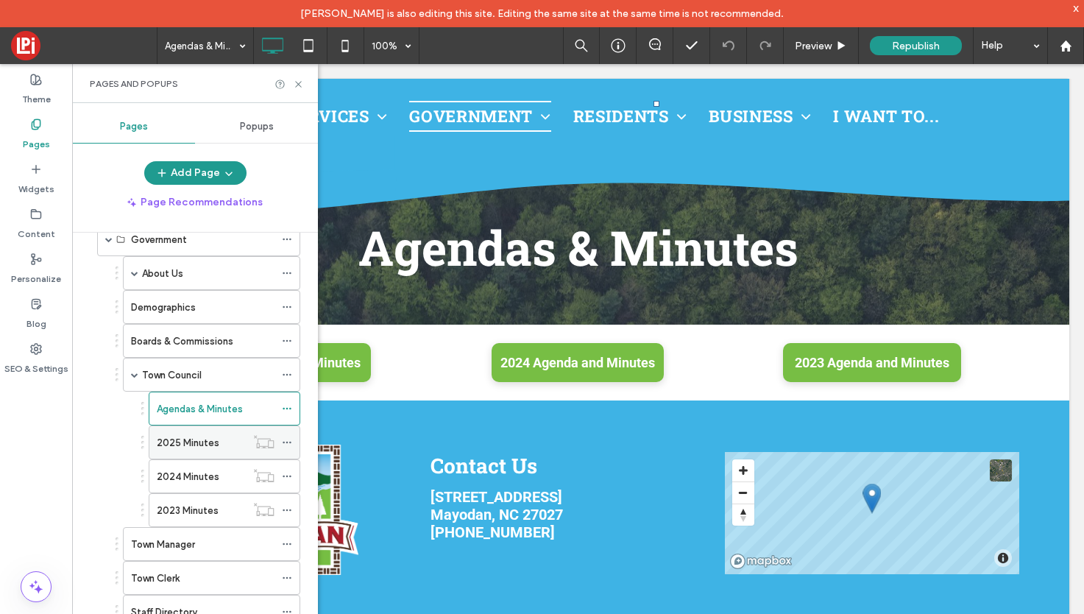
click at [191, 433] on div "2025 Minutes" at bounding box center [201, 442] width 89 height 32
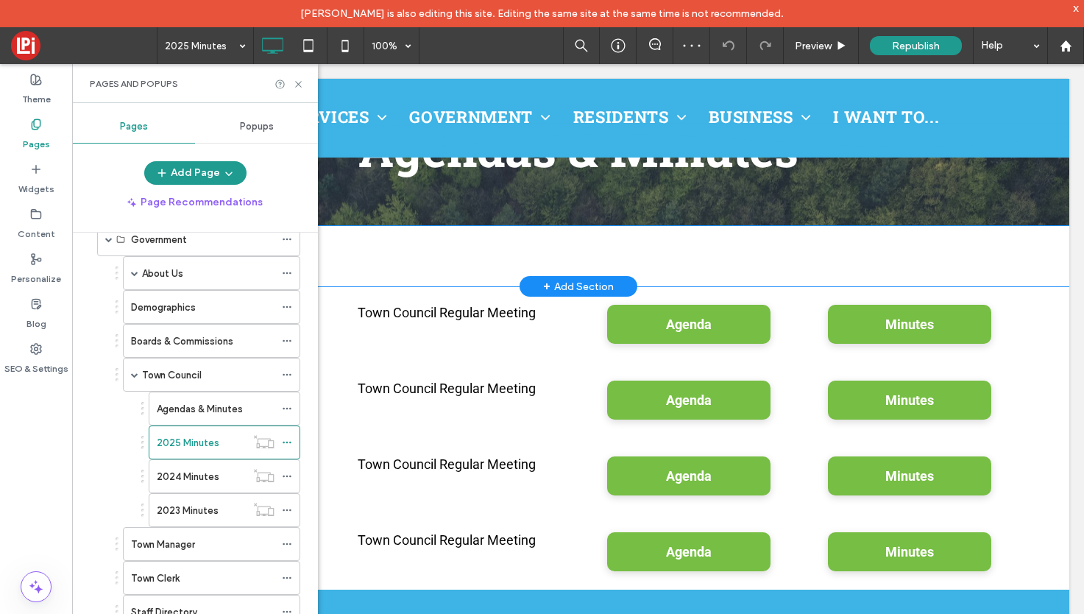
scroll to position [381, 0]
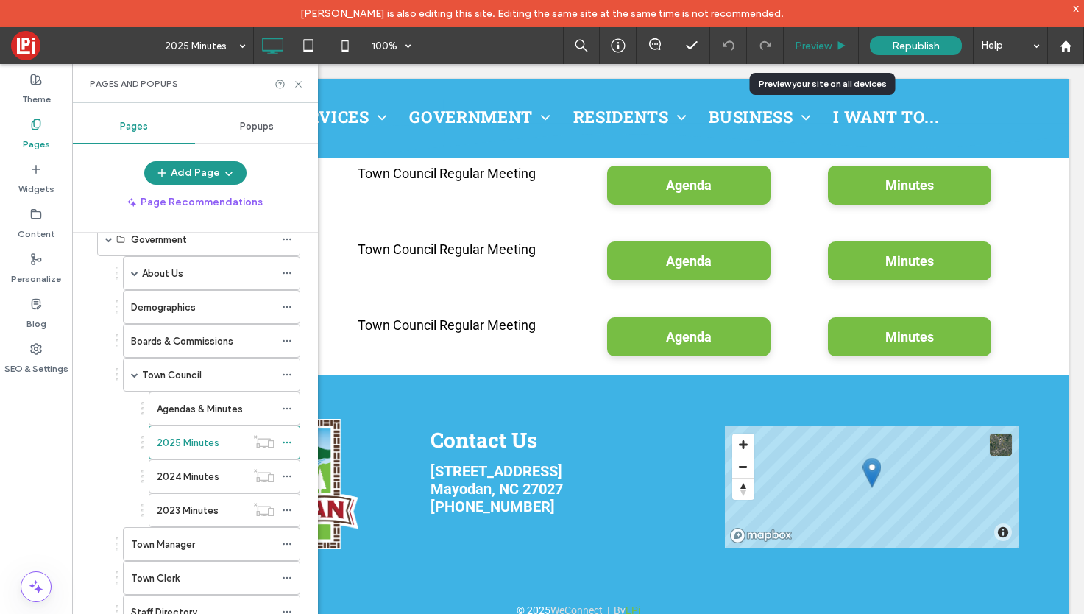
click at [807, 37] on div "Preview" at bounding box center [821, 45] width 75 height 37
click at [806, 40] on span "Preview" at bounding box center [813, 46] width 37 height 13
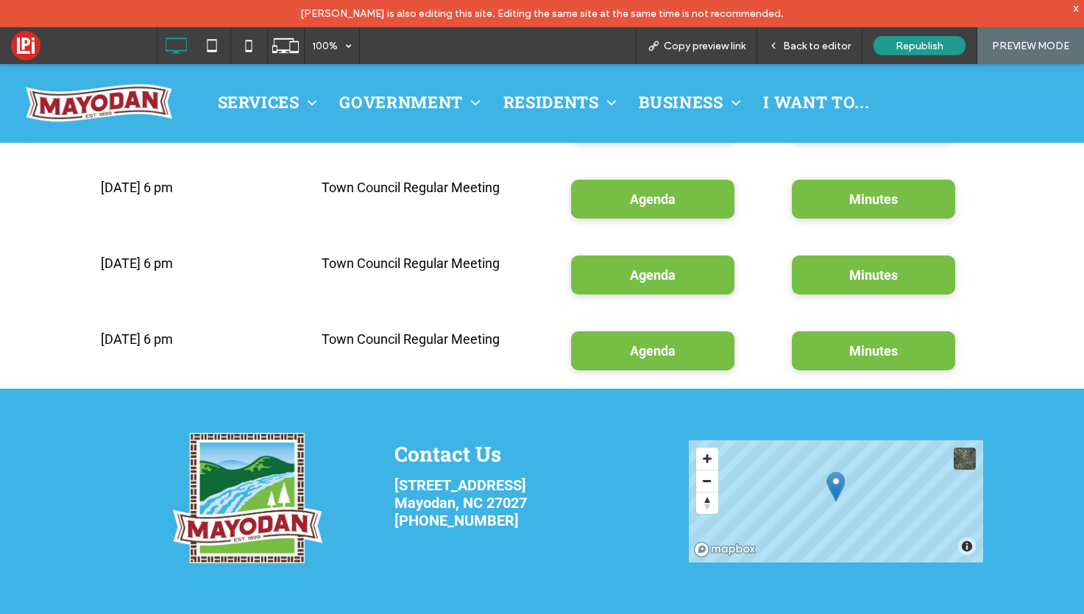
scroll to position [352, 0]
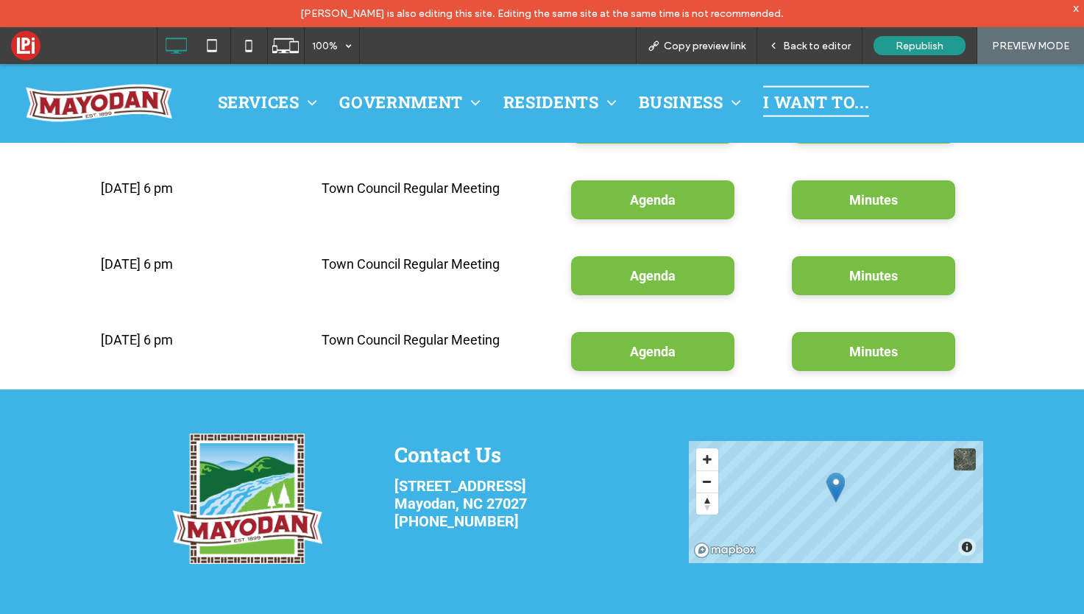
click at [816, 104] on span "I Want to..." at bounding box center [816, 101] width 106 height 31
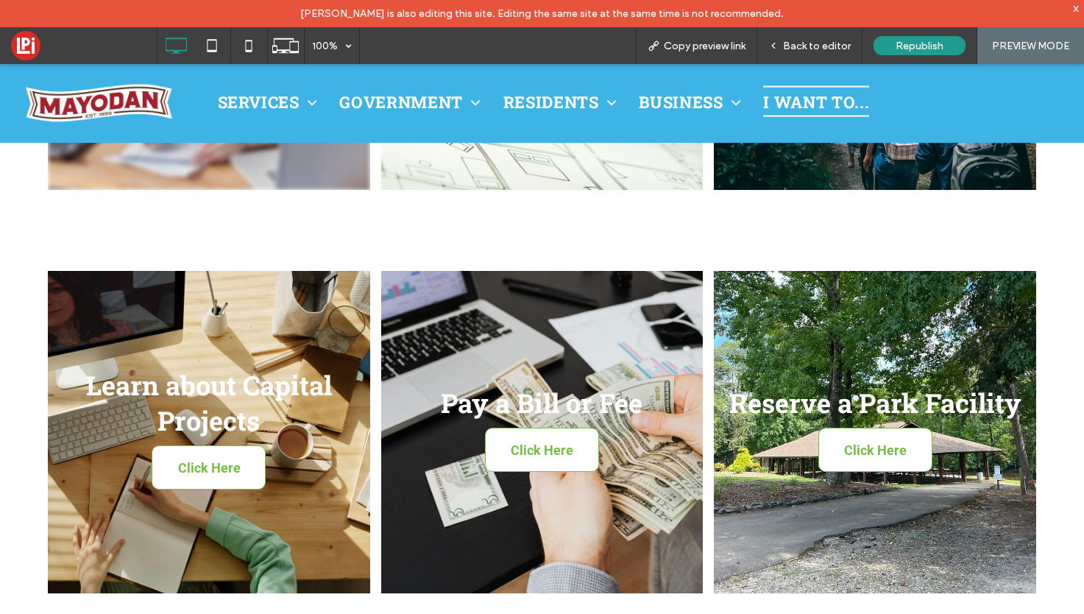
scroll to position [573, 0]
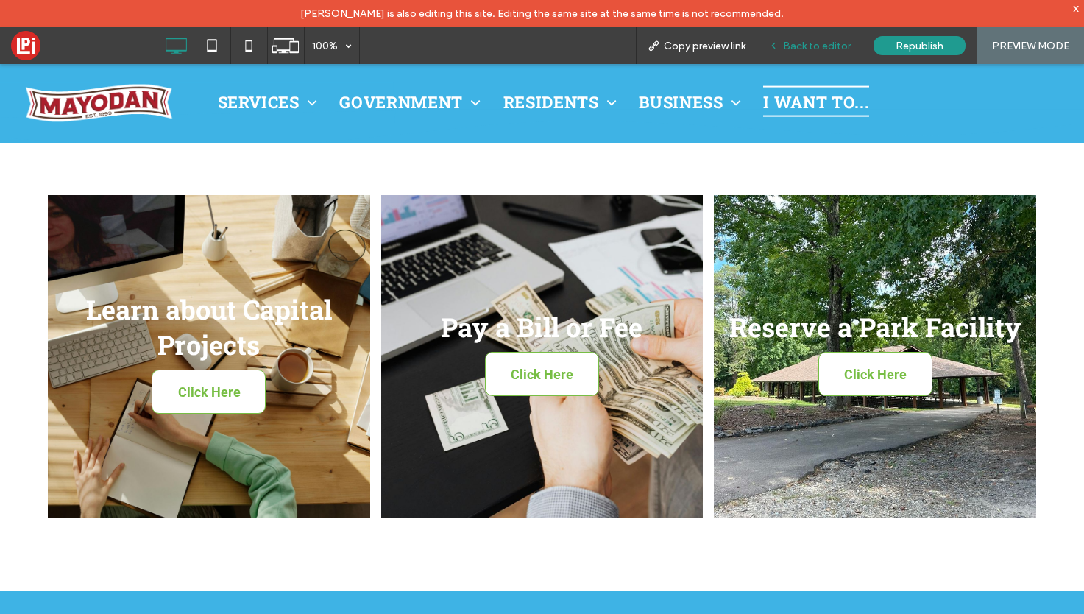
click at [820, 38] on div "Back to editor" at bounding box center [809, 45] width 105 height 37
click at [810, 43] on span "Back to editor" at bounding box center [817, 46] width 68 height 13
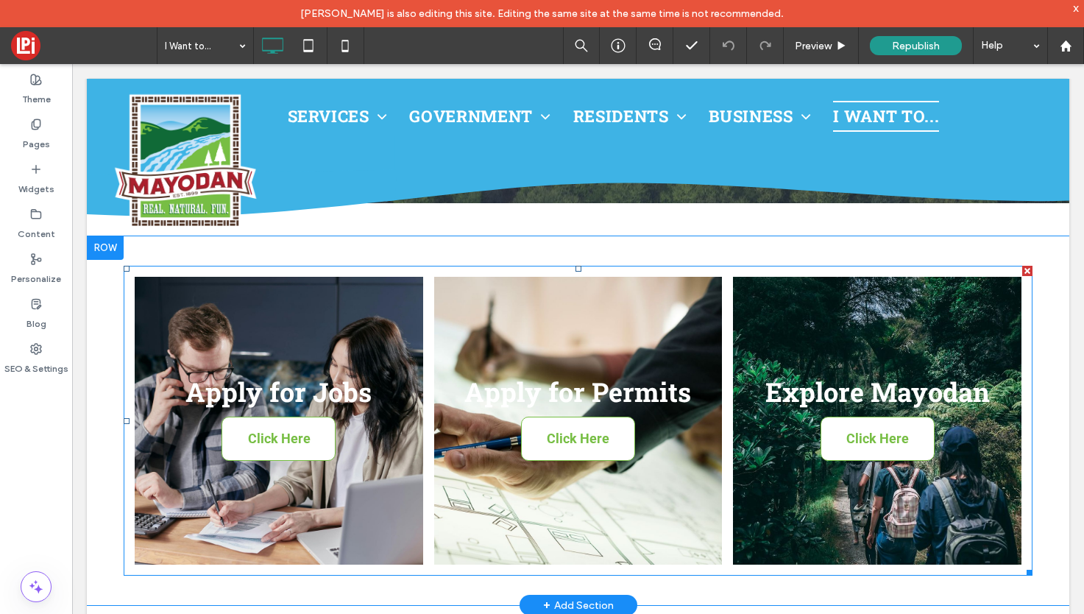
scroll to position [56, 0]
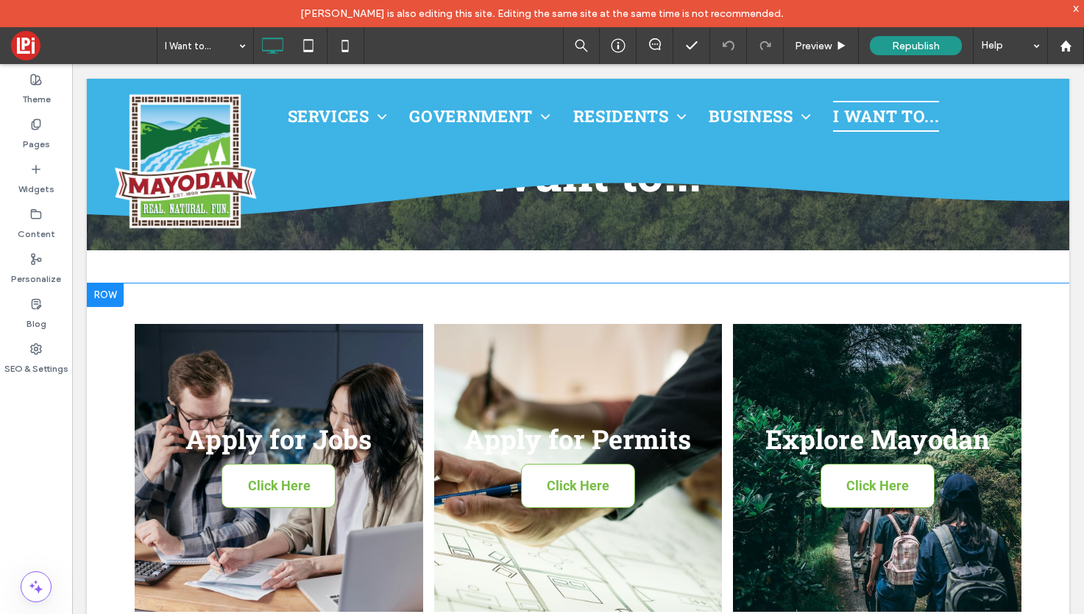
click at [105, 290] on div at bounding box center [105, 295] width 37 height 24
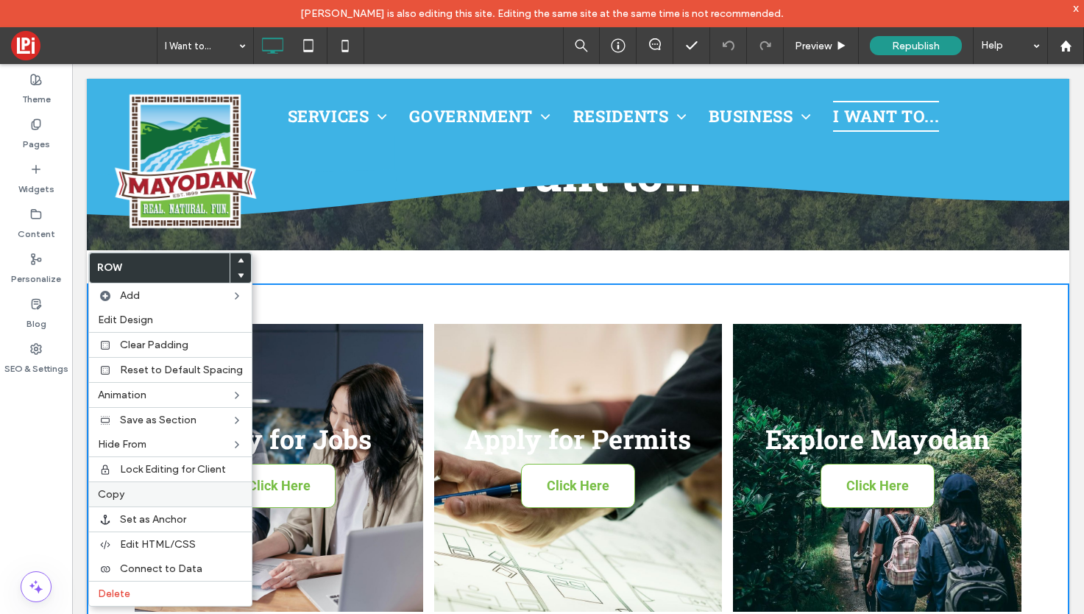
click at [135, 494] on label "Copy" at bounding box center [170, 494] width 145 height 13
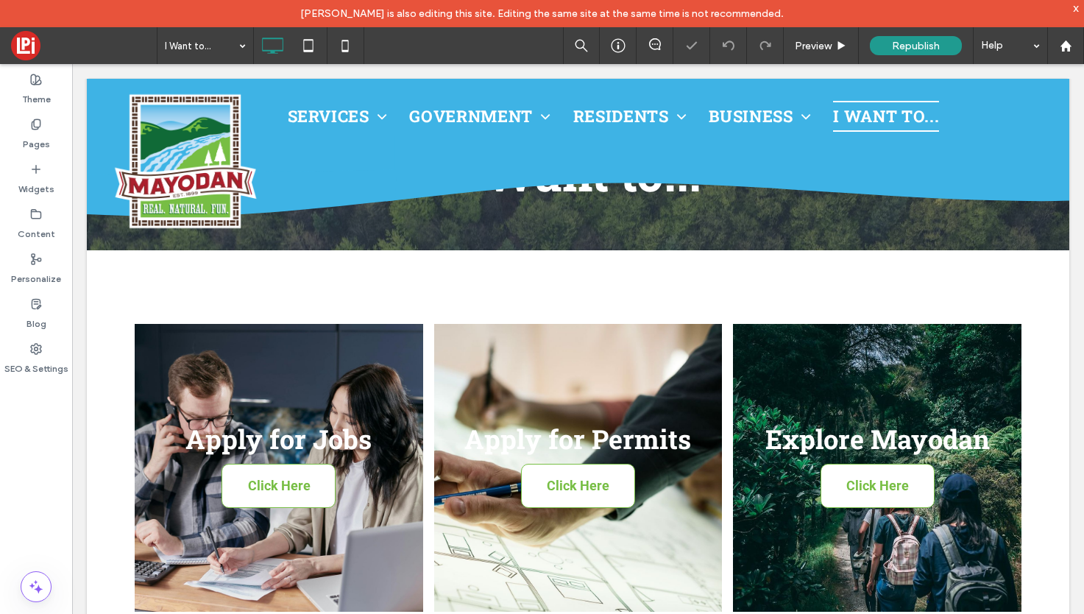
scroll to position [142, 0]
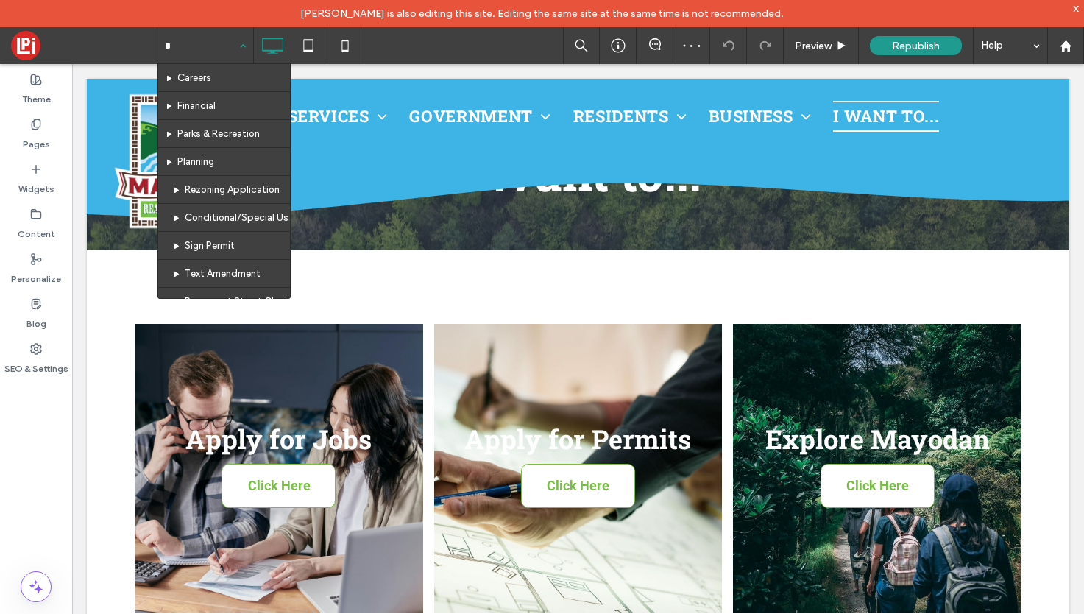
type input "**"
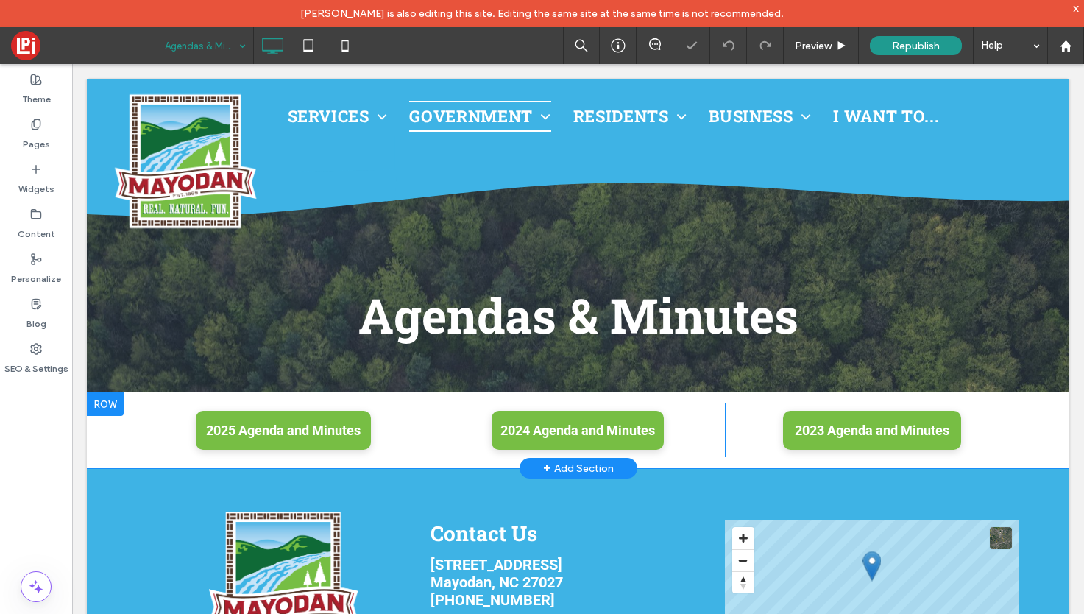
click at [104, 395] on div at bounding box center [105, 404] width 37 height 24
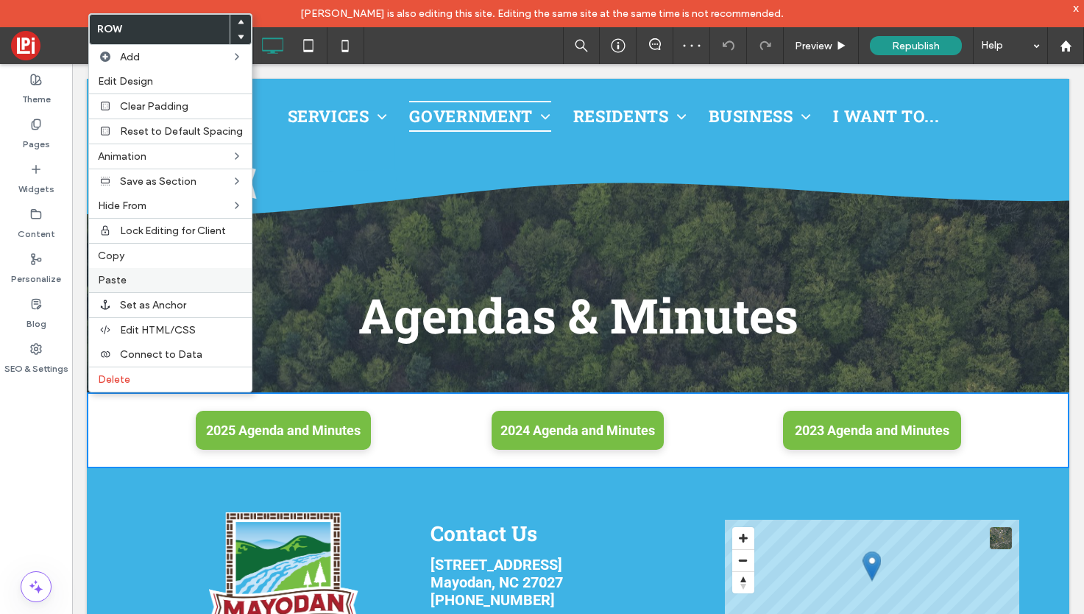
click at [150, 280] on label "Paste" at bounding box center [170, 280] width 145 height 13
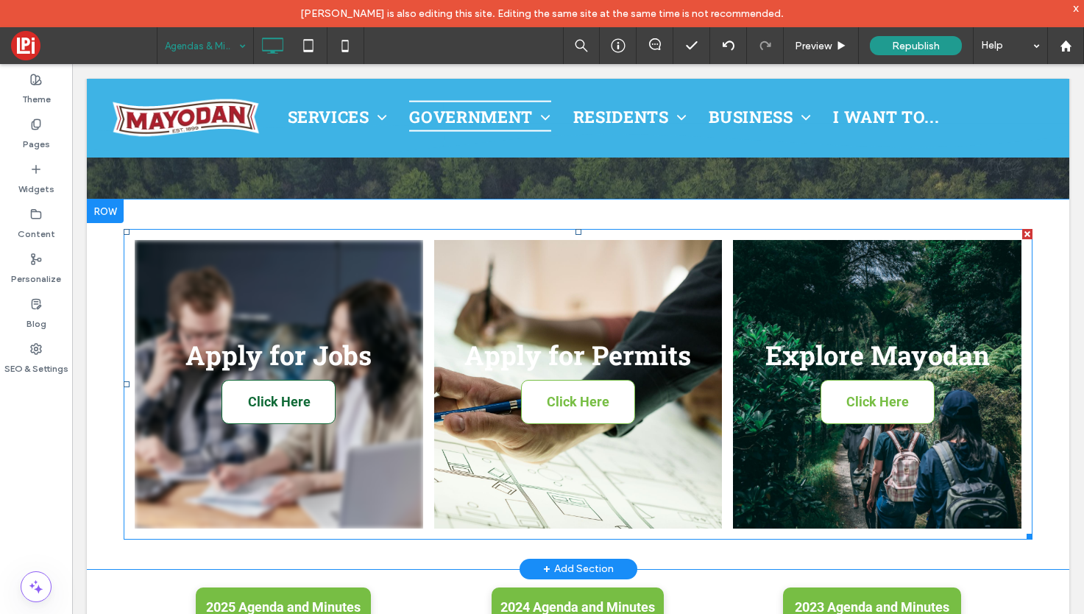
scroll to position [293, 0]
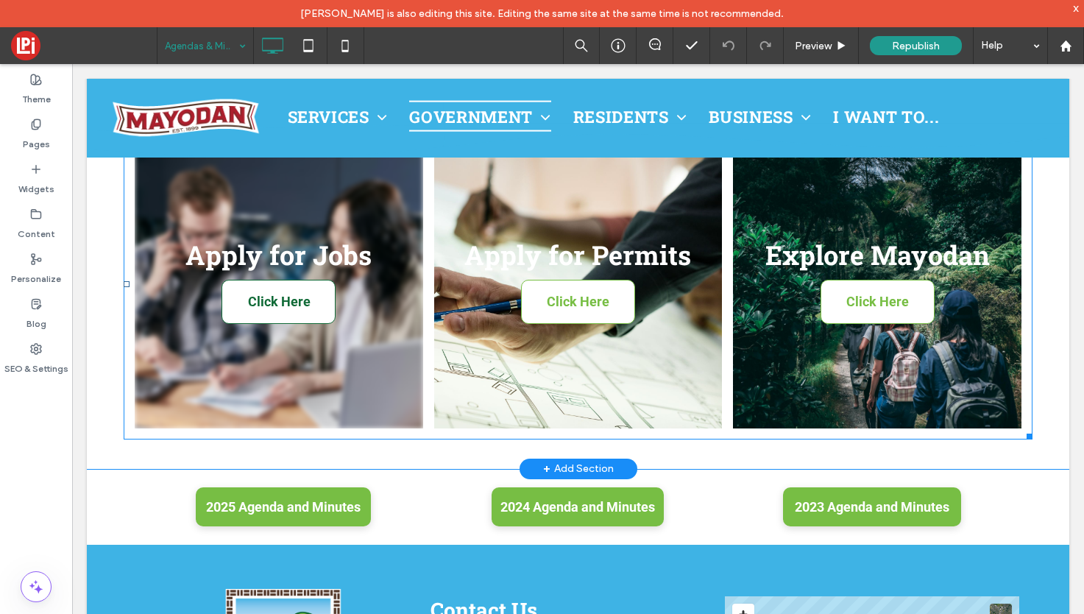
click at [286, 298] on span "Click Here" at bounding box center [279, 301] width 92 height 30
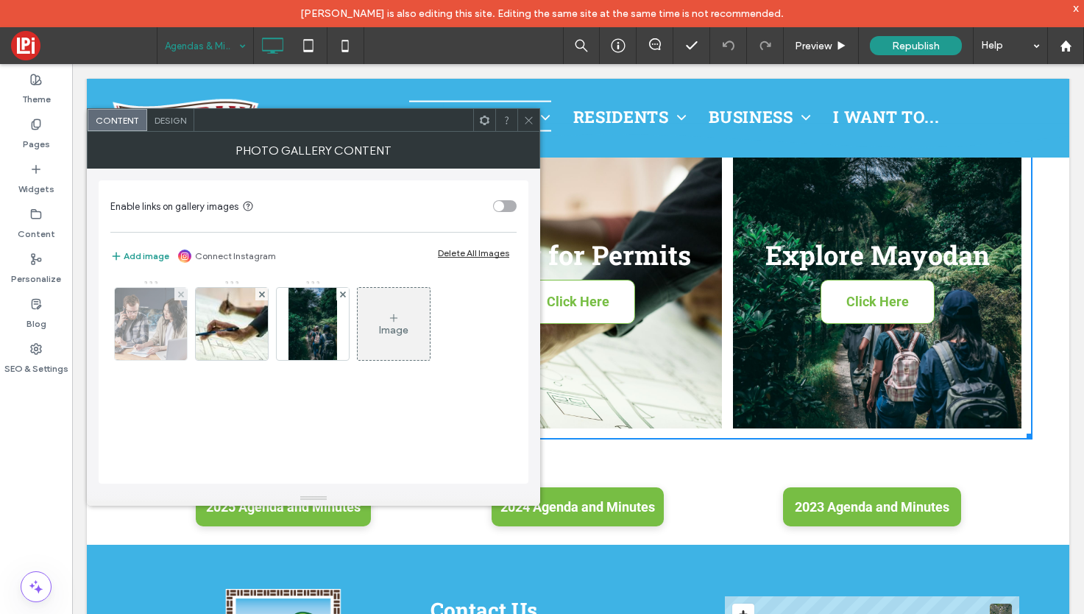
click at [141, 328] on img at bounding box center [151, 324] width 72 height 72
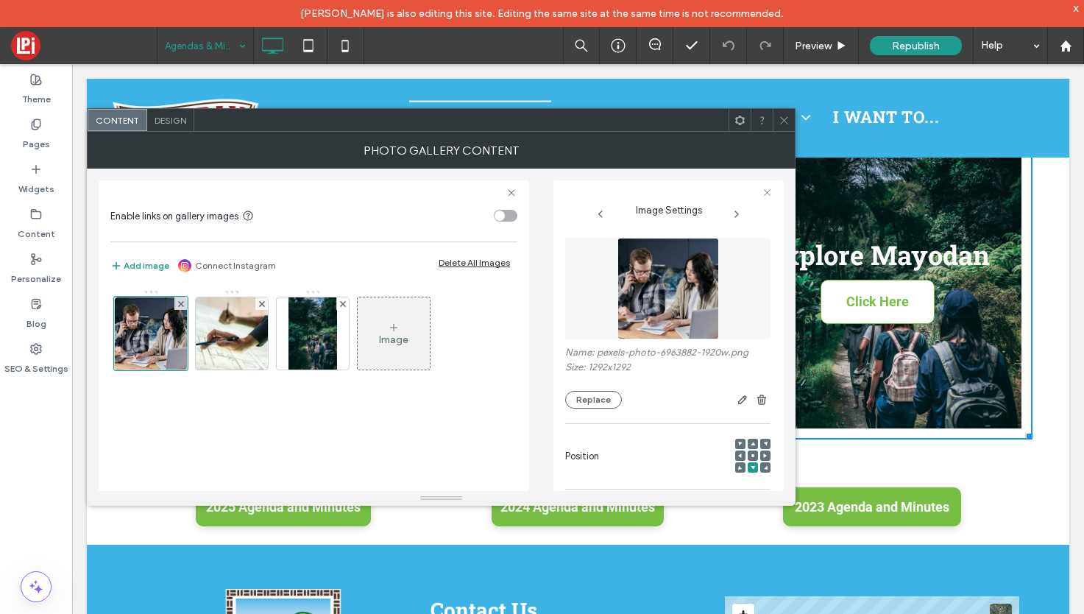
scroll to position [0, 0]
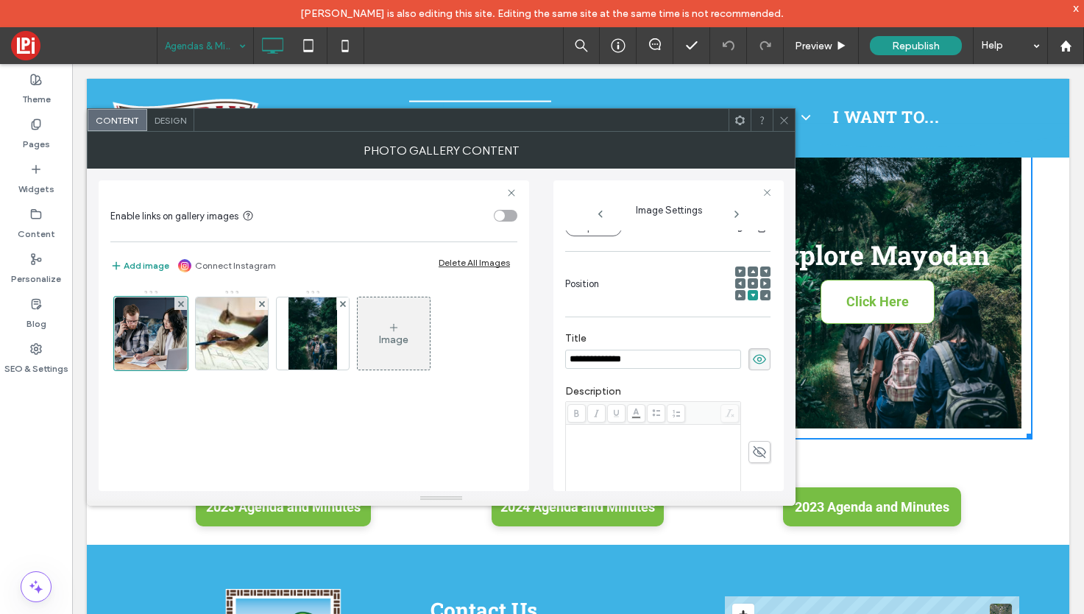
click at [660, 364] on input "**********" at bounding box center [653, 359] width 176 height 19
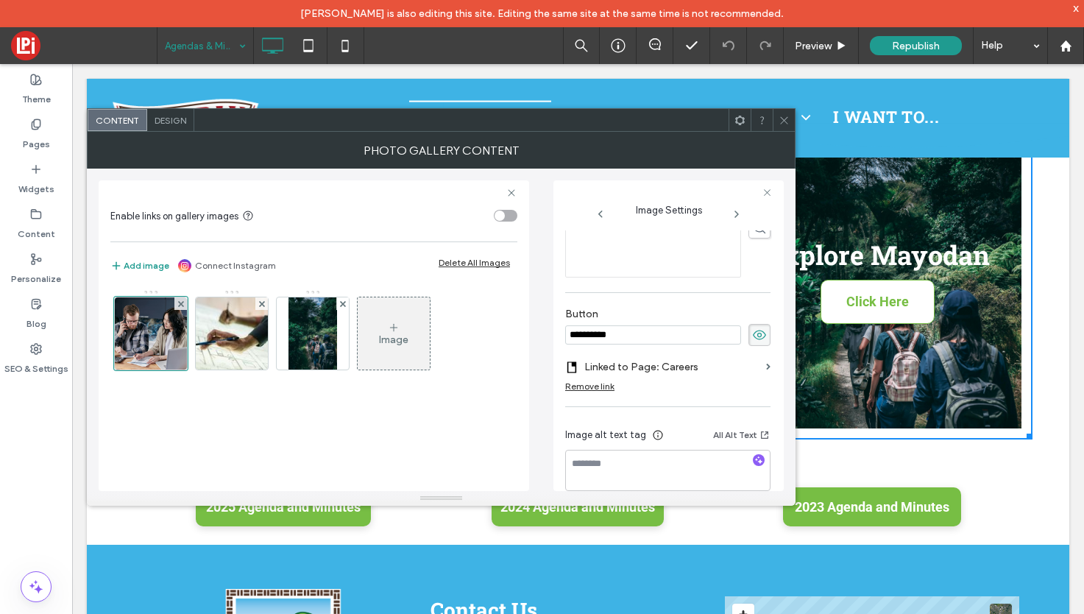
scroll to position [417, 0]
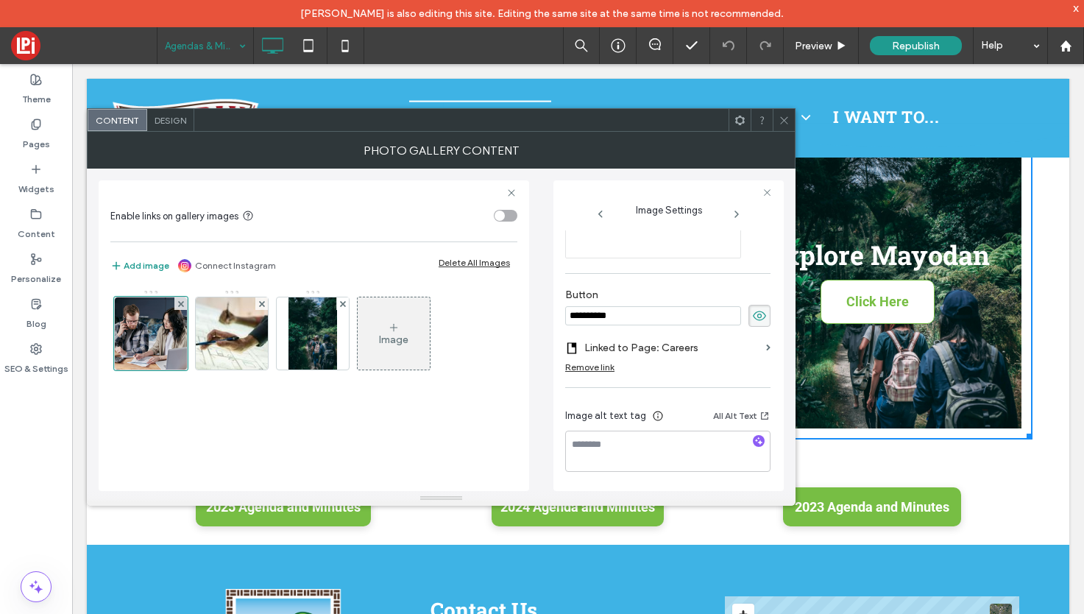
type input "**********"
click at [688, 358] on div "**********" at bounding box center [667, 152] width 205 height 675
click at [766, 348] on span at bounding box center [768, 347] width 4 height 7
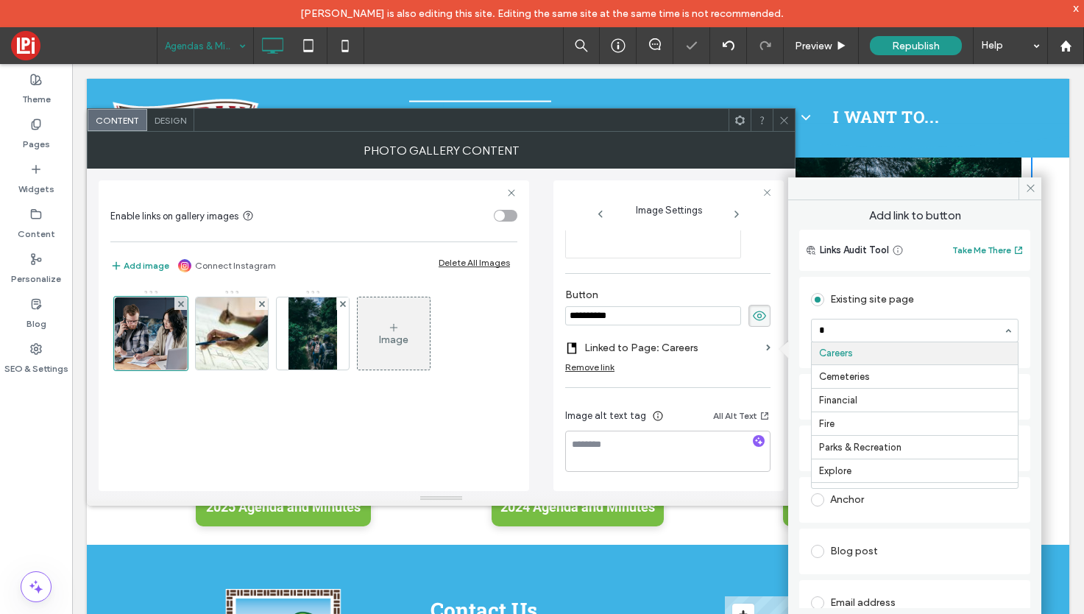
scroll to position [0, 0]
type input "****"
click at [1035, 194] on span at bounding box center [1030, 188] width 23 height 22
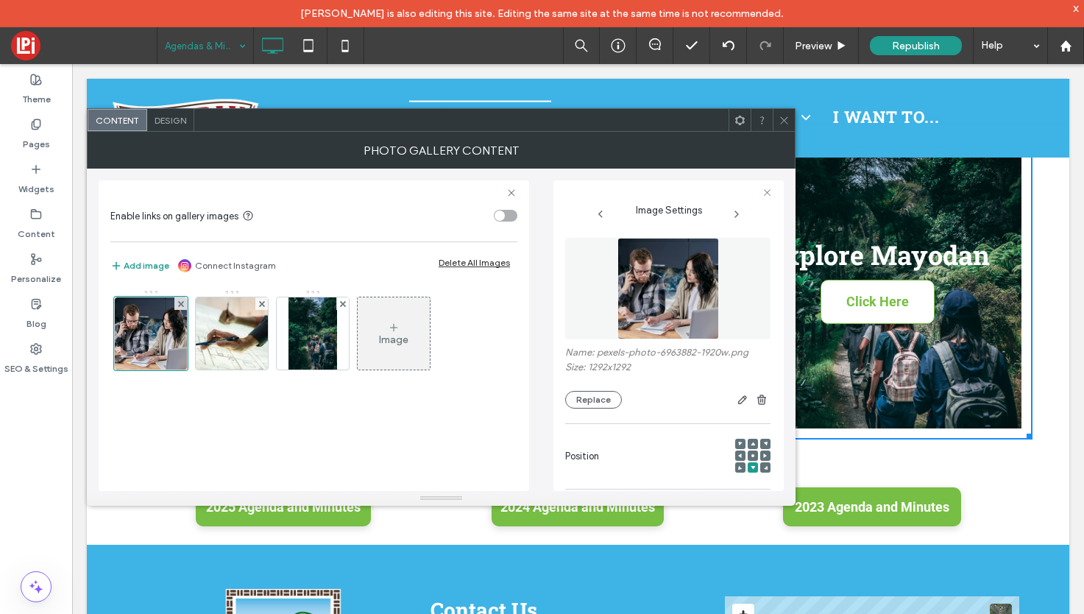
click at [660, 285] on img at bounding box center [668, 289] width 102 height 102
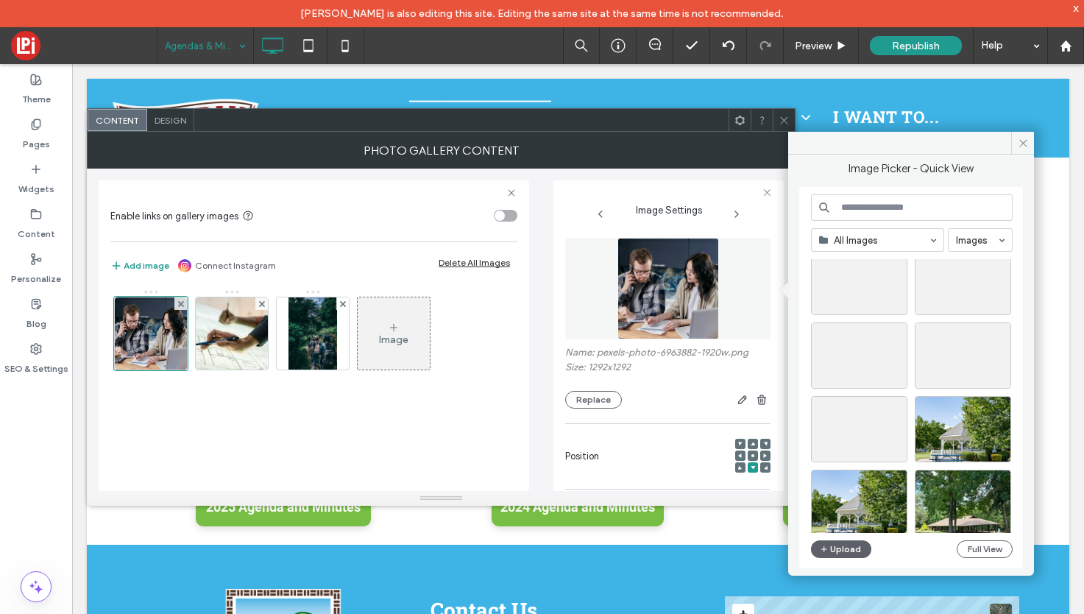
scroll to position [1623, 0]
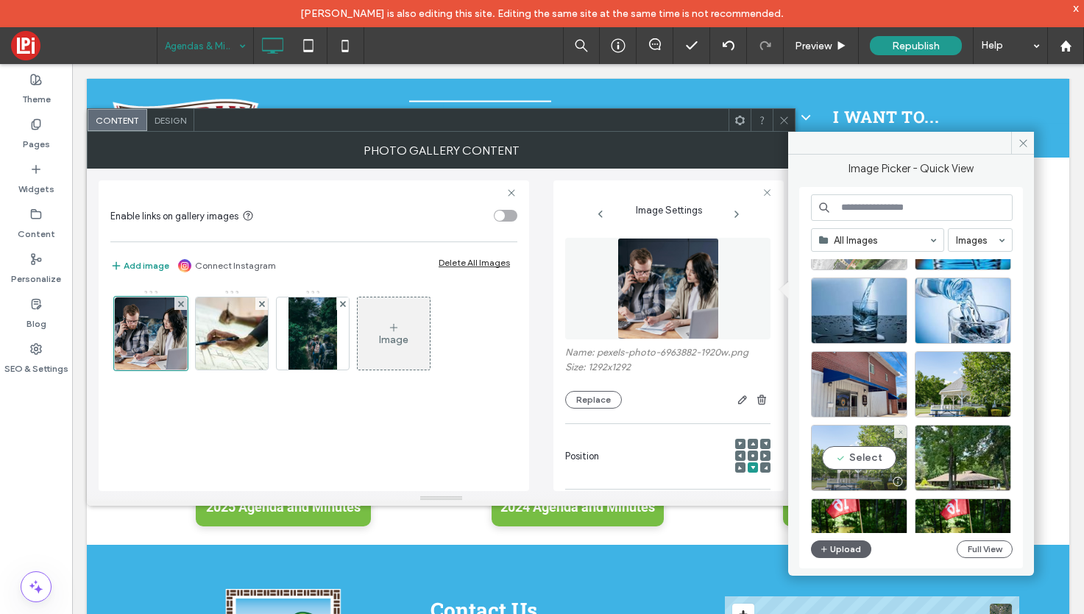
click at [865, 458] on div "Select" at bounding box center [859, 458] width 96 height 66
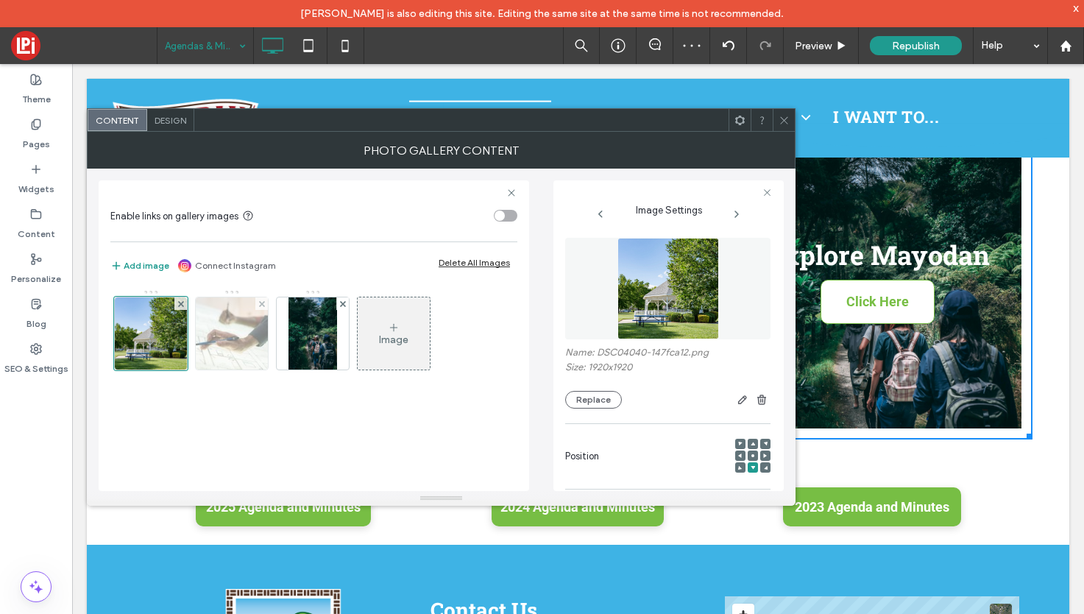
click at [247, 321] on img at bounding box center [232, 333] width 108 height 72
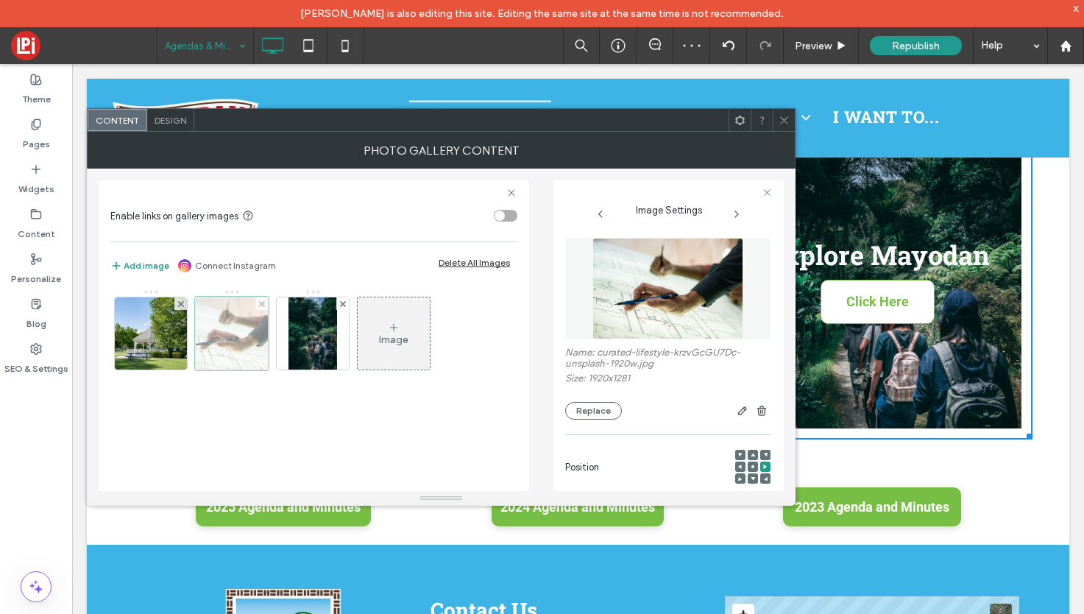
scroll to position [184, 0]
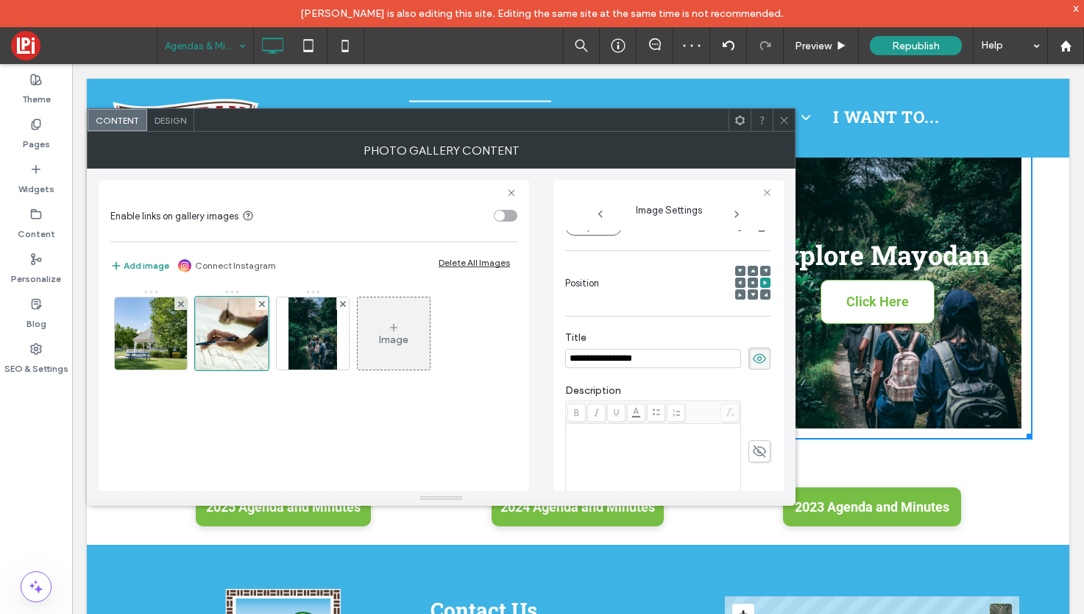
click at [680, 368] on input "**********" at bounding box center [653, 358] width 176 height 19
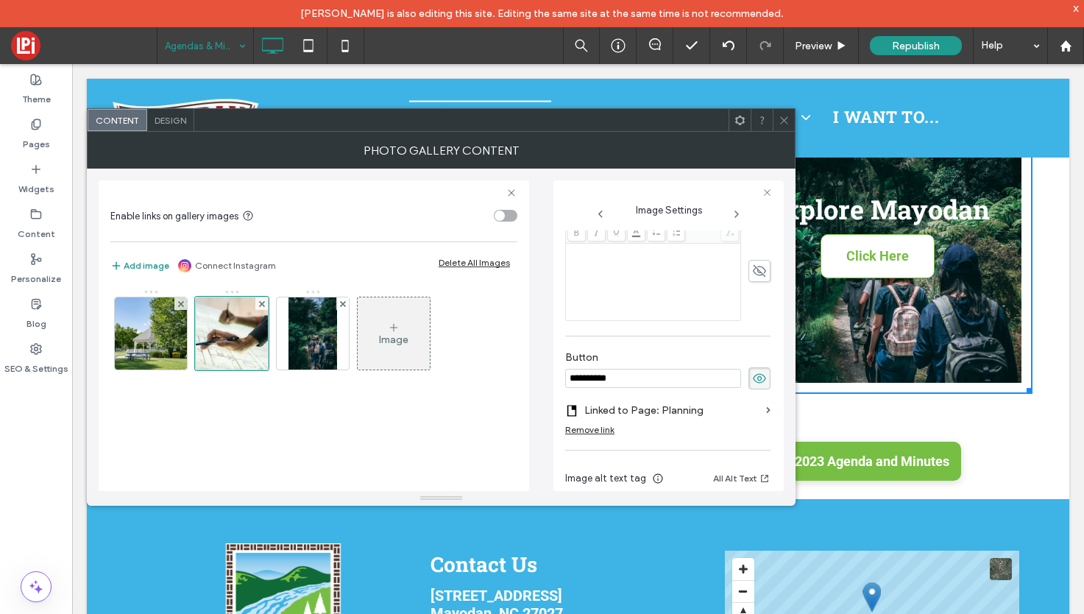
scroll to position [382, 0]
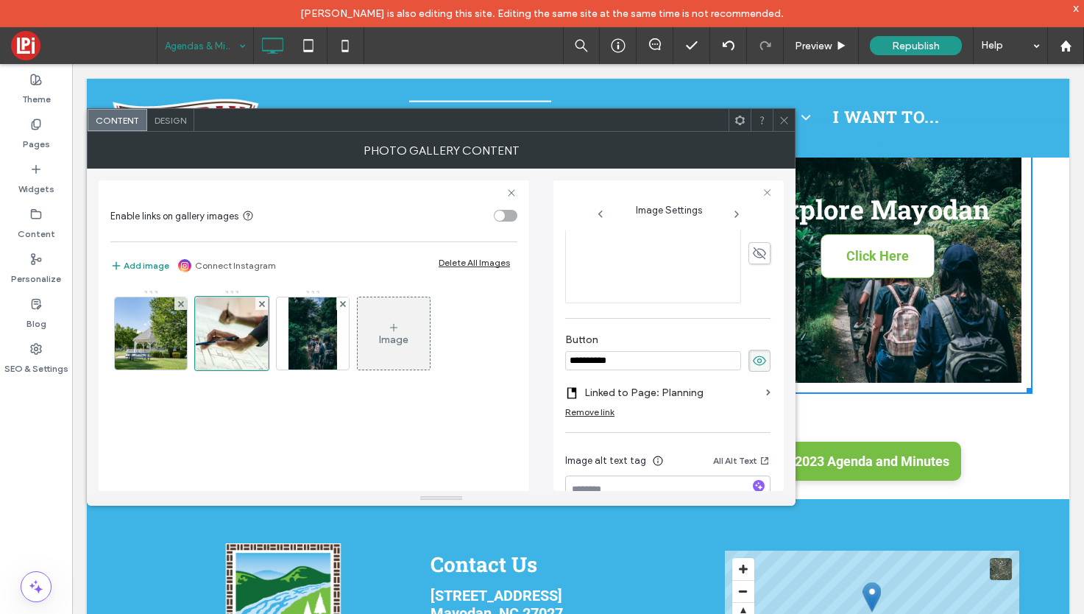
type input "**********"
click at [656, 392] on div "**********" at bounding box center [667, 191] width 205 height 686
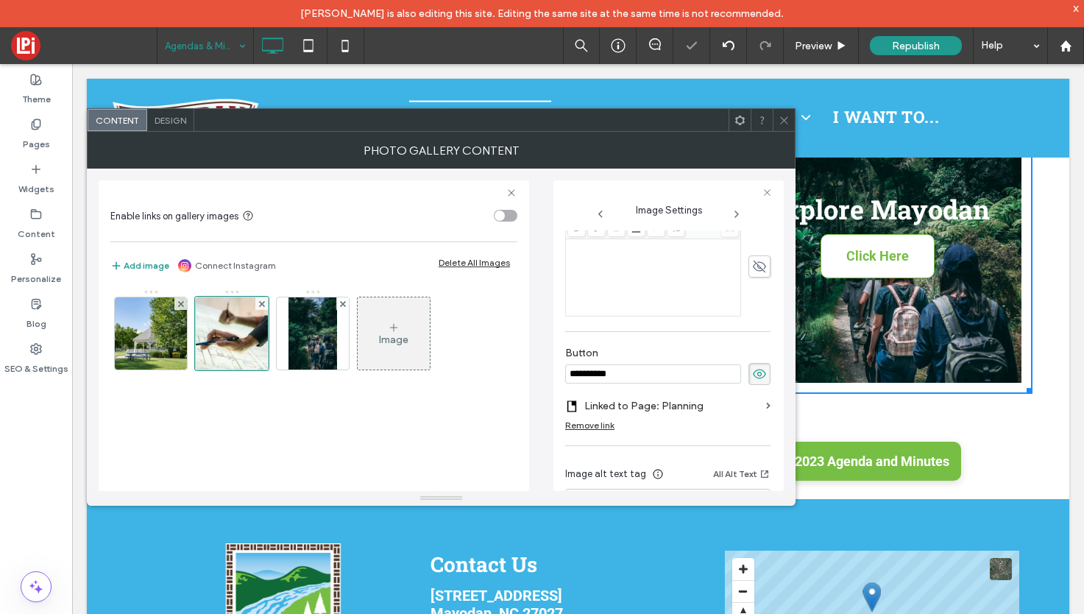
scroll to position [428, 0]
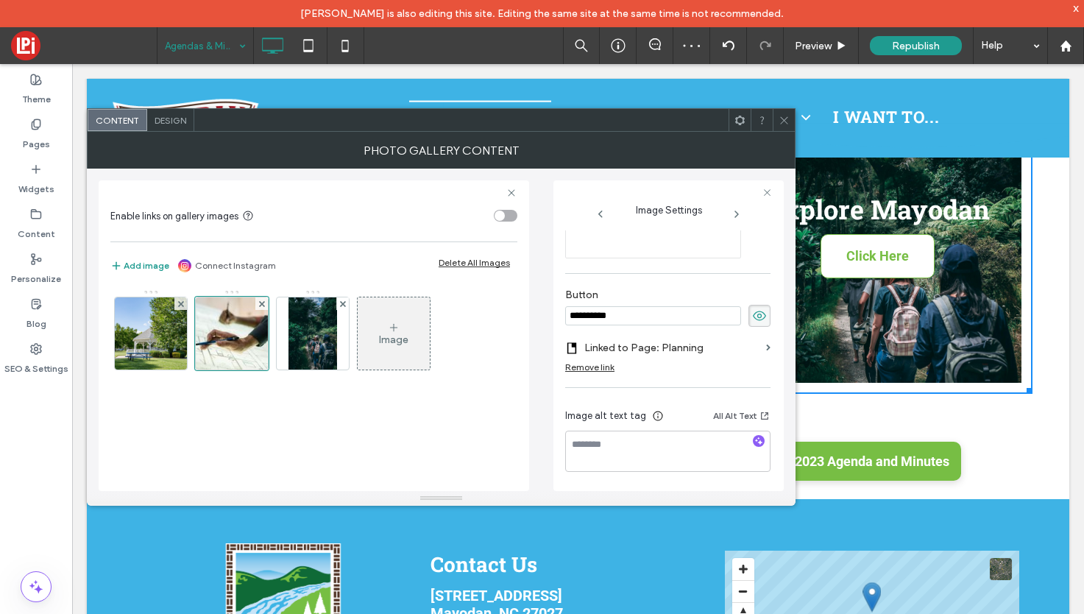
click at [759, 344] on section "Linked to Page: Planning" at bounding box center [667, 347] width 205 height 27
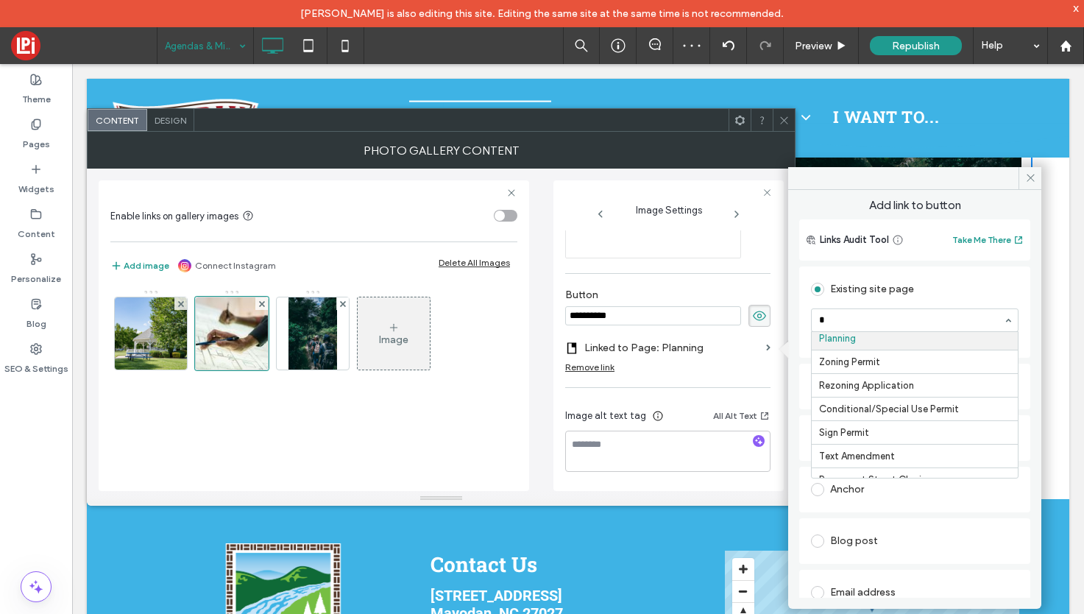
scroll to position [0, 0]
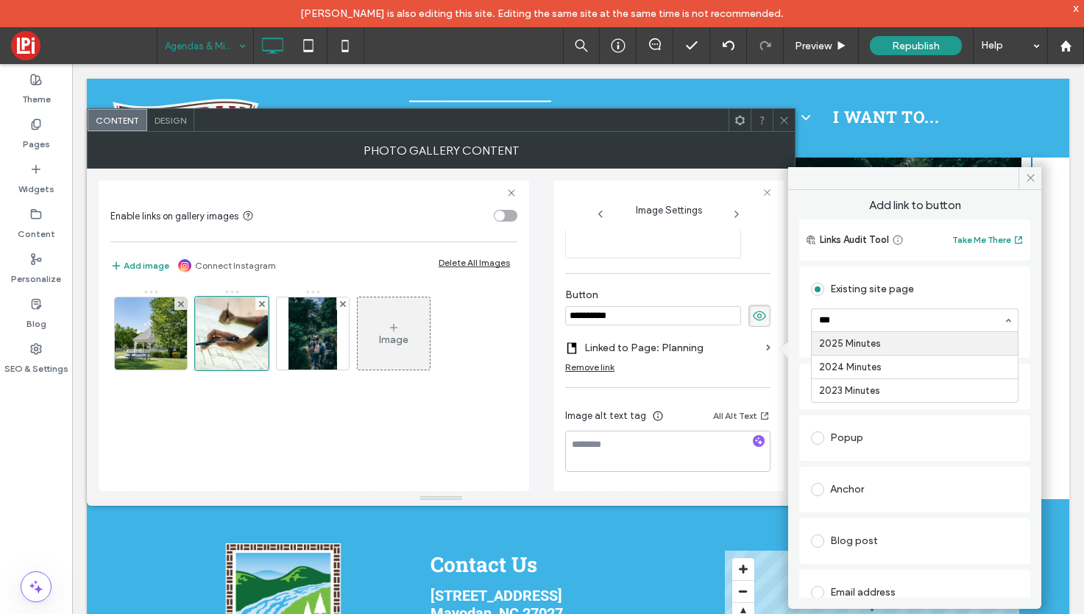
type input "****"
click at [1032, 176] on use at bounding box center [1030, 177] width 7 height 7
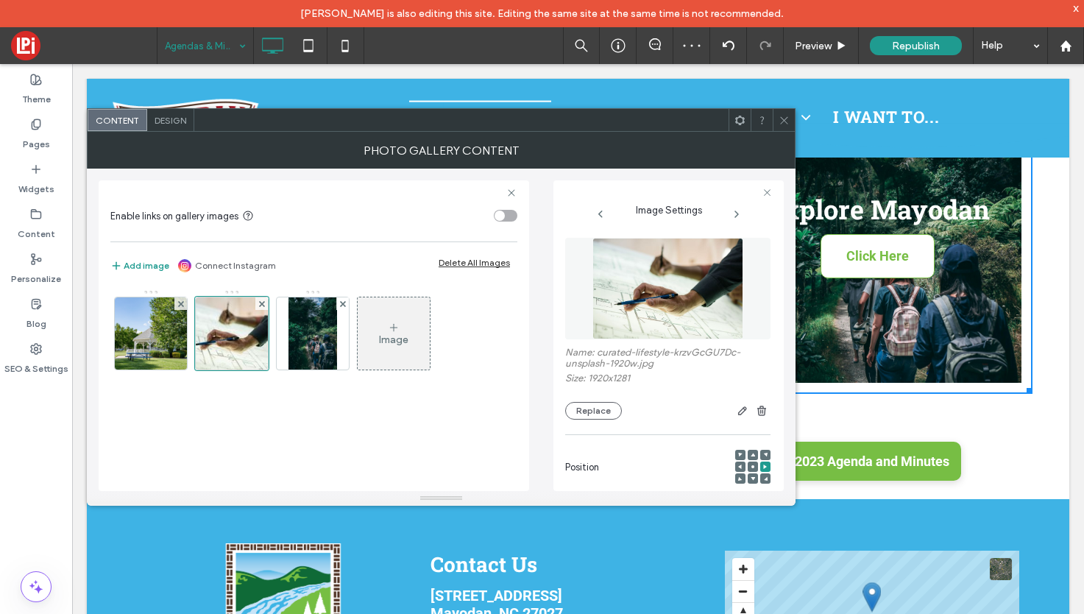
click at [678, 283] on img at bounding box center [668, 289] width 152 height 102
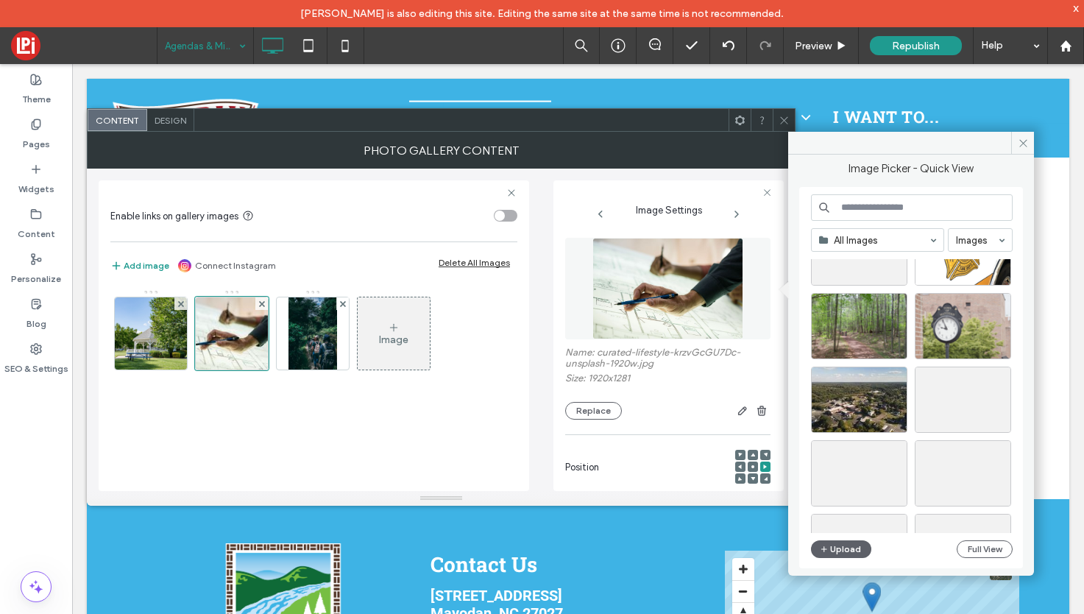
scroll to position [3594, 0]
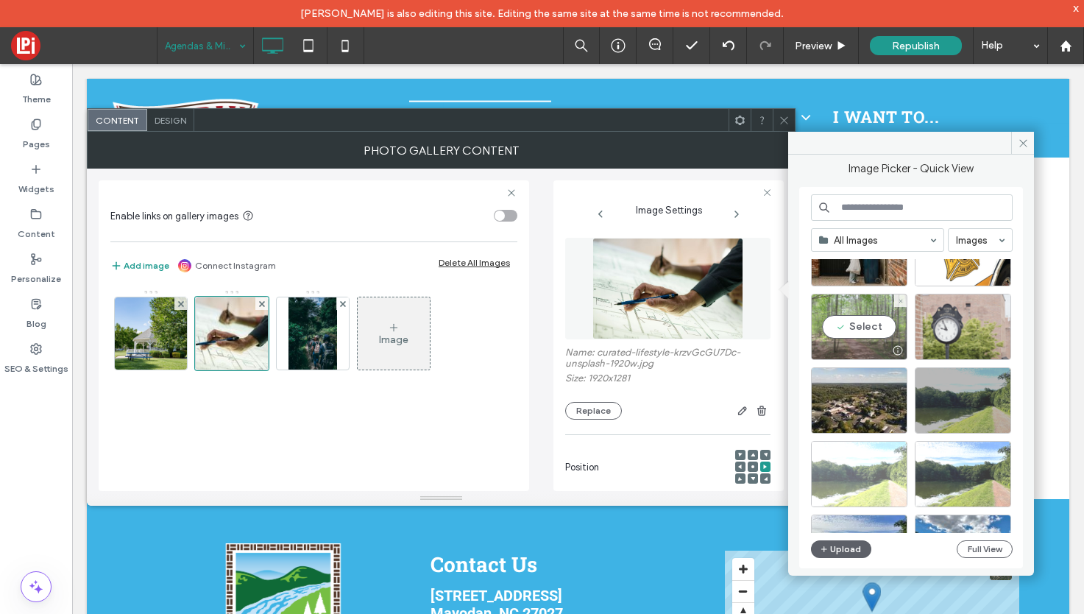
click at [856, 306] on div "Select" at bounding box center [859, 327] width 96 height 66
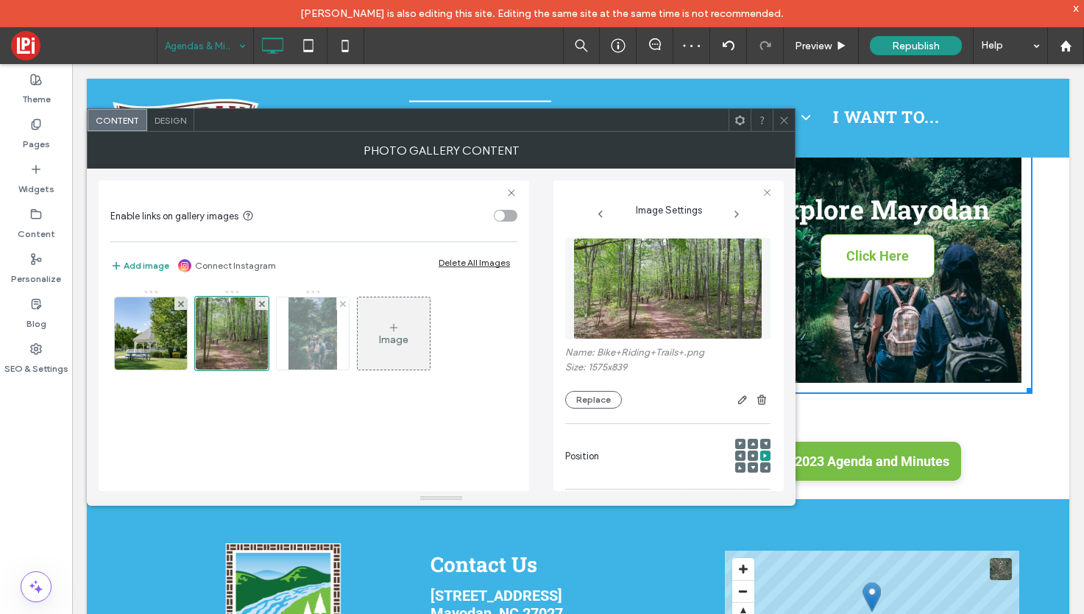
click at [324, 319] on img at bounding box center [312, 333] width 48 height 72
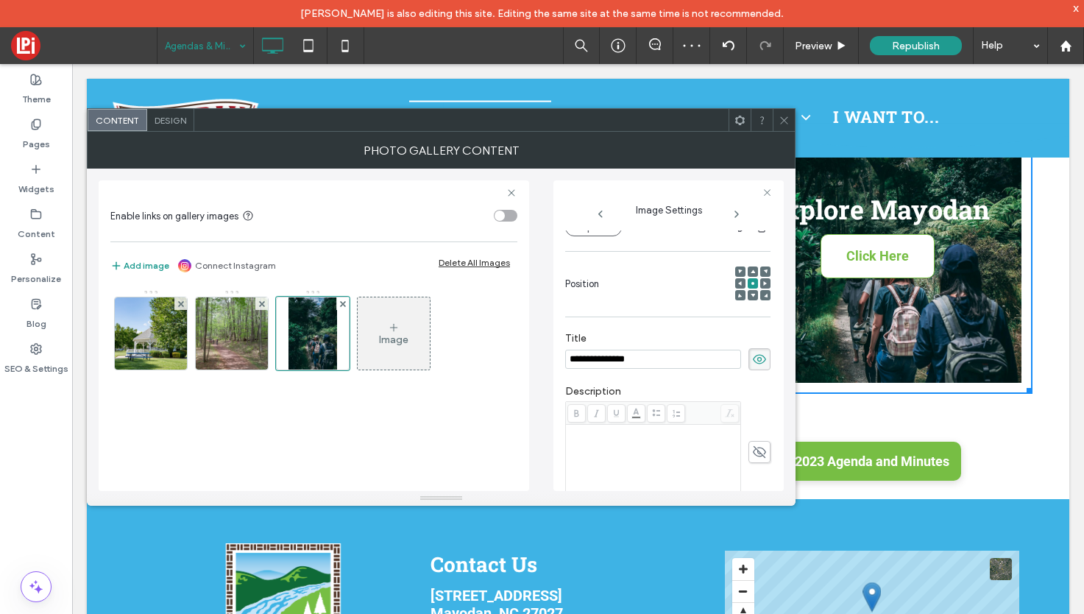
click at [659, 358] on input "**********" at bounding box center [653, 359] width 176 height 19
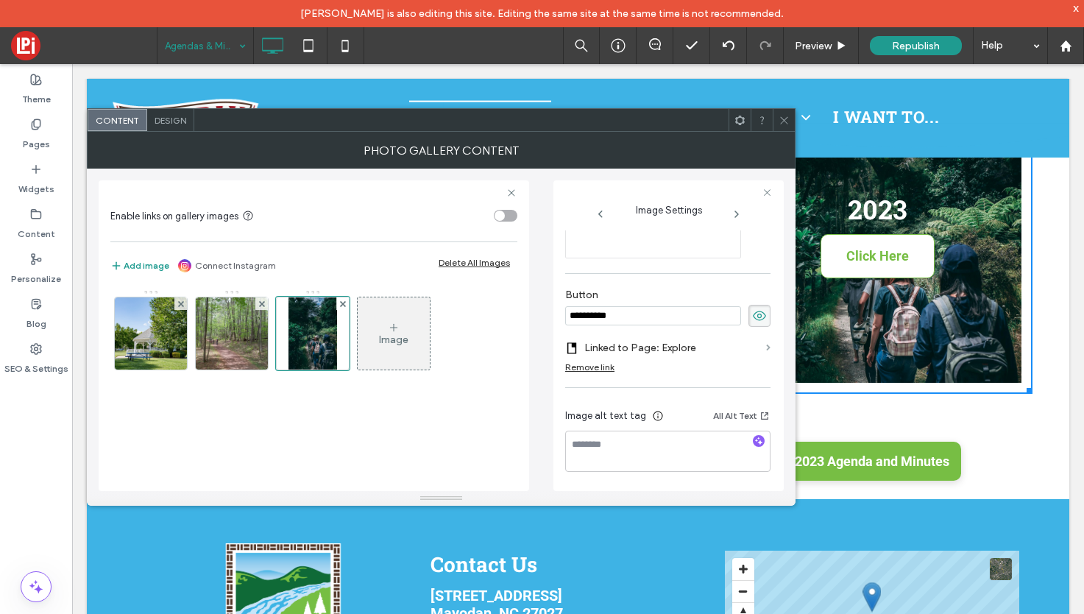
type input "****"
click at [761, 347] on div "**********" at bounding box center [667, 152] width 205 height 675
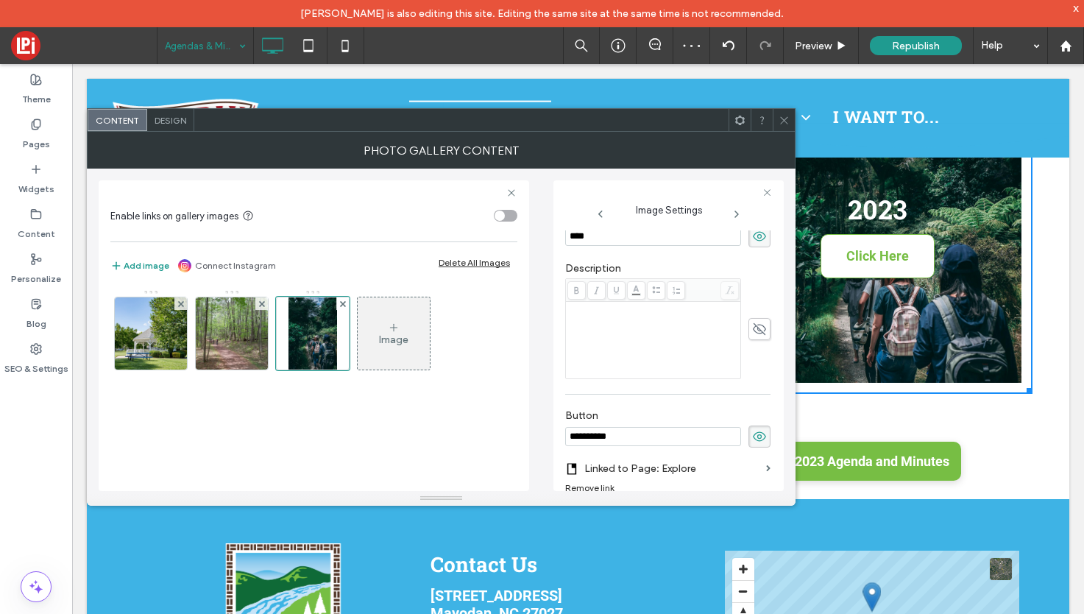
scroll to position [368, 0]
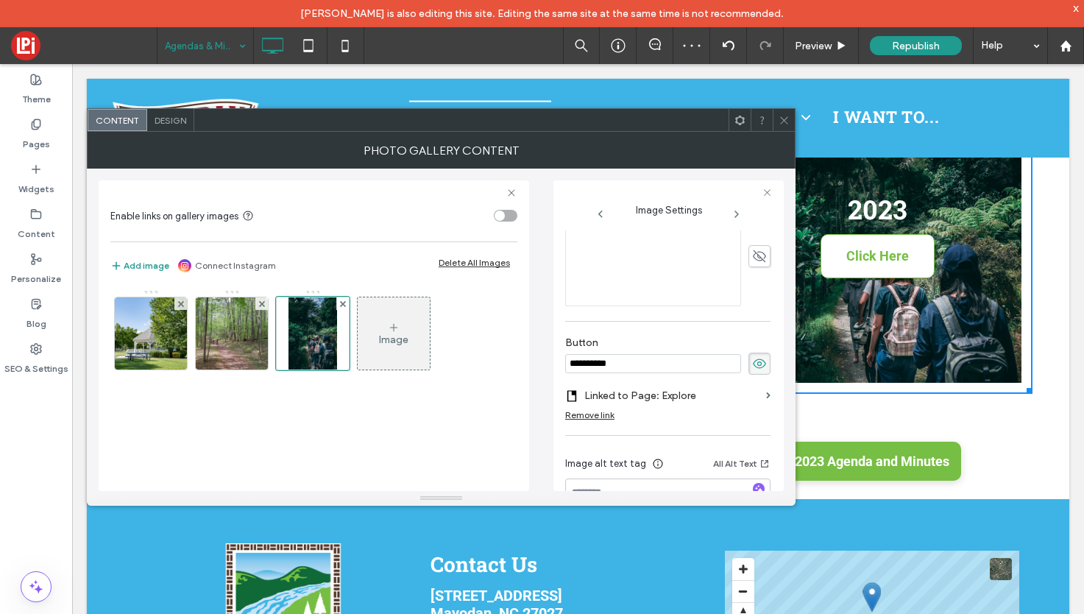
click at [680, 397] on label "Linked to Page: Explore" at bounding box center [672, 395] width 176 height 27
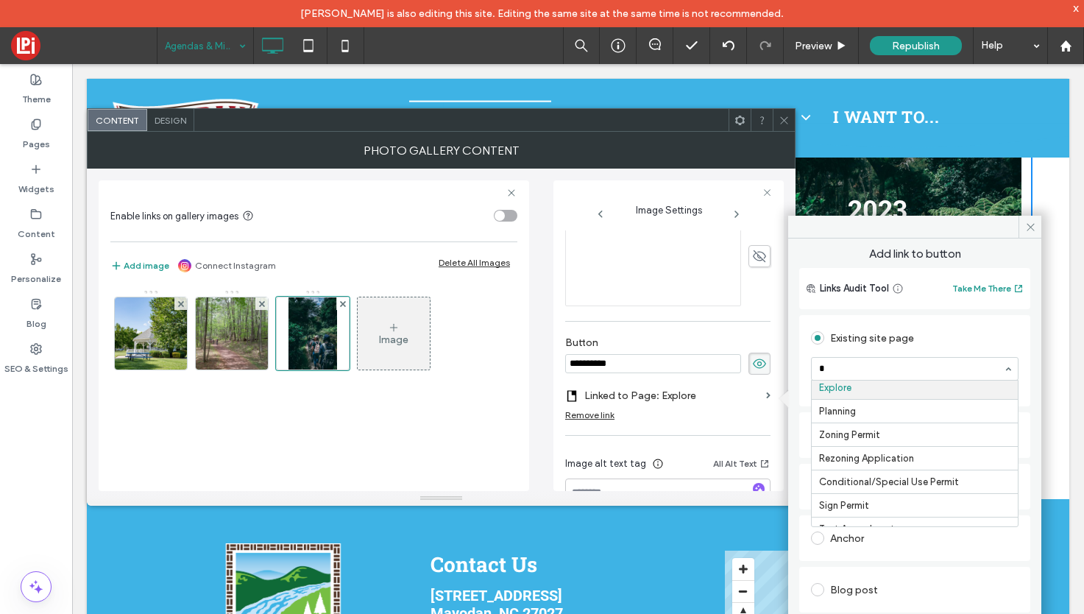
scroll to position [0, 0]
type input "****"
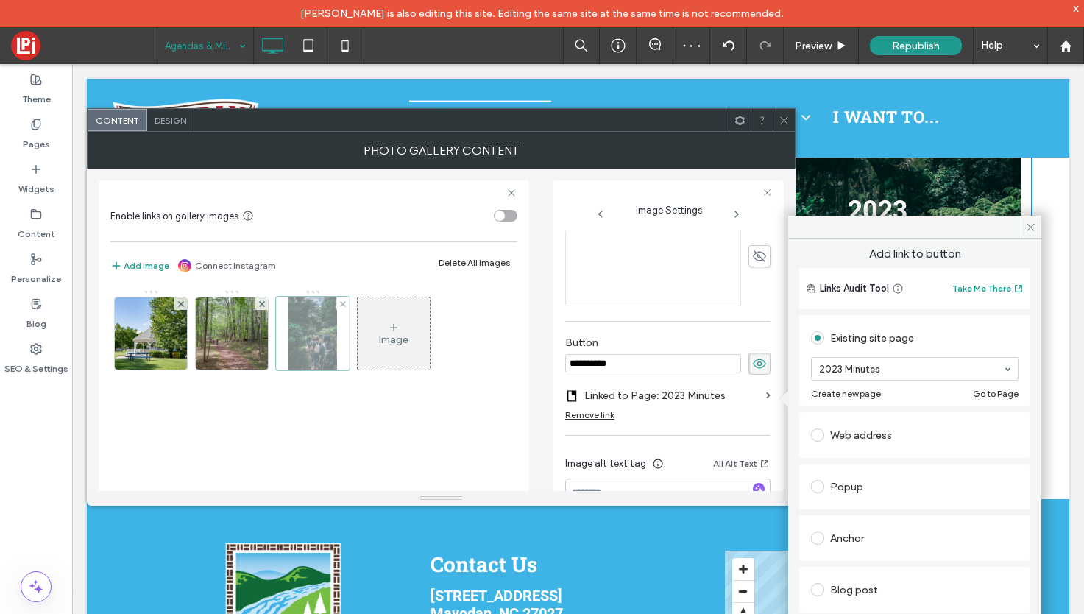
click at [322, 322] on div at bounding box center [313, 334] width 74 height 74
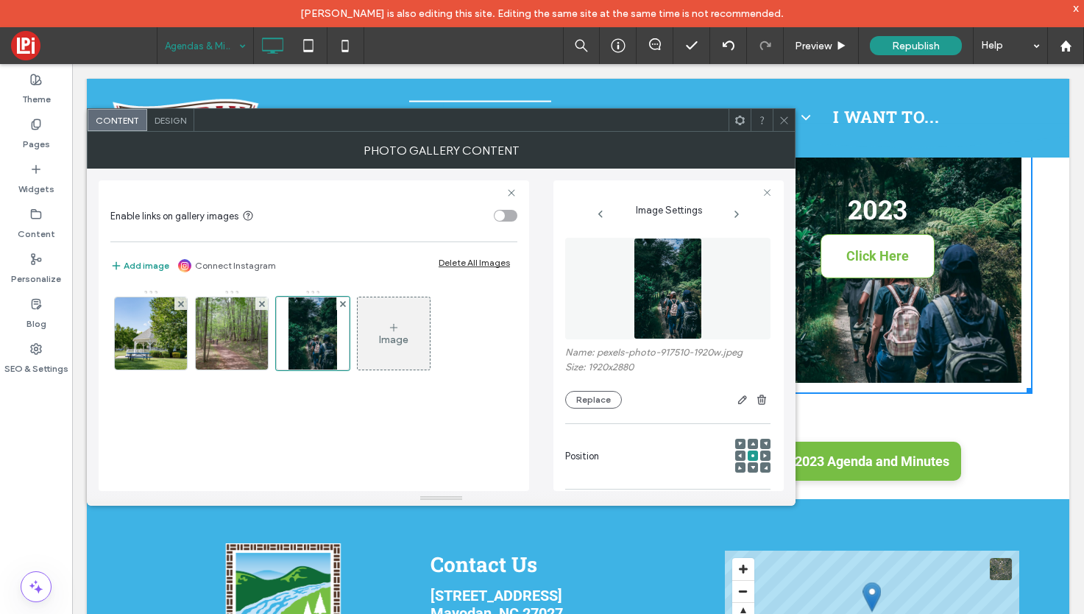
click at [671, 280] on img at bounding box center [668, 289] width 68 height 102
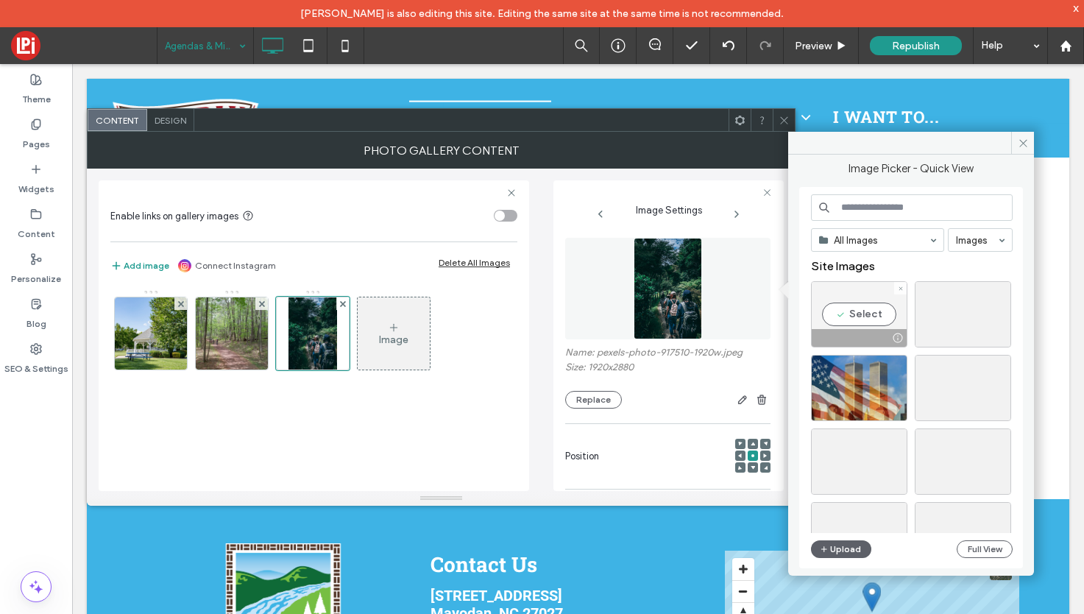
click at [873, 308] on div "Select" at bounding box center [859, 314] width 96 height 66
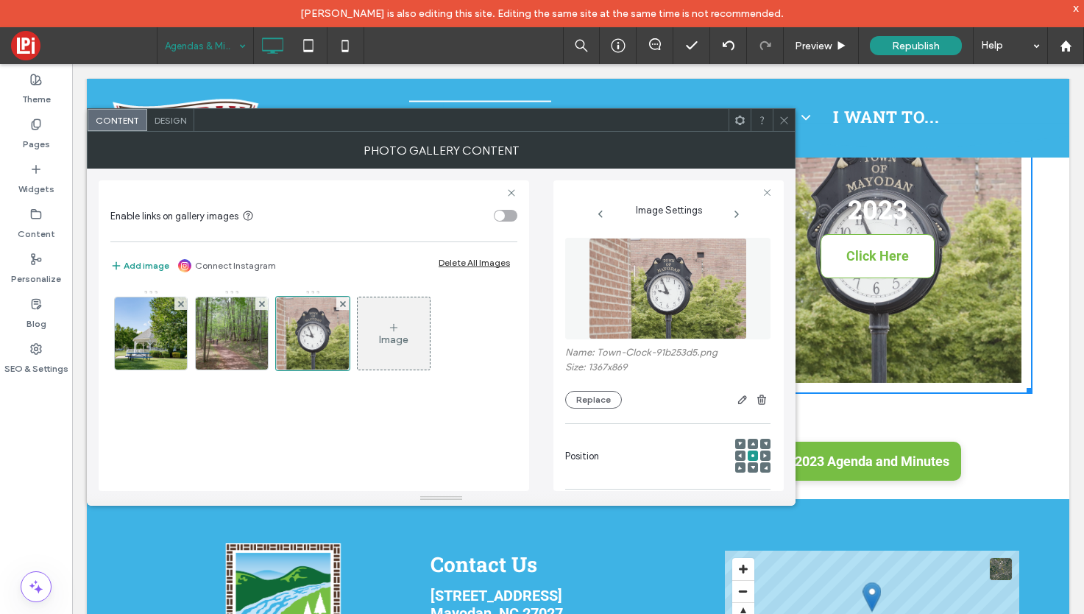
click at [788, 113] on span at bounding box center [784, 120] width 11 height 22
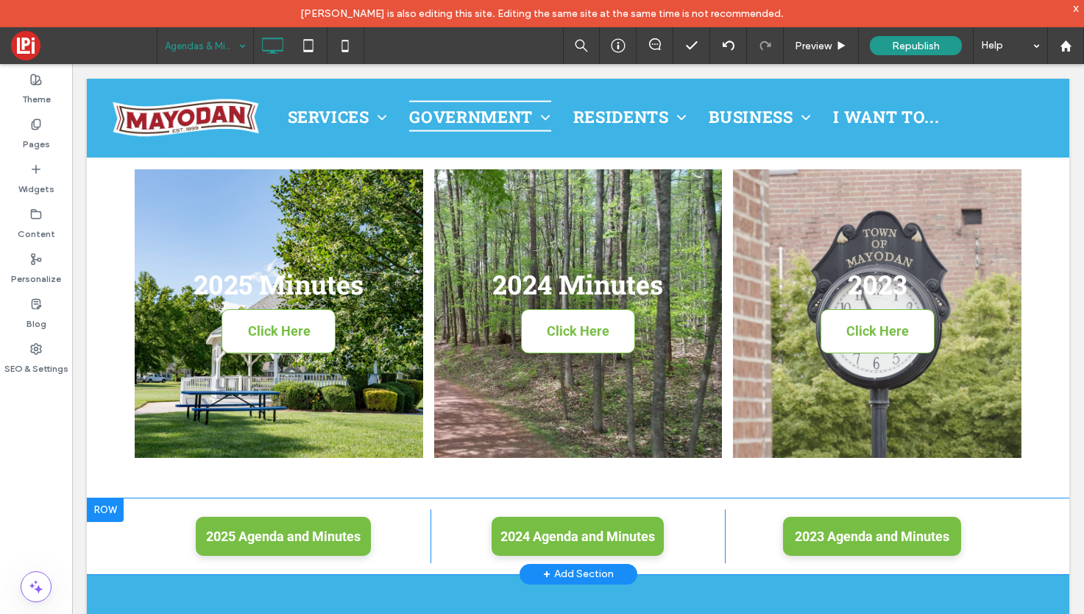
scroll to position [260, 0]
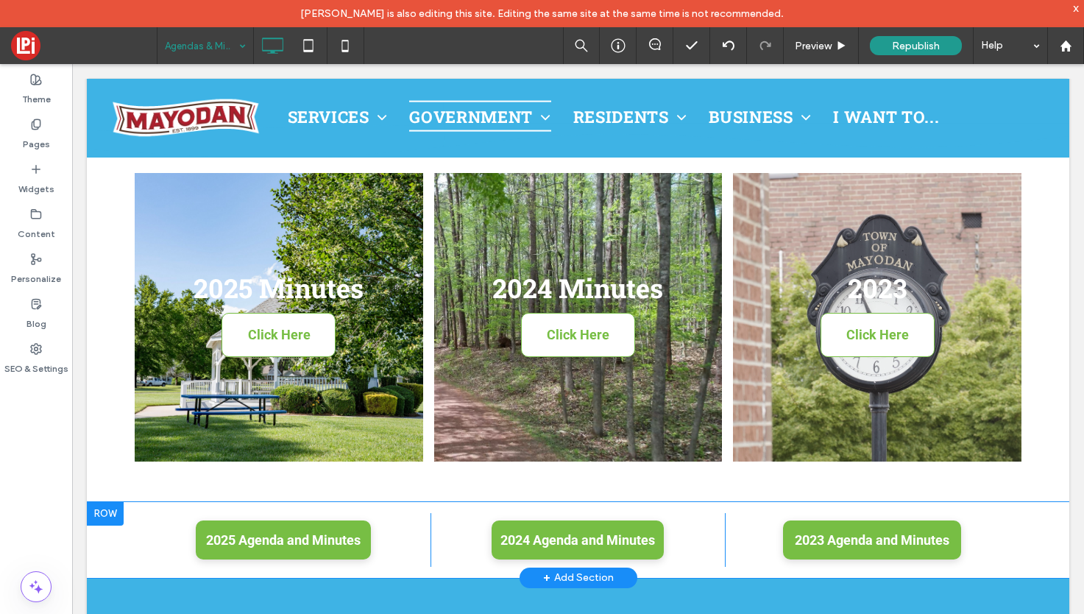
click at [107, 514] on div at bounding box center [105, 514] width 37 height 24
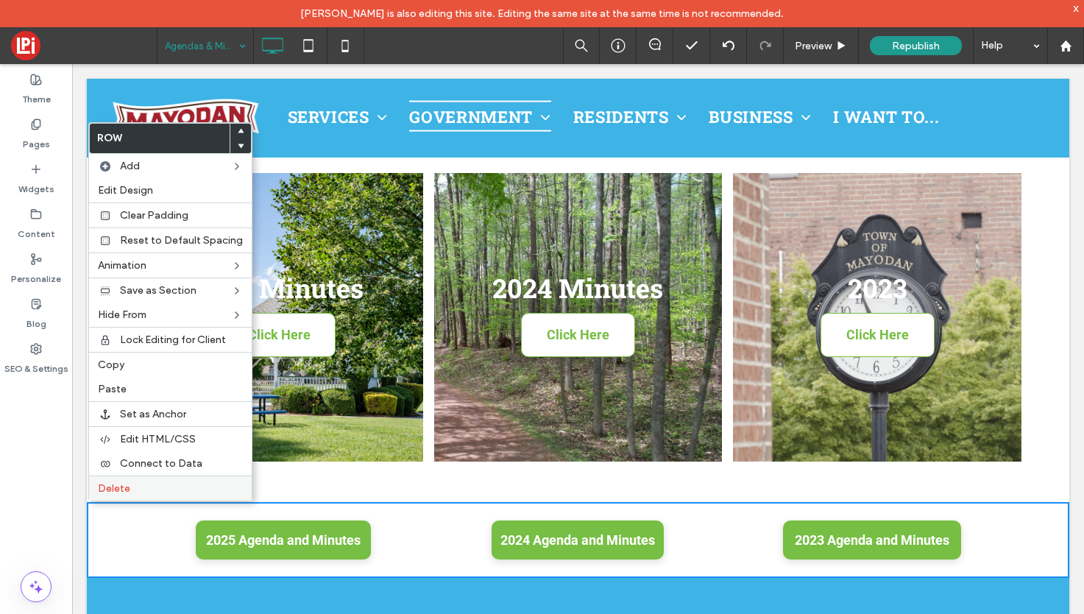
click at [121, 477] on div "Delete" at bounding box center [170, 487] width 163 height 25
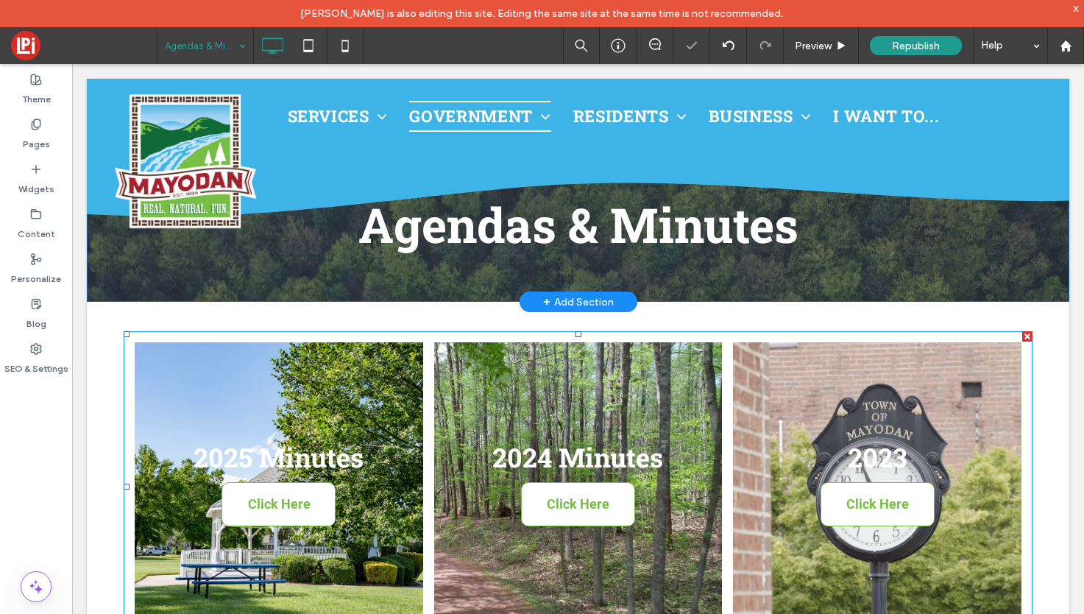
scroll to position [65, 0]
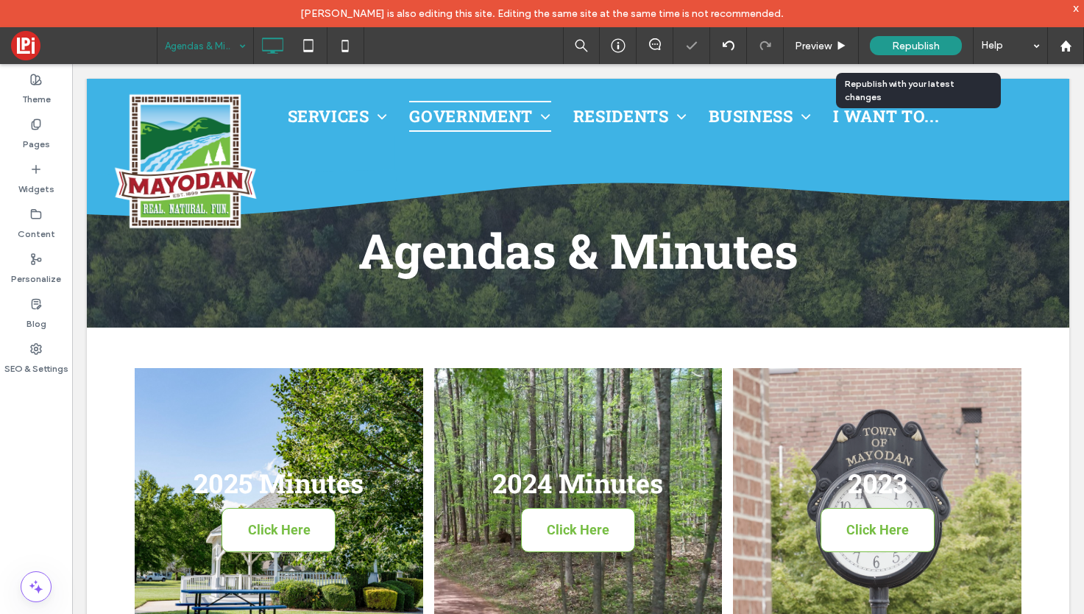
click at [910, 38] on div "Republish" at bounding box center [916, 45] width 92 height 19
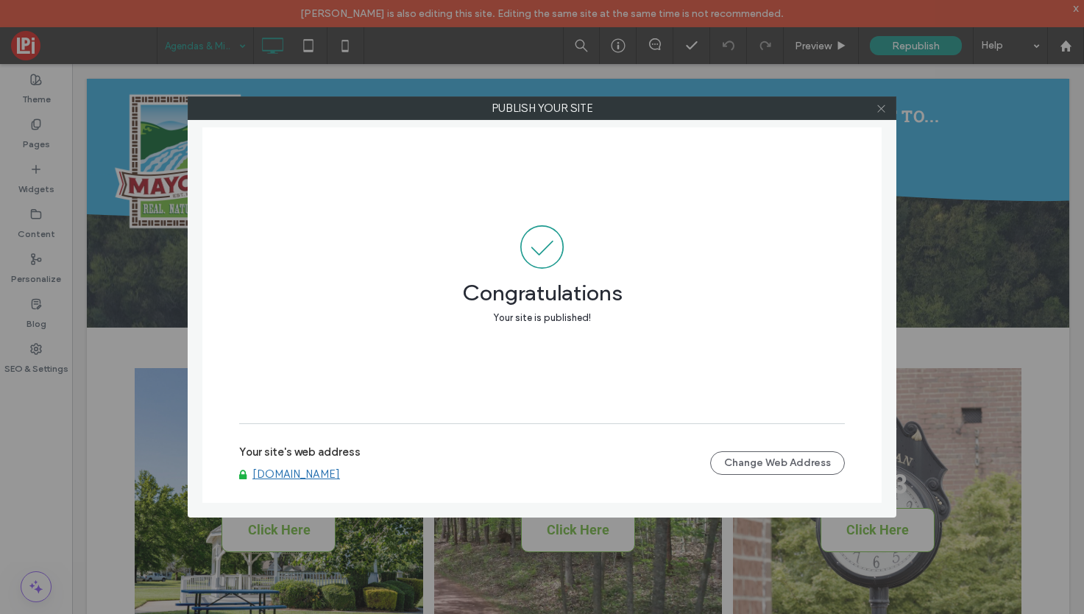
click at [884, 105] on use at bounding box center [880, 108] width 7 height 7
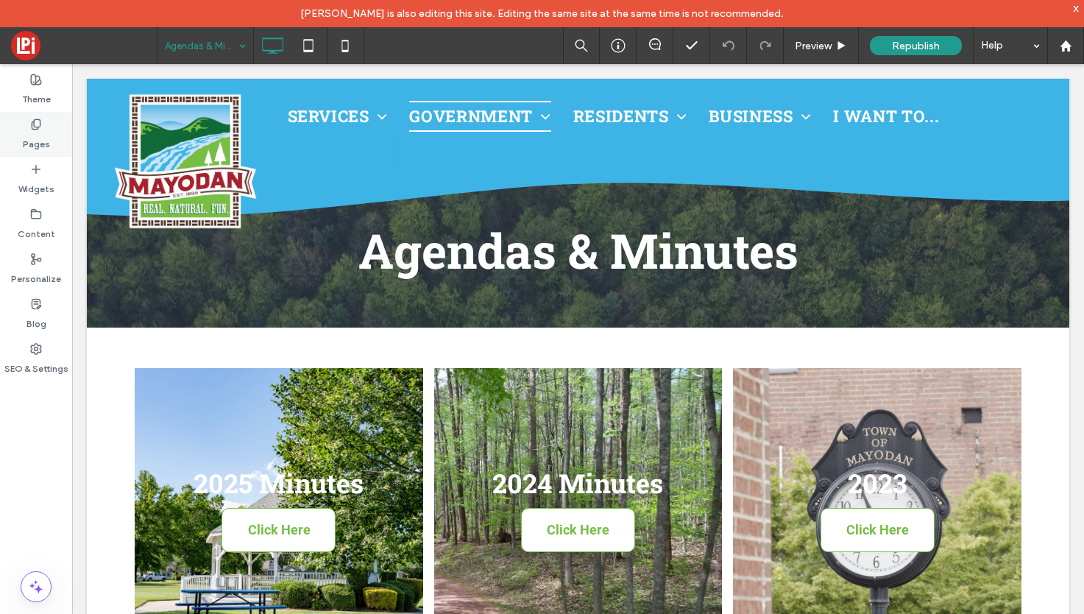
click at [32, 121] on use at bounding box center [36, 124] width 8 height 10
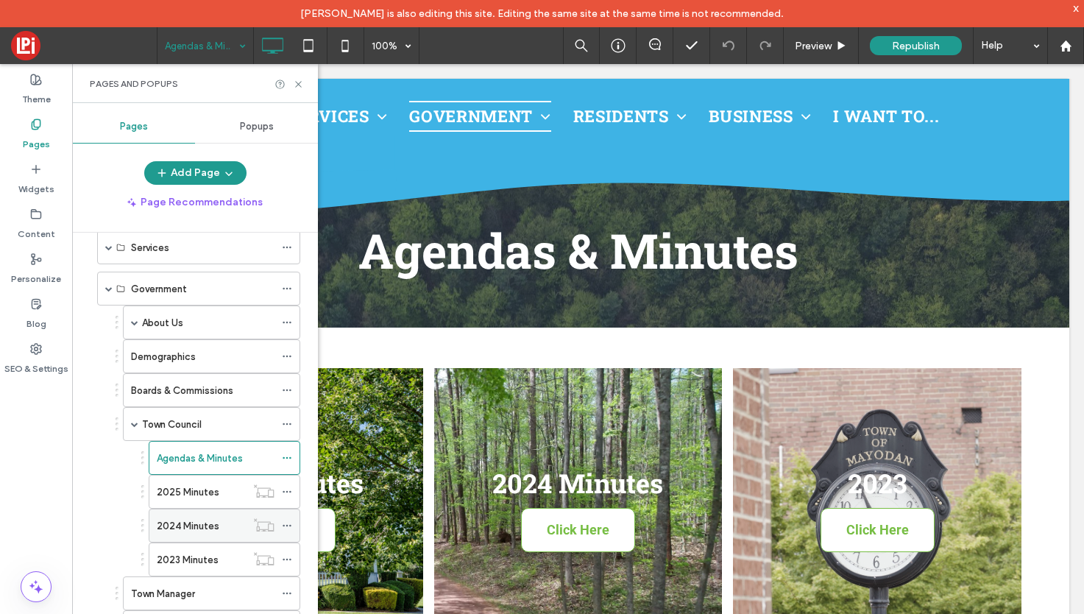
scroll to position [71, 0]
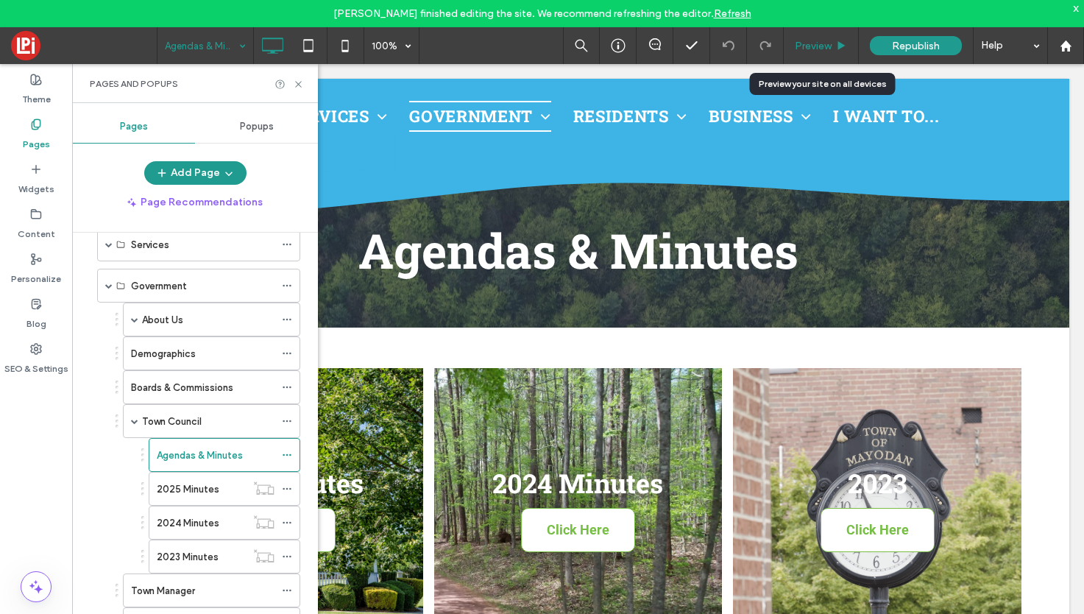
click at [812, 49] on span "Preview" at bounding box center [813, 46] width 37 height 13
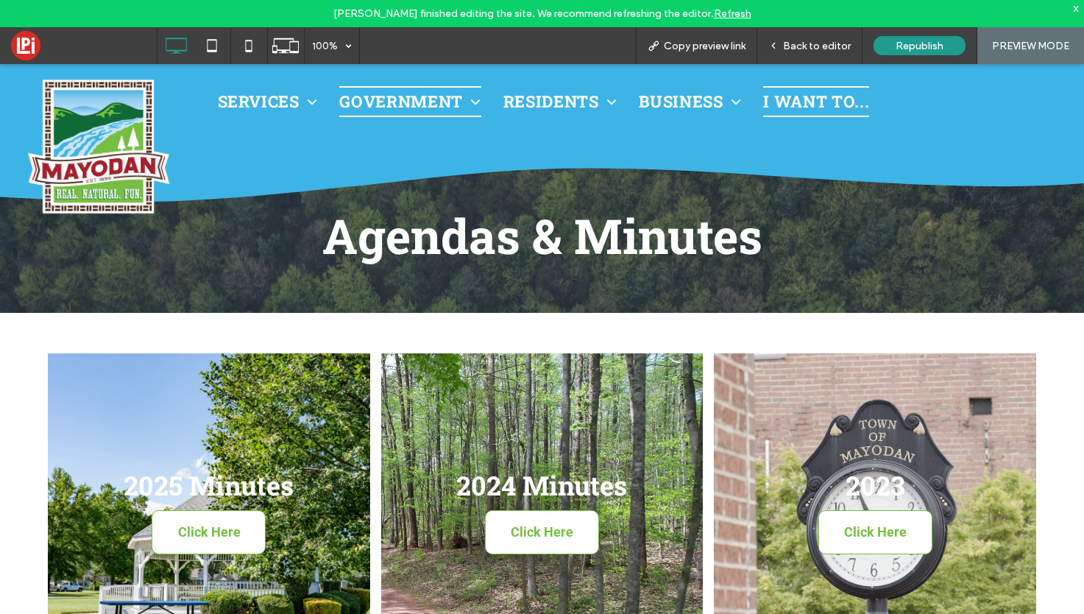
click at [833, 96] on span "I Want to..." at bounding box center [816, 101] width 106 height 31
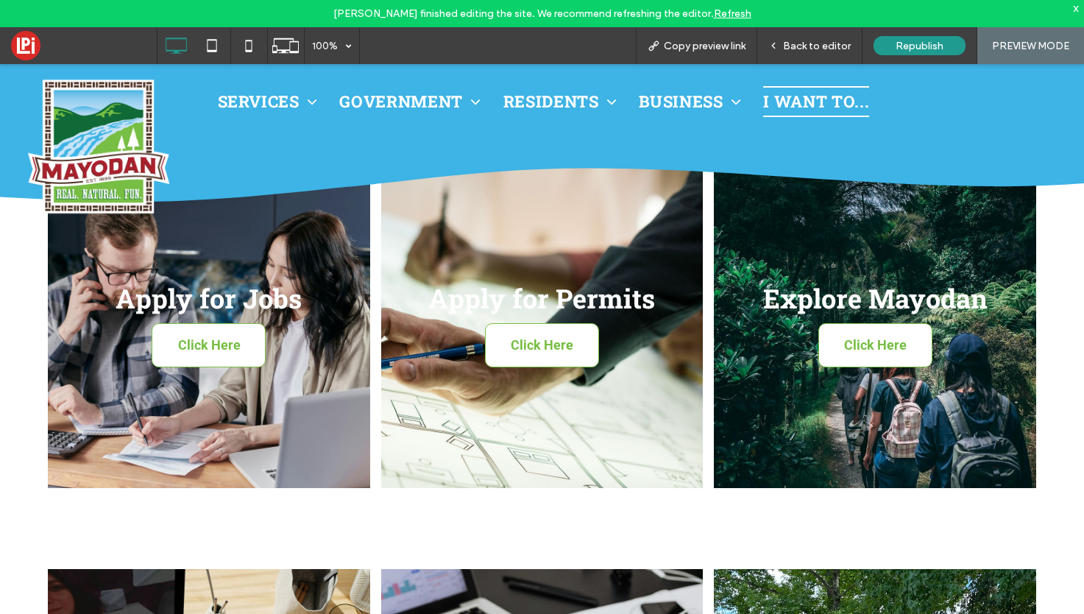
scroll to position [113, 0]
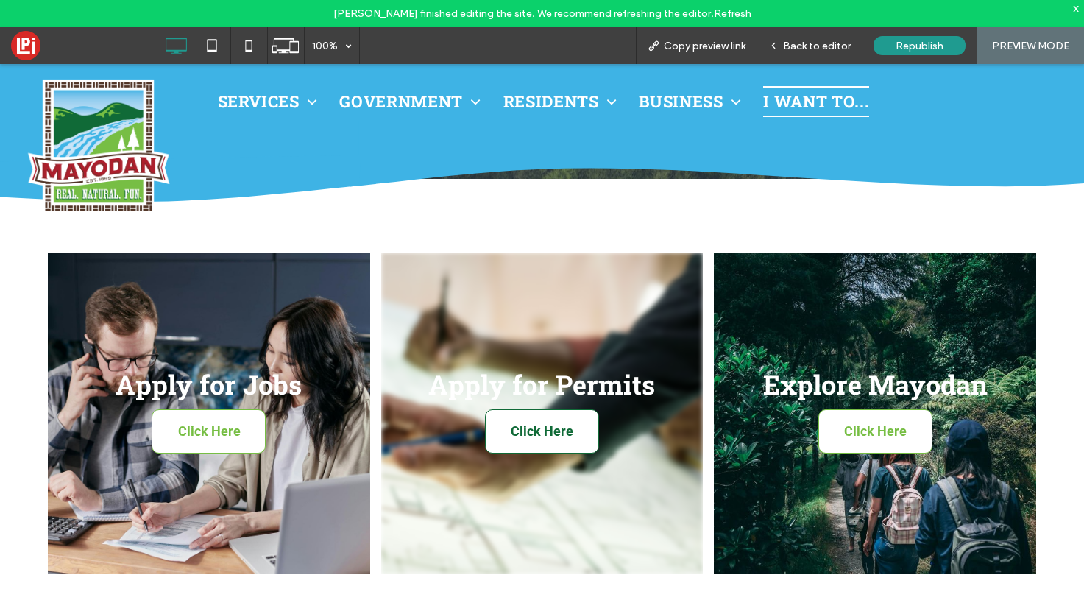
click at [544, 432] on span "Click Here" at bounding box center [542, 431] width 92 height 30
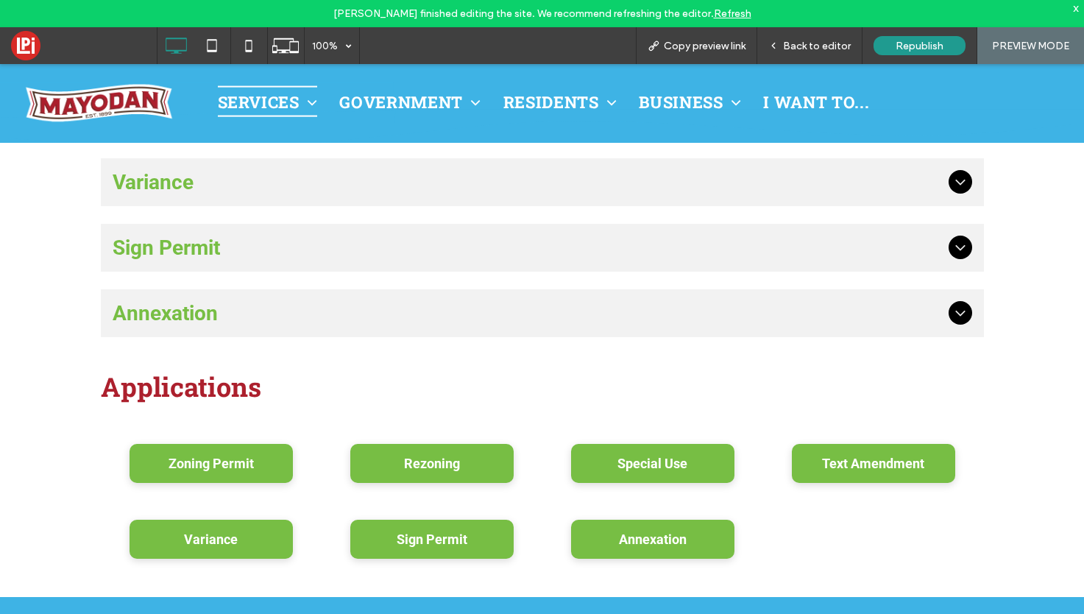
scroll to position [989, 0]
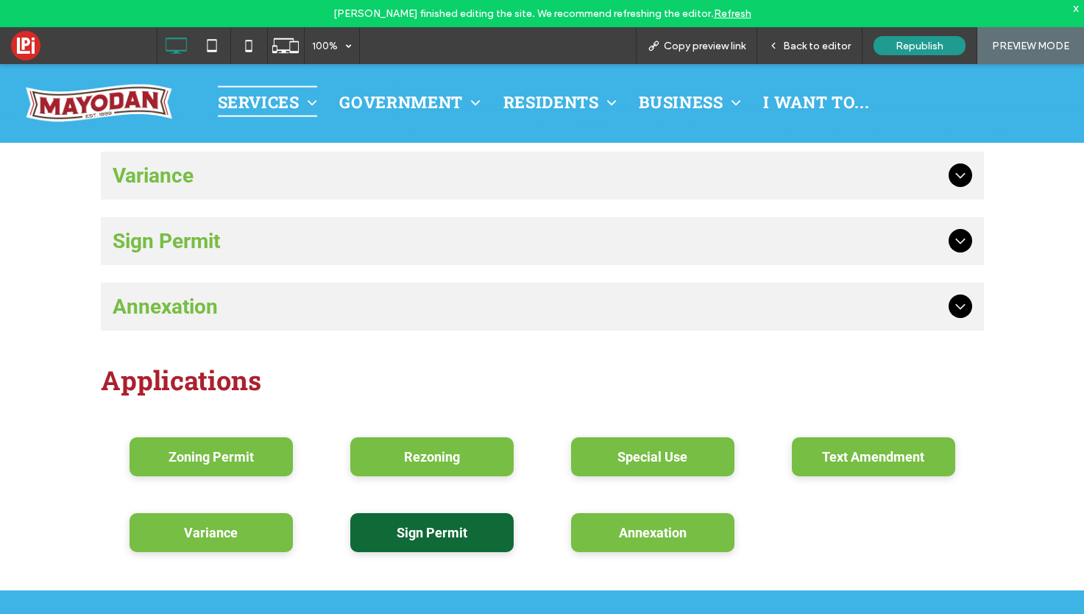
click at [466, 528] on span "Sign Permit" at bounding box center [432, 532] width 71 height 15
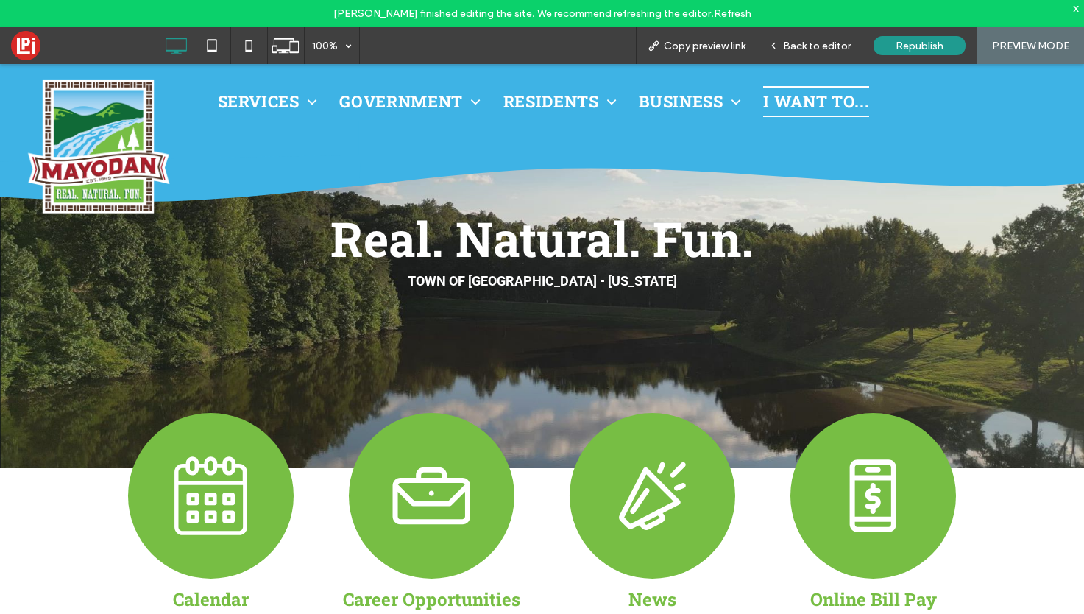
click at [835, 104] on span "I Want to..." at bounding box center [816, 101] width 106 height 31
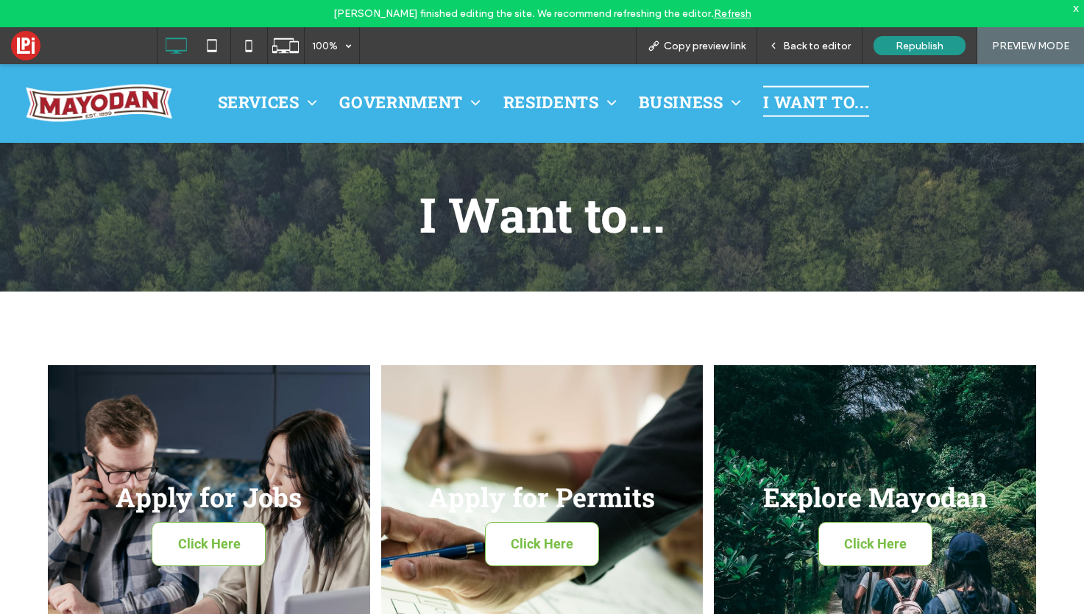
scroll to position [209, 0]
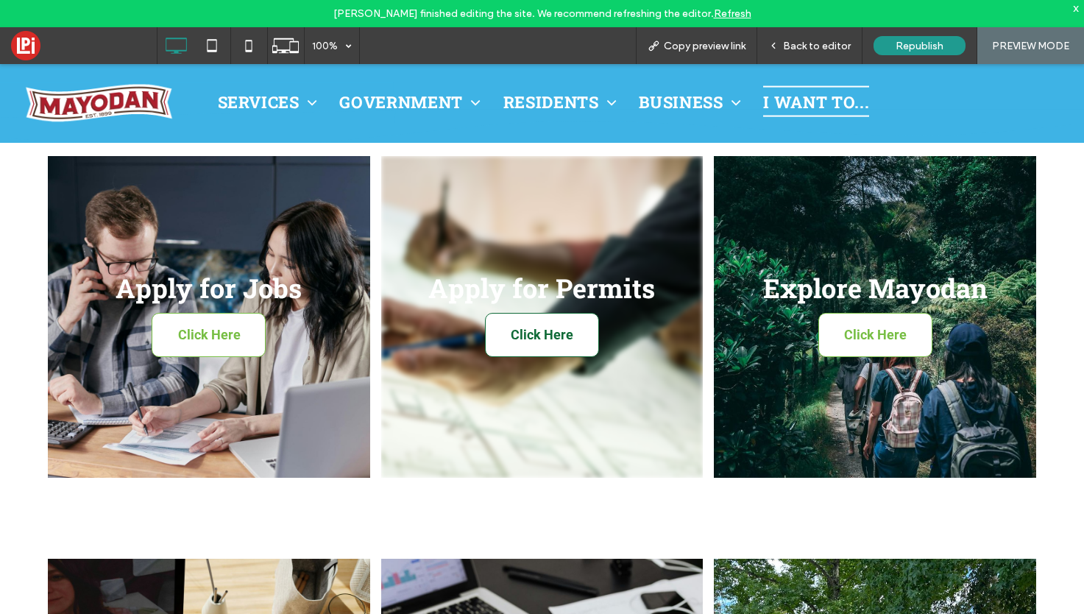
click at [539, 327] on span "Click Here" at bounding box center [542, 334] width 92 height 30
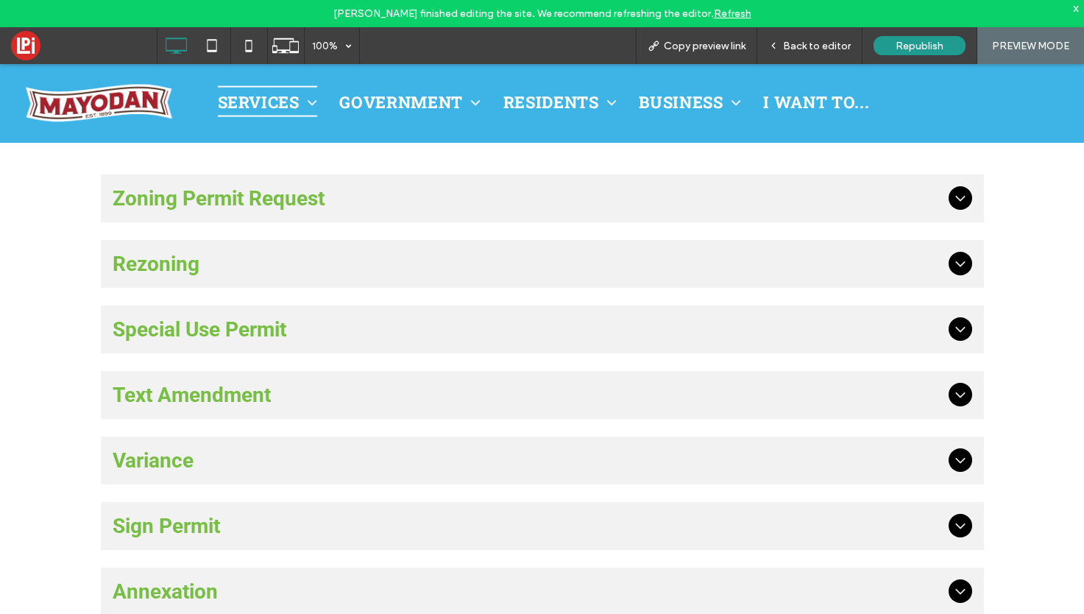
scroll to position [703, 0]
click at [502, 168] on div "Planning & Zoning Planning and Zoning helps guide the growth and development of…" at bounding box center [542, 162] width 883 height 1058
click at [490, 188] on span "Zoning Permit Request" at bounding box center [528, 200] width 830 height 24
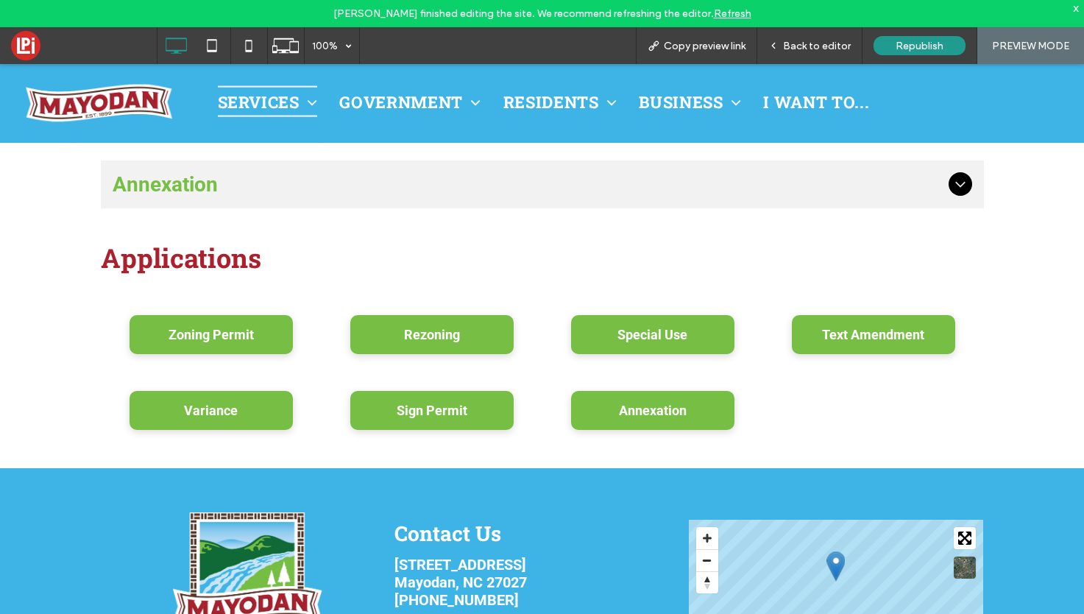
scroll to position [1933, 0]
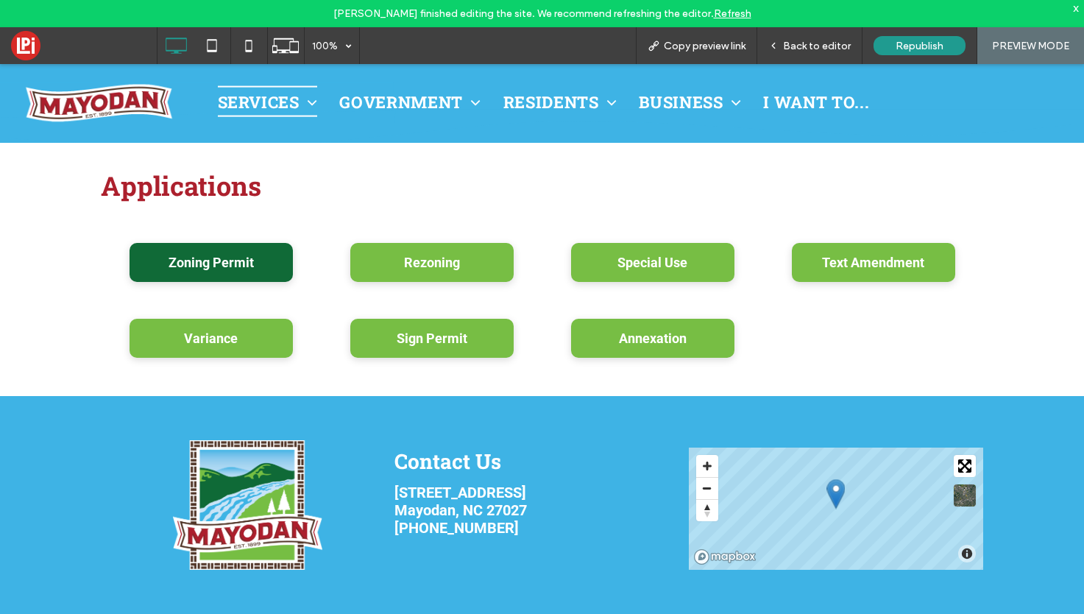
click at [234, 255] on span "Zoning Permit" at bounding box center [211, 262] width 85 height 15
